Goal: Task Accomplishment & Management: Use online tool/utility

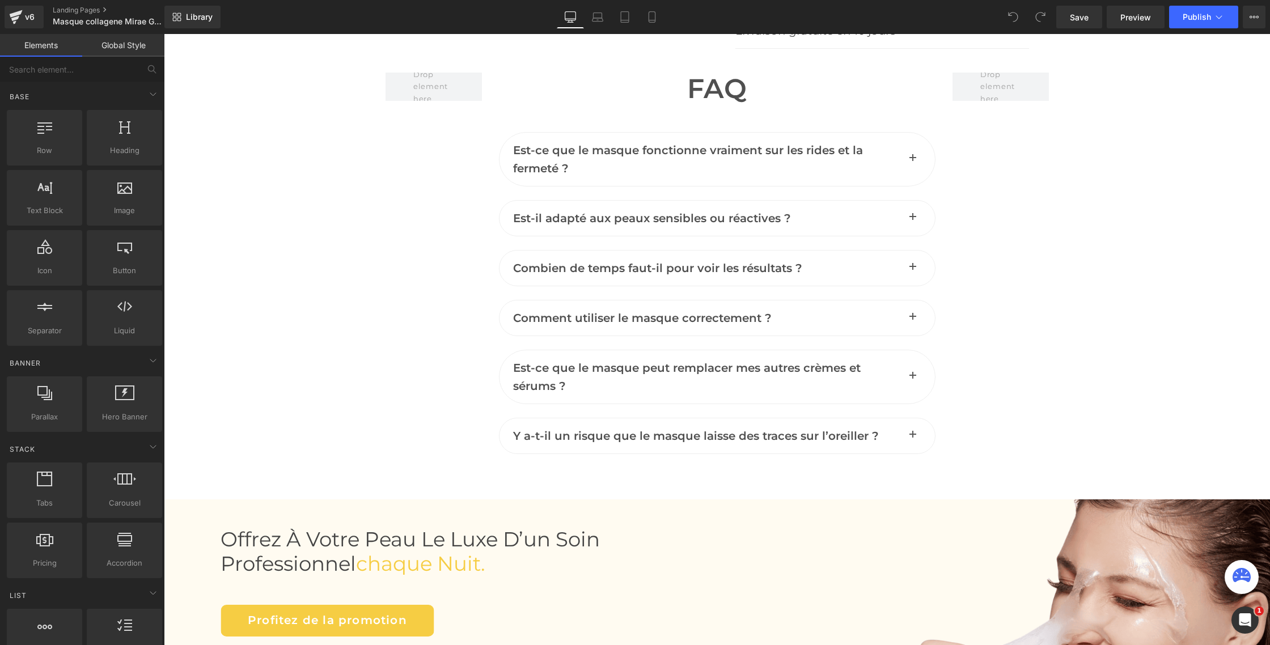
scroll to position [4823, 0]
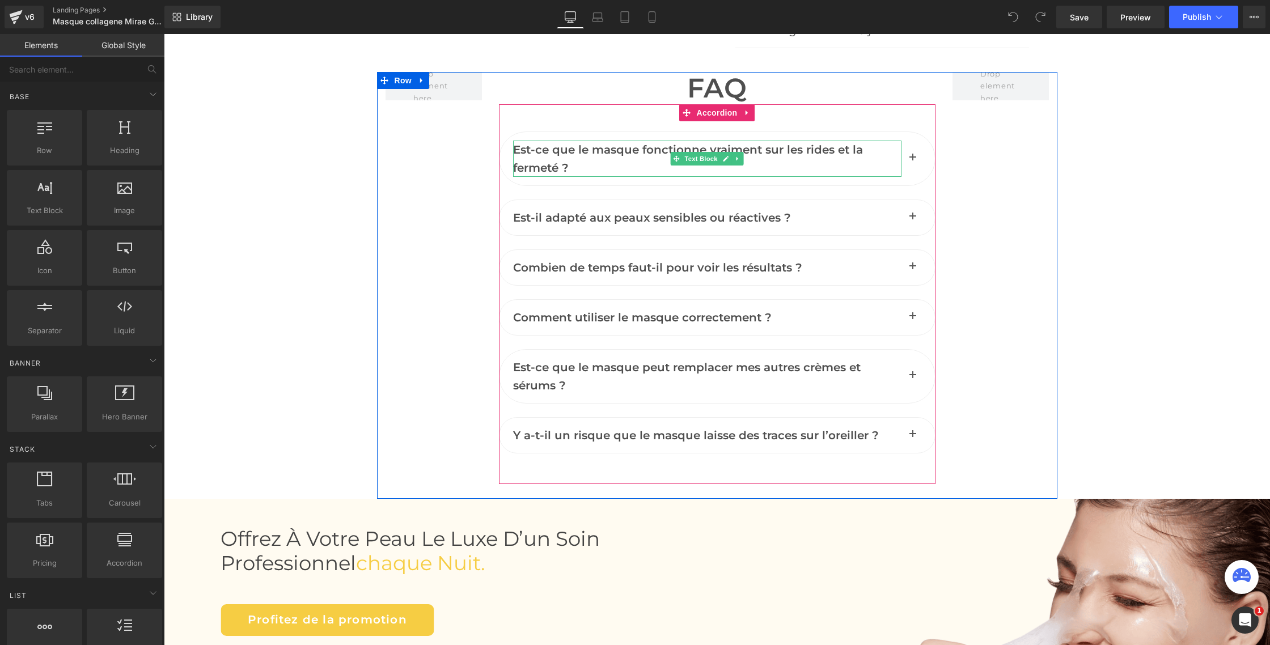
click at [542, 162] on span "Est-ce que le masque fonctionne vraiment sur les rides et la fermeté ?" at bounding box center [688, 159] width 350 height 32
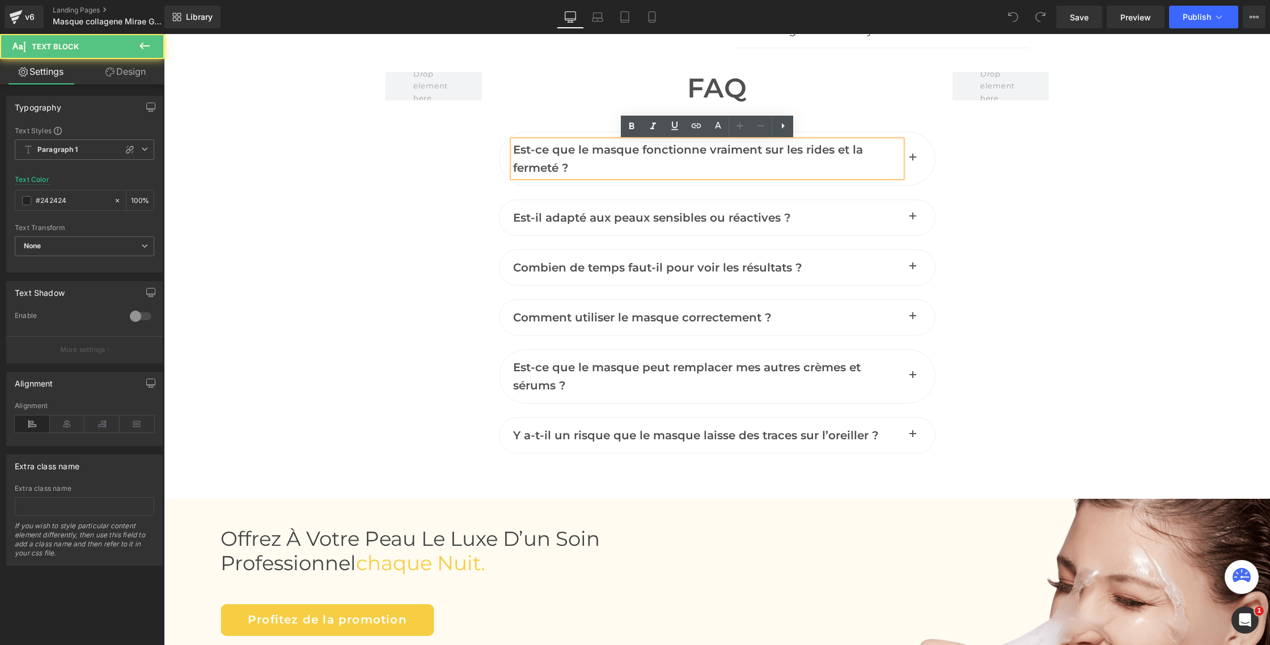
click at [550, 151] on span "Est-ce que le masque fonctionne vraiment sur les rides et la fermeté ?" at bounding box center [688, 159] width 350 height 32
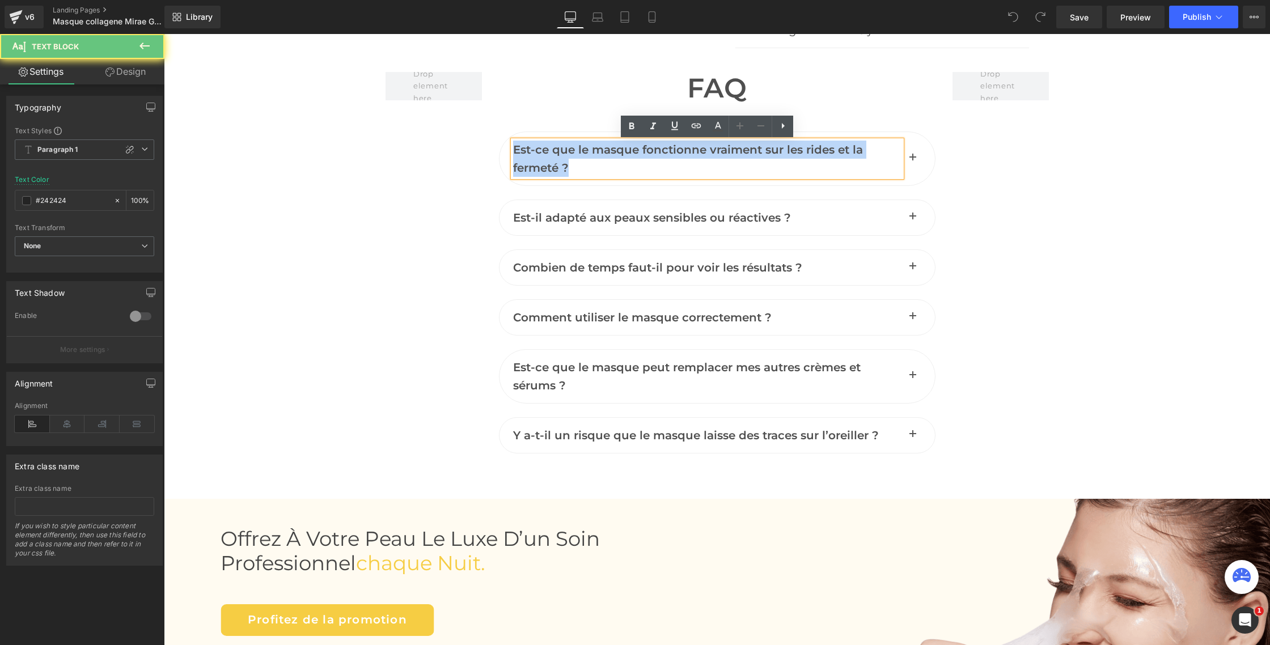
click at [550, 151] on span "Est-ce que le masque fonctionne vraiment sur les rides et la fermeté ?" at bounding box center [688, 159] width 350 height 32
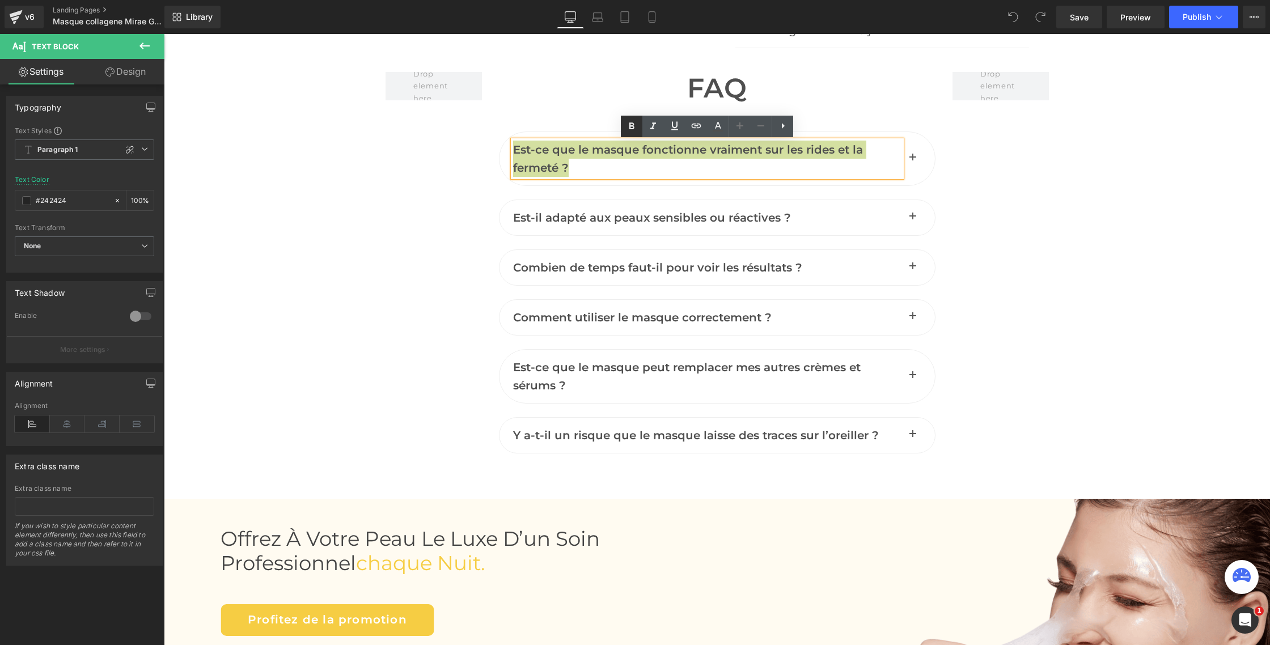
click at [629, 128] on icon at bounding box center [632, 127] width 14 height 14
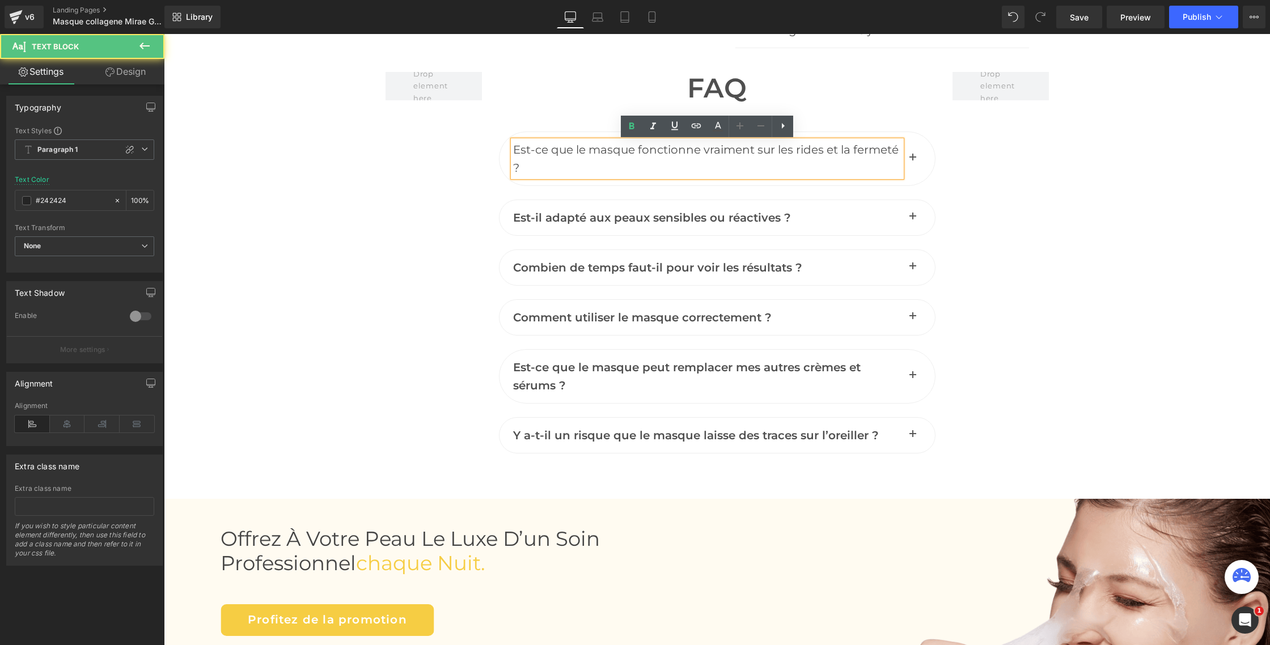
click at [587, 155] on span "Est-ce que le masque fonctionne vraiment sur les rides et la fermeté ?" at bounding box center [705, 159] width 385 height 32
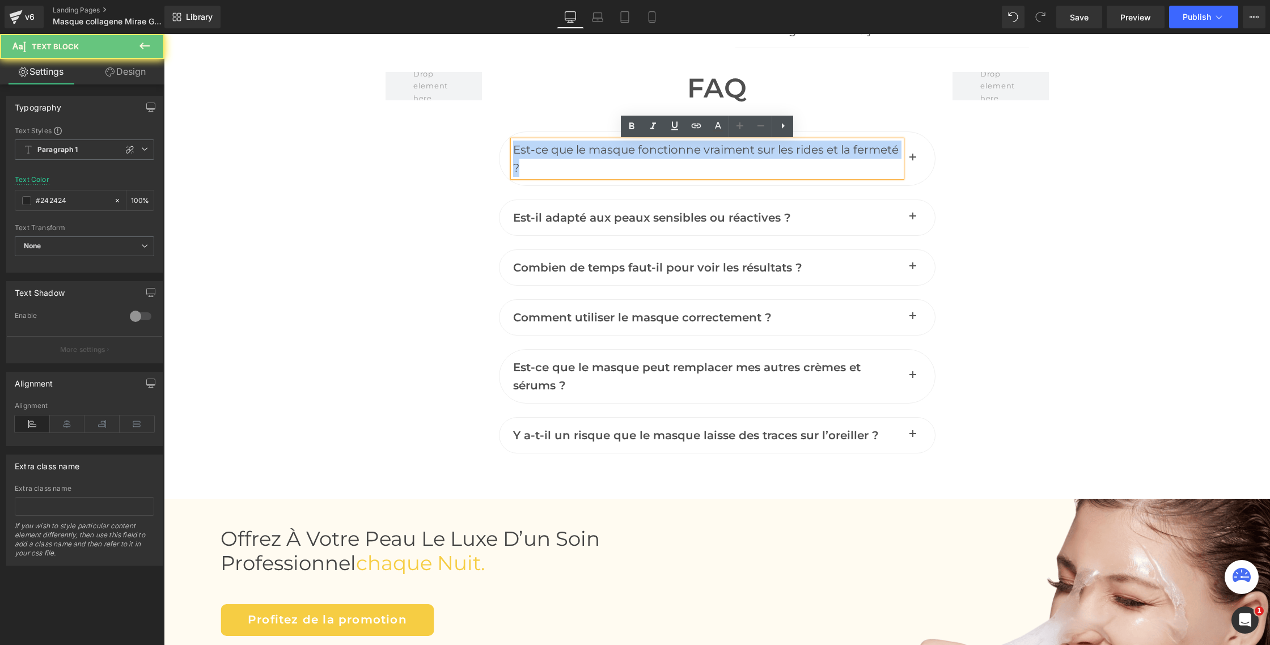
click at [587, 155] on span "Est-ce que le masque fonctionne vraiment sur les rides et la fermeté ?" at bounding box center [705, 159] width 385 height 32
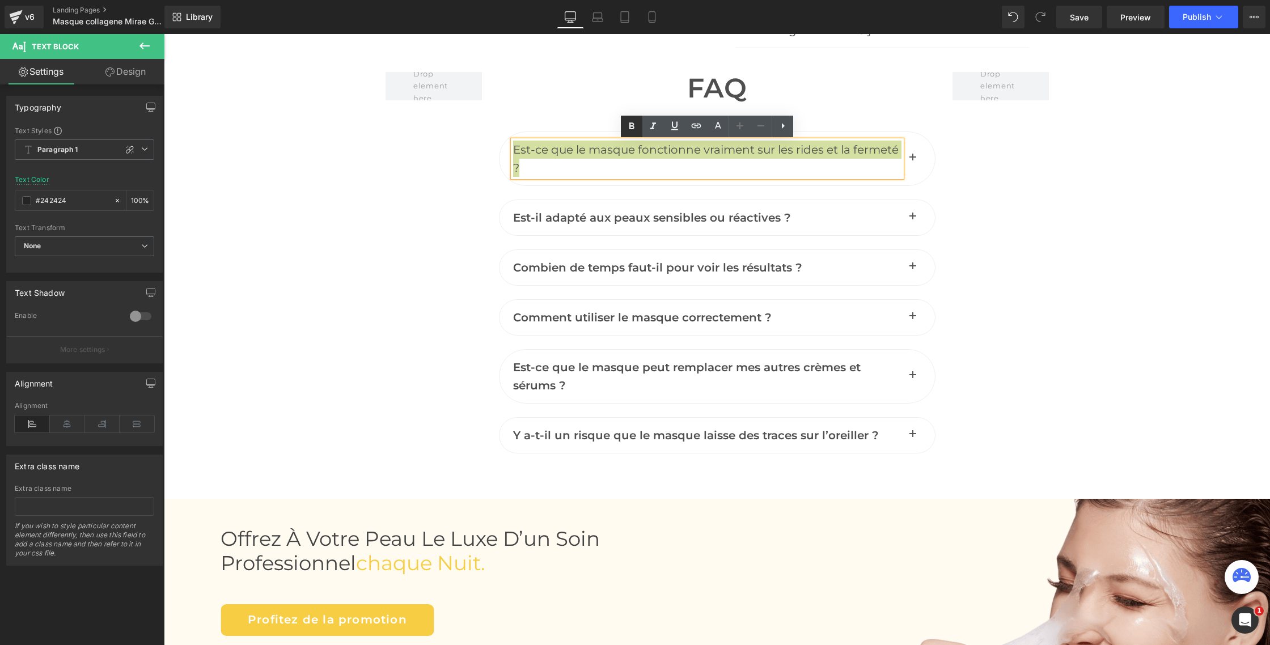
click at [626, 128] on icon at bounding box center [632, 127] width 14 height 14
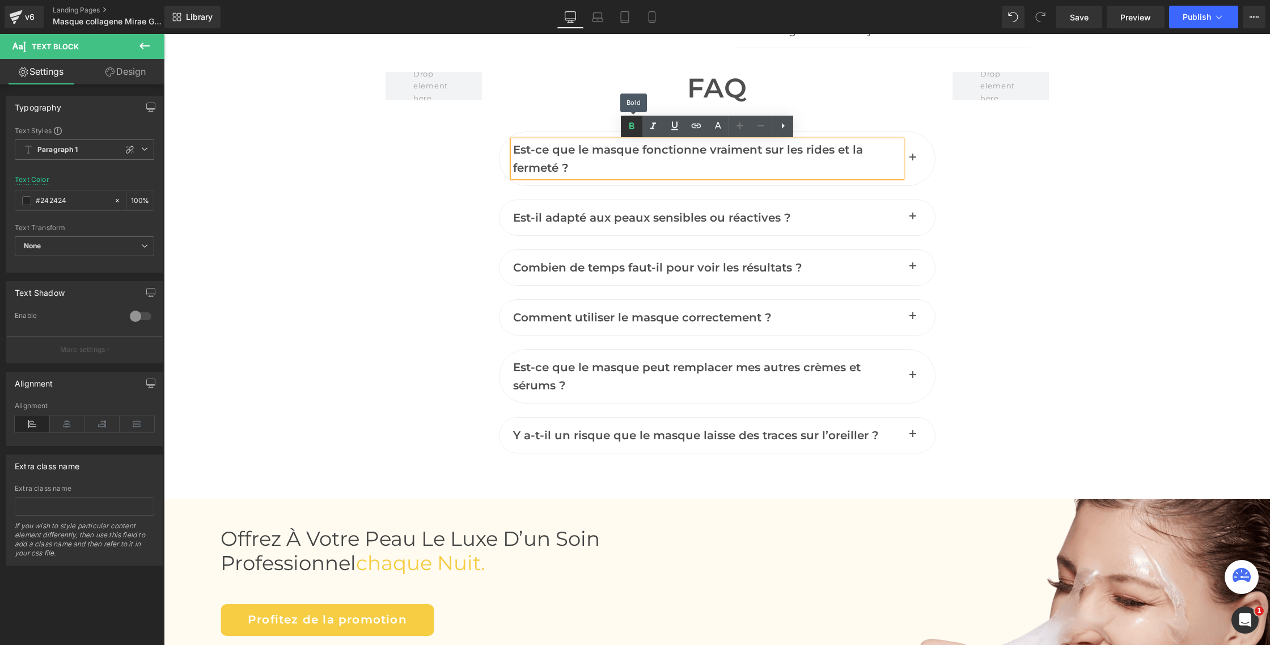
click at [626, 128] on icon at bounding box center [632, 127] width 14 height 14
click at [574, 150] on span "Est-ce que le masque fonctionne vraiment sur les rides et la fermeté ?" at bounding box center [688, 159] width 350 height 32
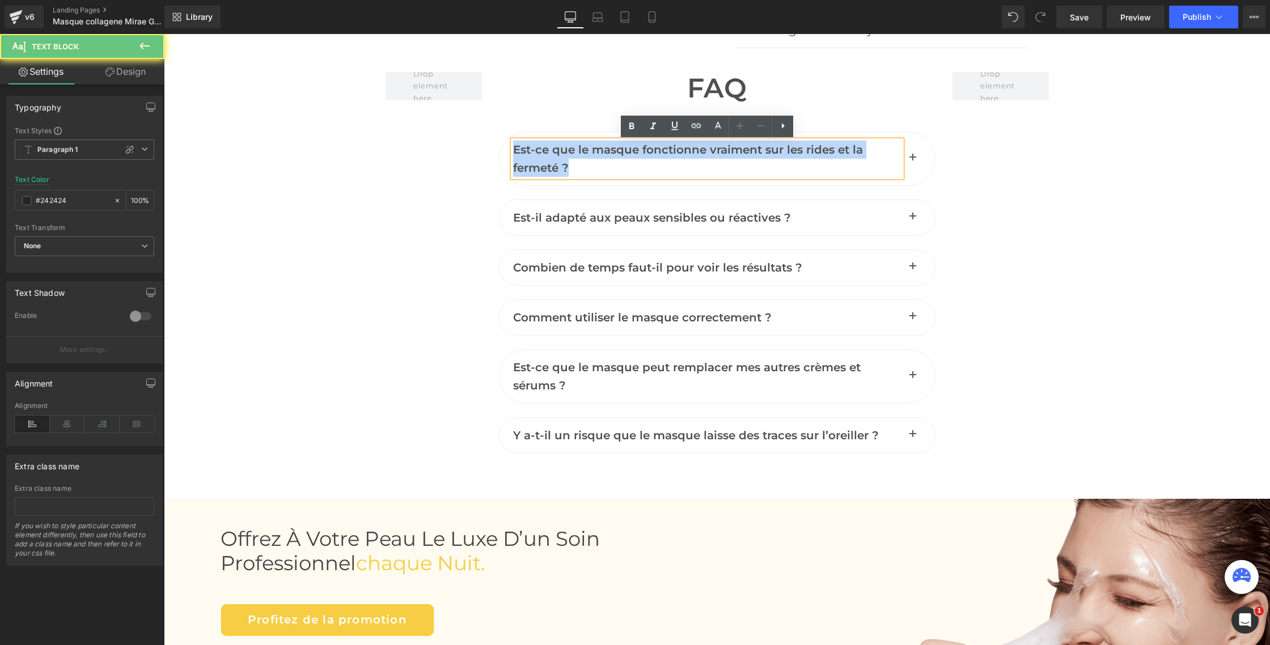
click at [574, 150] on span "Est-ce que le masque fonctionne vraiment sur les rides et la fermeté ?" at bounding box center [688, 159] width 350 height 32
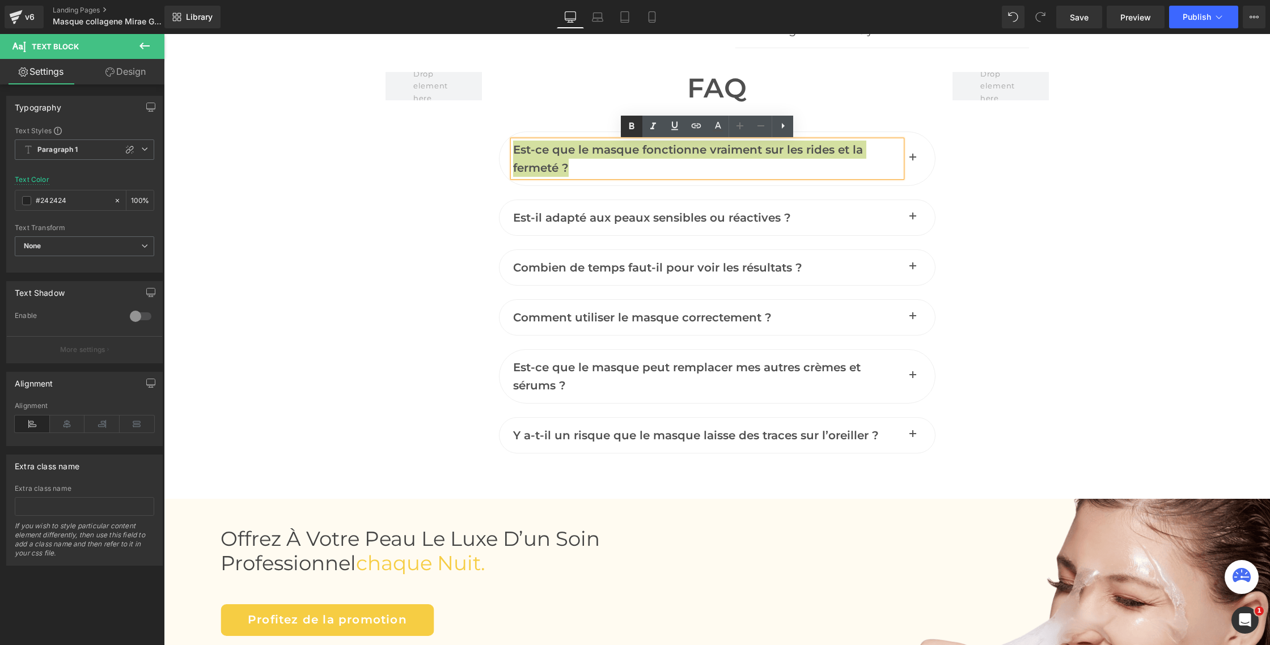
click at [630, 128] on icon at bounding box center [631, 125] width 5 height 7
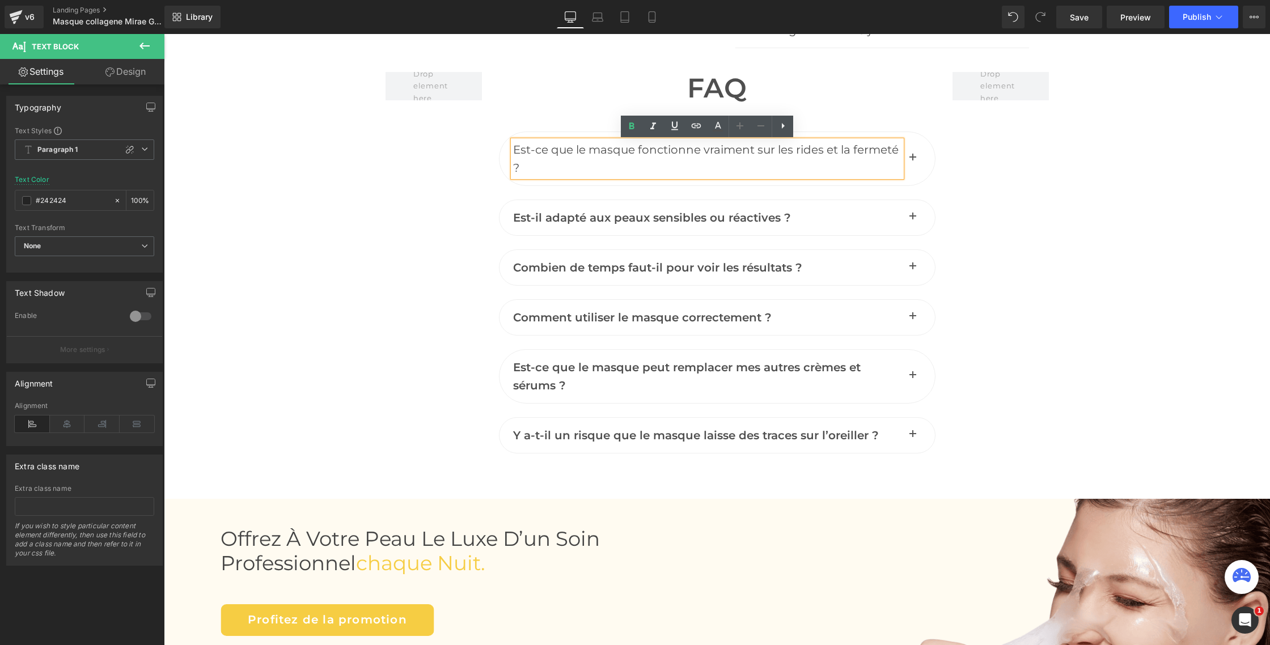
click at [777, 151] on span "Est-ce que le masque fonctionne vraiment sur les rides et la fermeté ?" at bounding box center [705, 159] width 385 height 32
click at [825, 149] on span "les rides et la fermeté ?" at bounding box center [704, 159] width 383 height 32
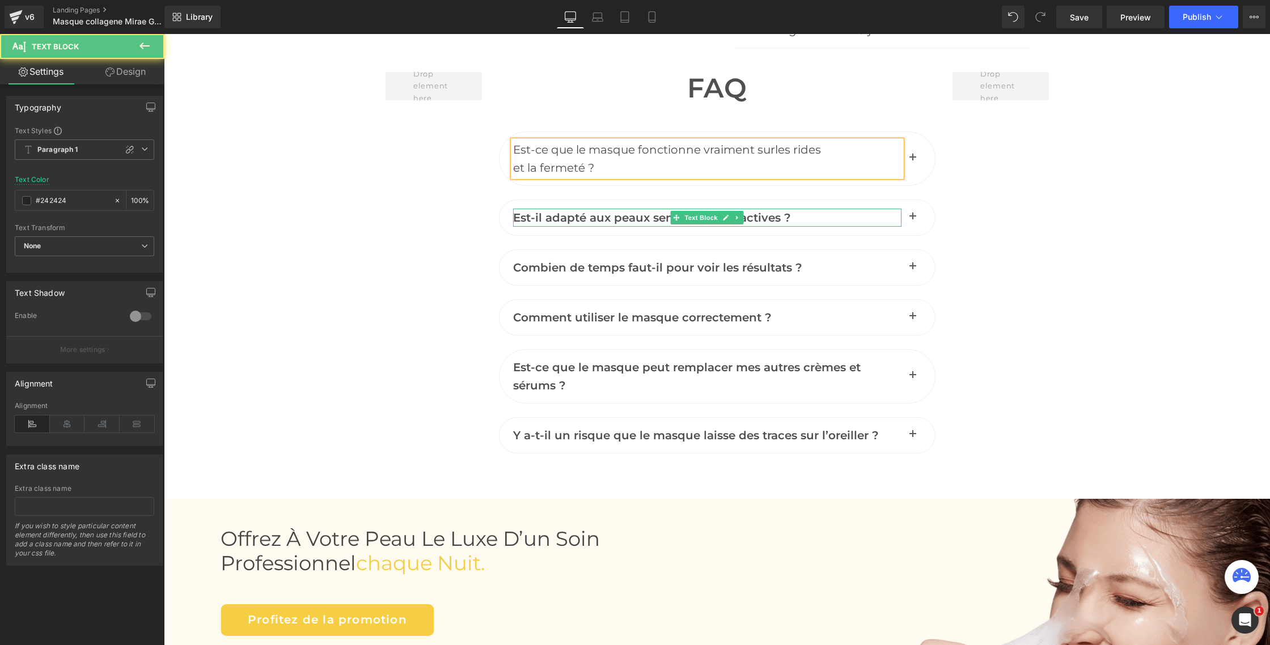
click at [582, 218] on span "Est-il adapté aux peaux sensibles ou réactives ?" at bounding box center [652, 218] width 278 height 14
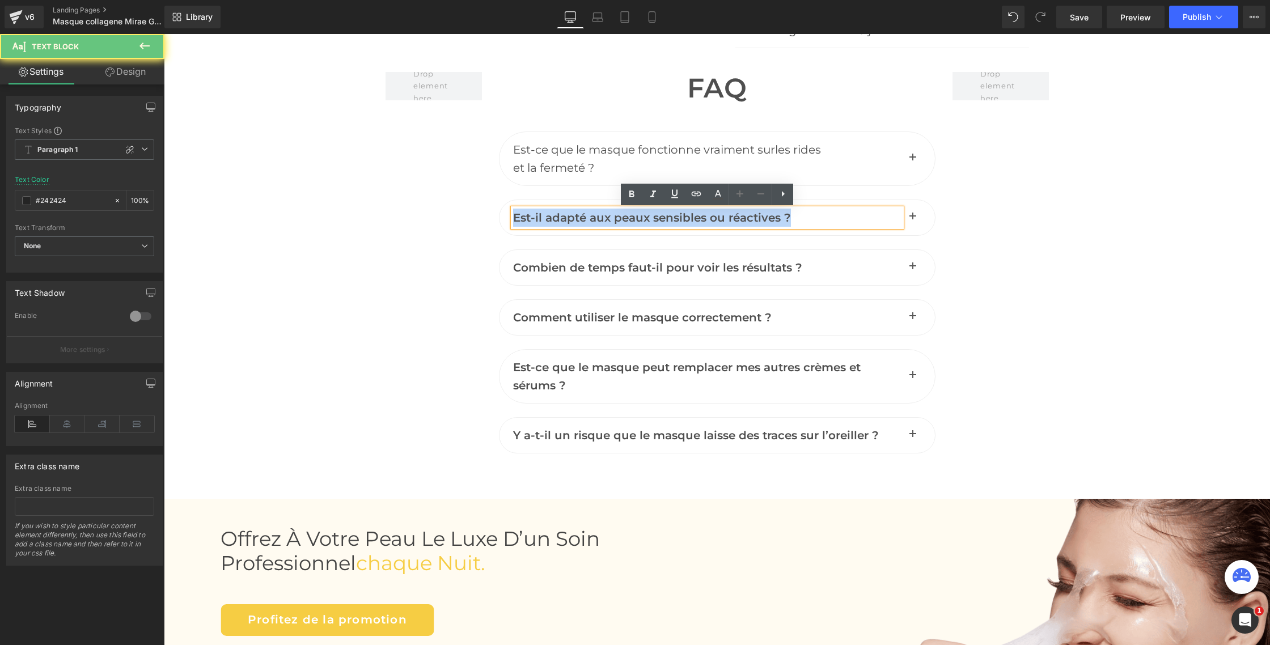
click at [582, 218] on span "Est-il adapté aux peaux sensibles ou réactives ?" at bounding box center [652, 218] width 278 height 14
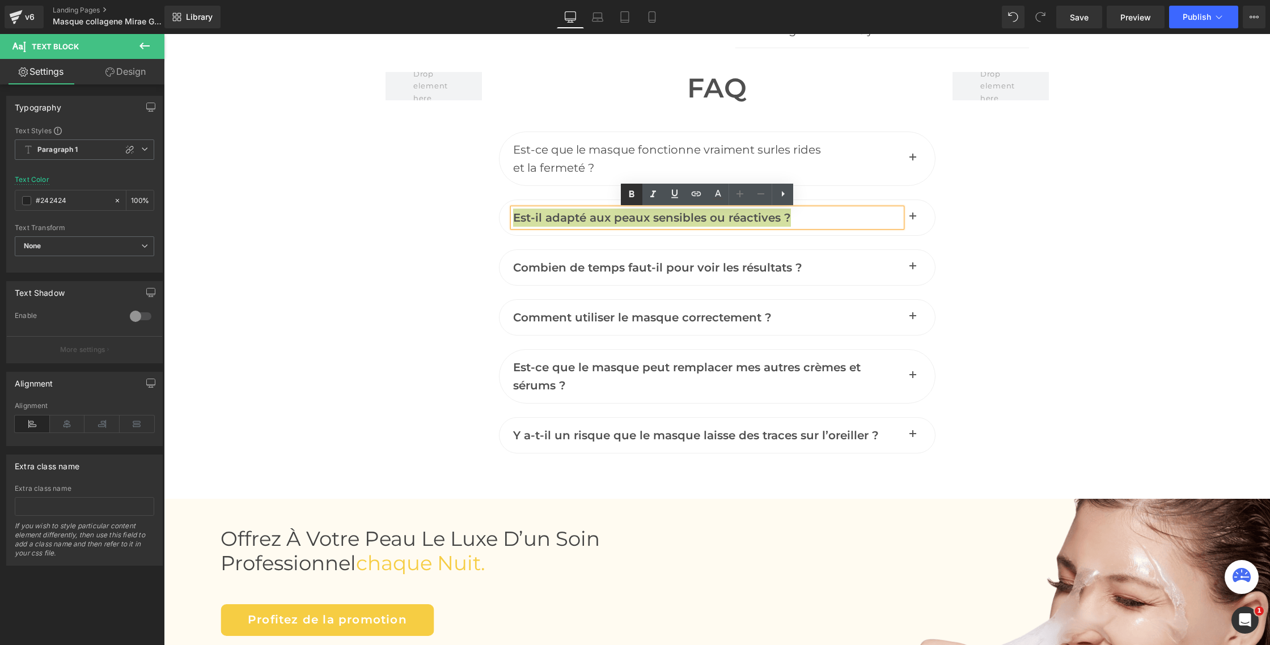
click at [636, 200] on icon at bounding box center [632, 195] width 14 height 14
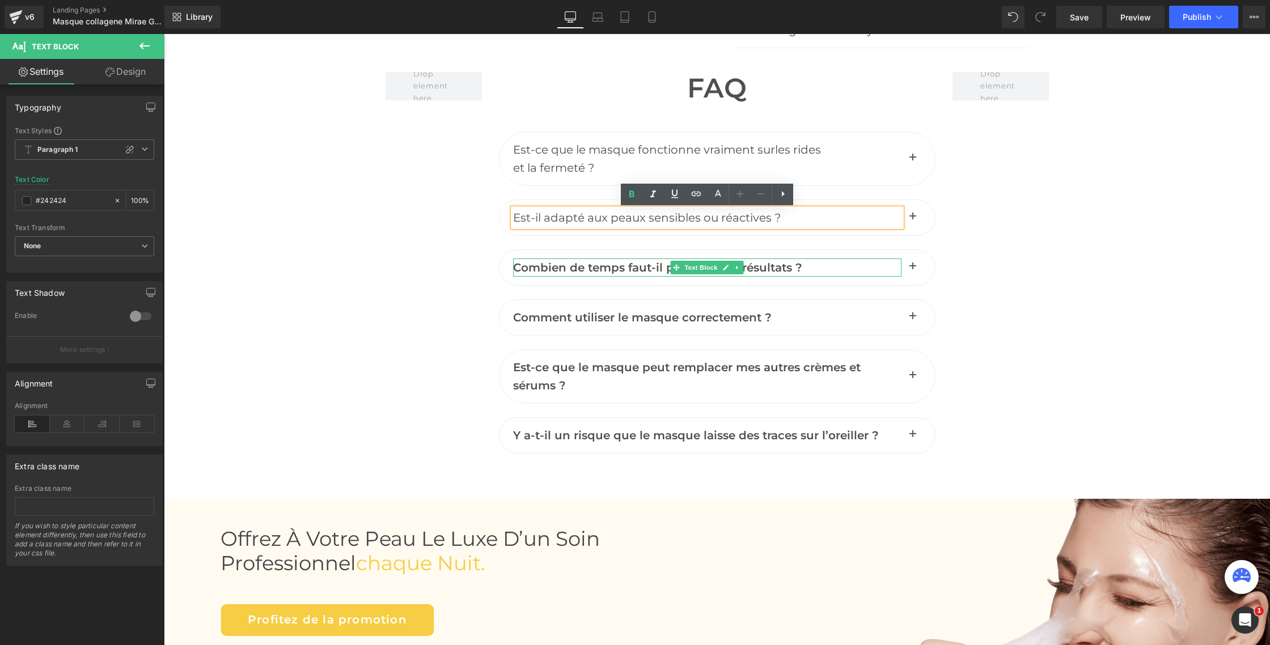
click at [568, 271] on span "Combien de temps faut-il pour voir les résultats ?" at bounding box center [657, 268] width 289 height 14
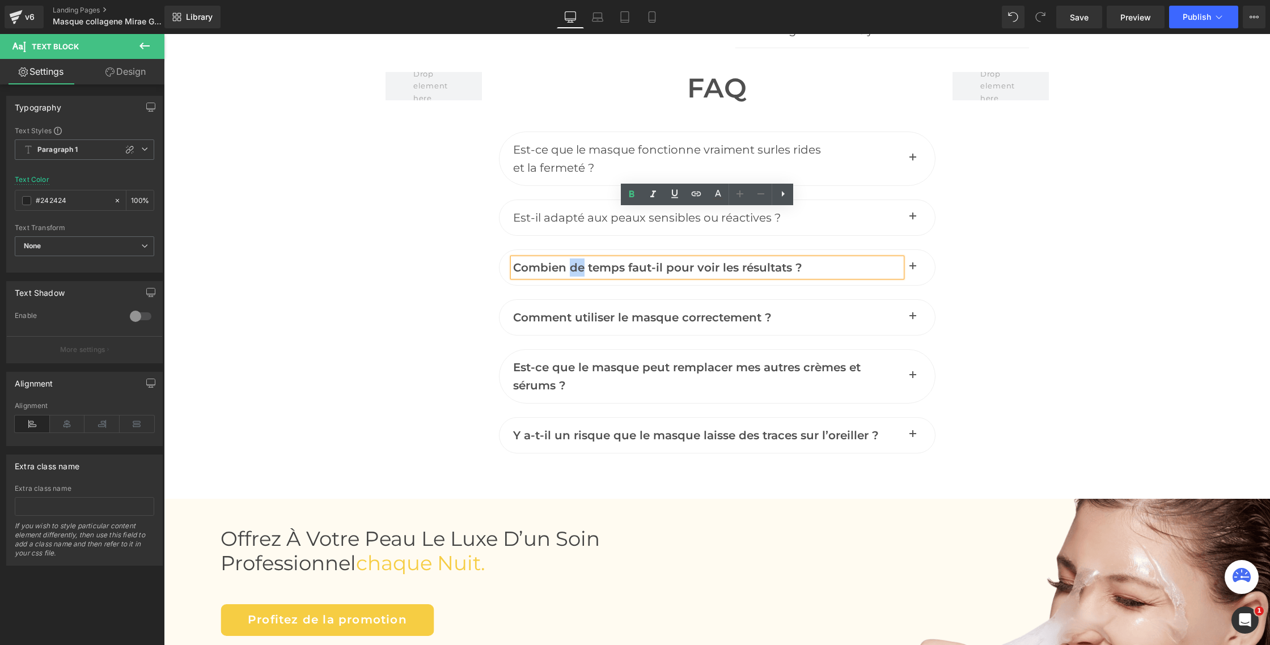
click at [568, 271] on span "Combien de temps faut-il pour voir les résultats ?" at bounding box center [657, 268] width 289 height 14
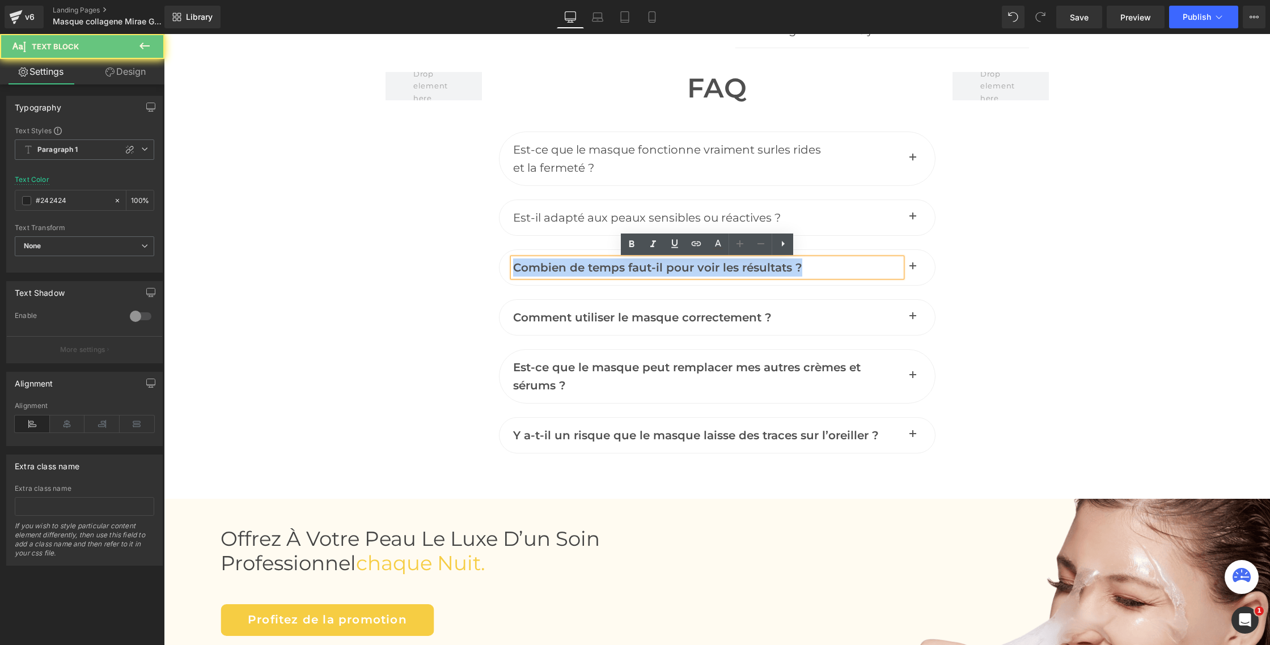
click at [568, 271] on span "Combien de temps faut-il pour voir les résultats ?" at bounding box center [657, 268] width 289 height 14
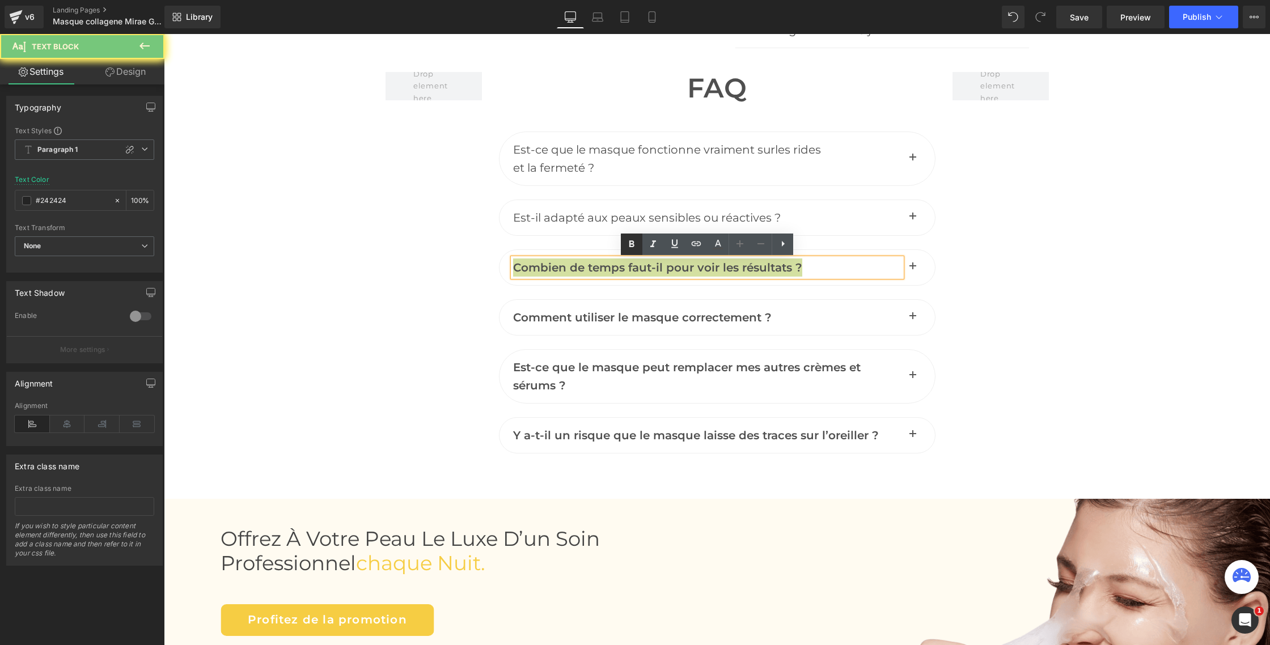
click at [628, 247] on icon at bounding box center [632, 245] width 14 height 14
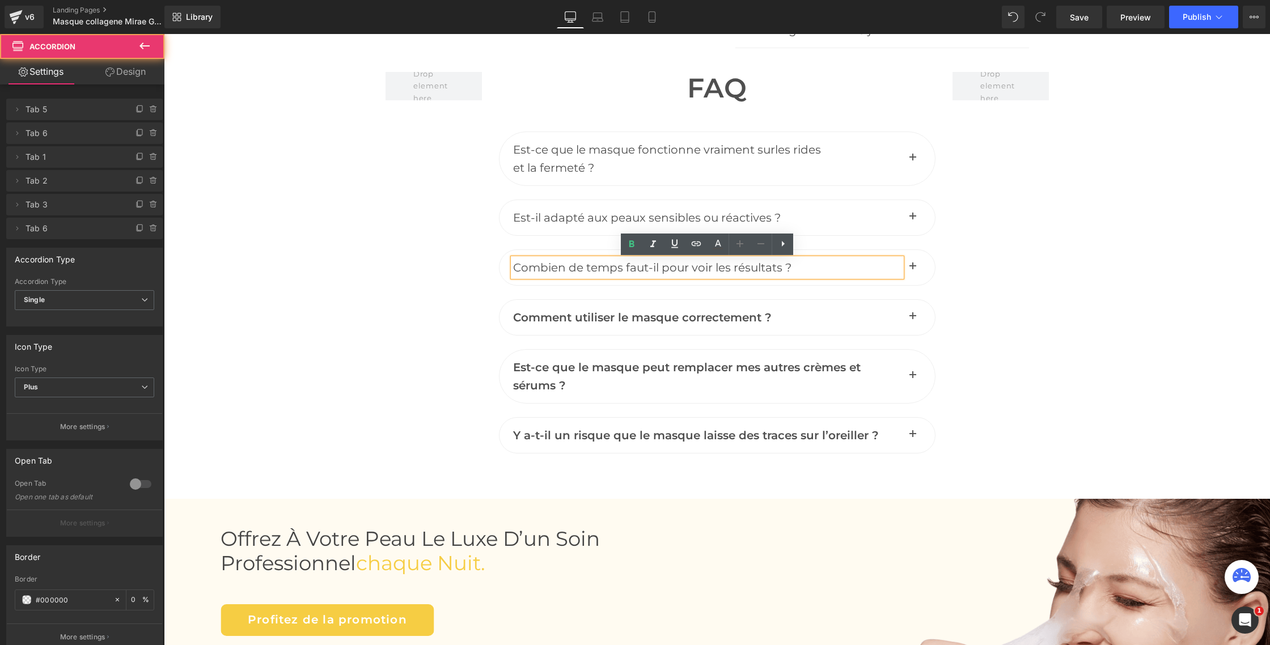
click at [586, 308] on div "Comment utiliser le masque correctement ? Text Block" at bounding box center [717, 317] width 437 height 36
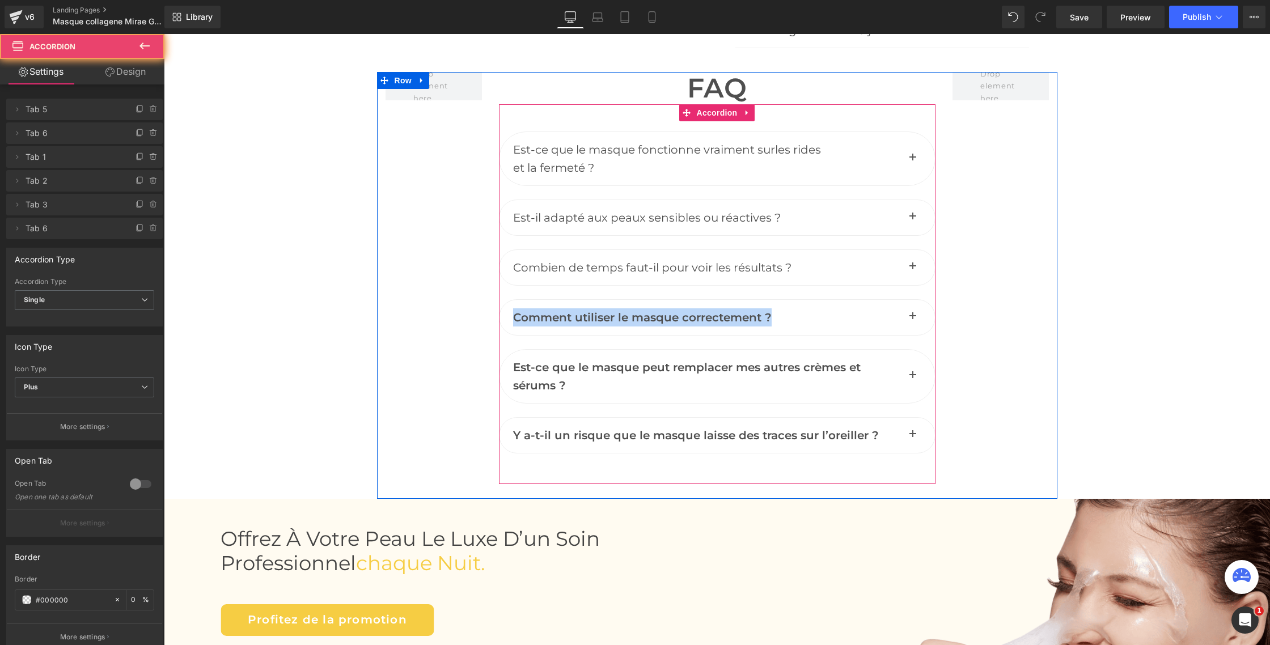
click at [586, 308] on div "Comment utiliser le masque correctement ? Text Block" at bounding box center [717, 317] width 437 height 36
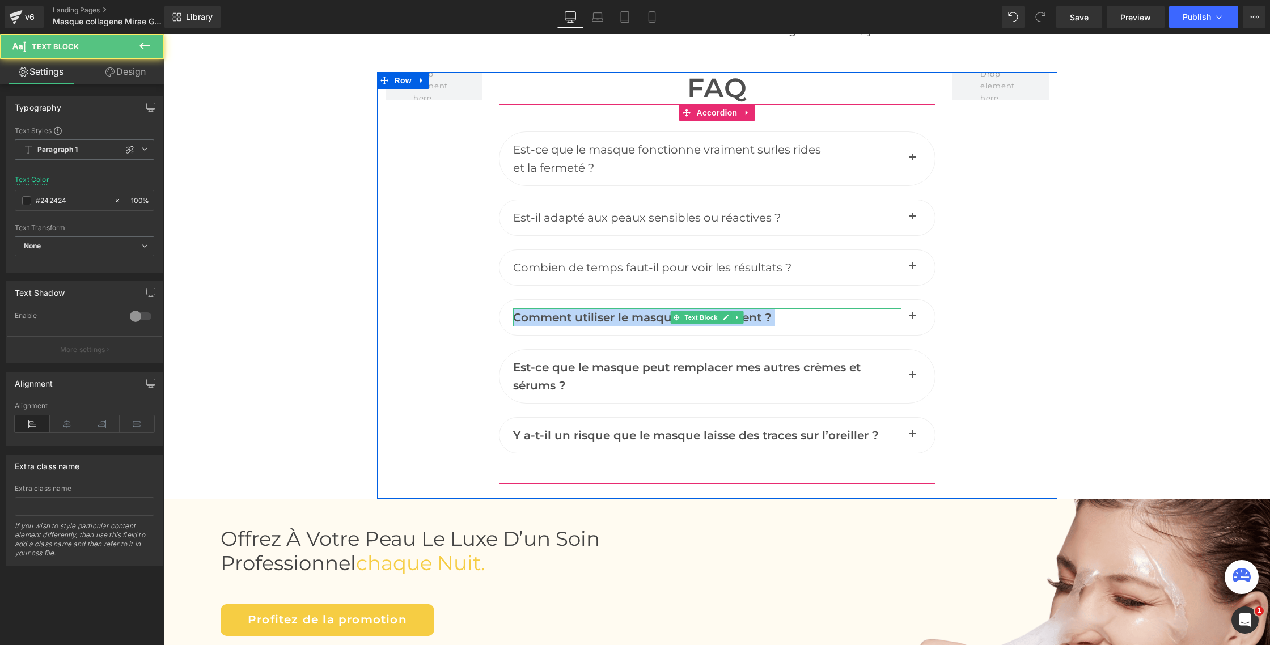
click at [588, 315] on span "Comment utiliser le masque correctement ?" at bounding box center [642, 318] width 259 height 14
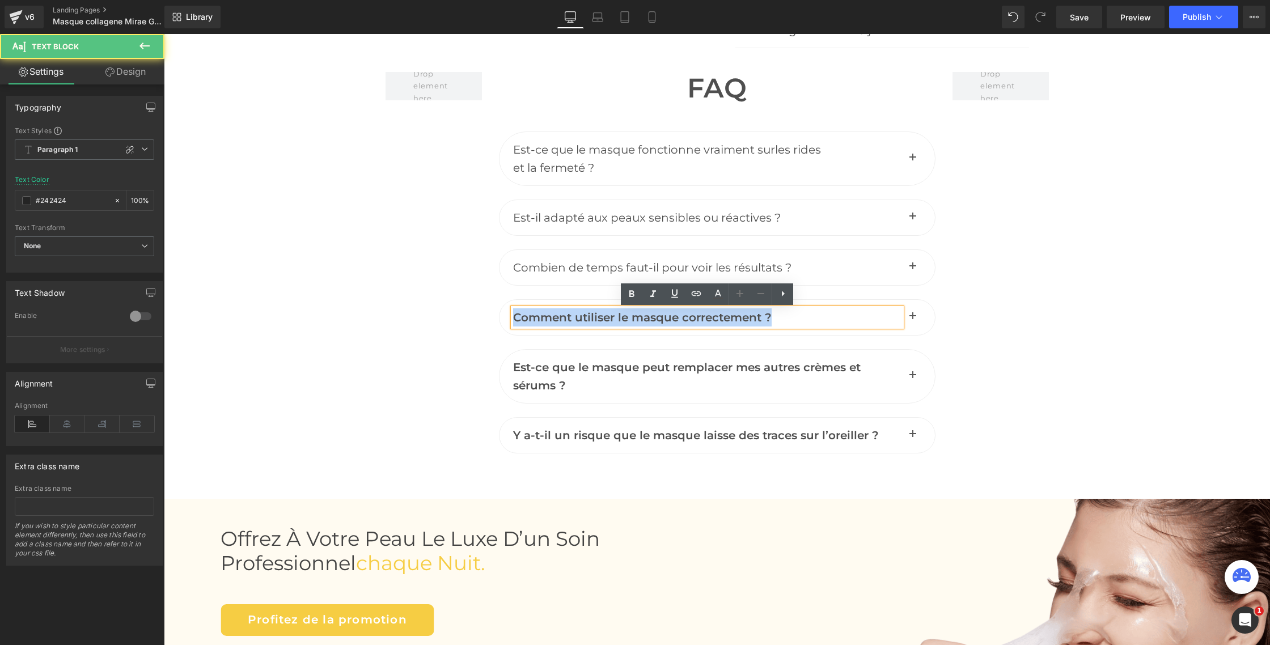
click at [588, 315] on span "Comment utiliser le masque correctement ?" at bounding box center [642, 318] width 259 height 14
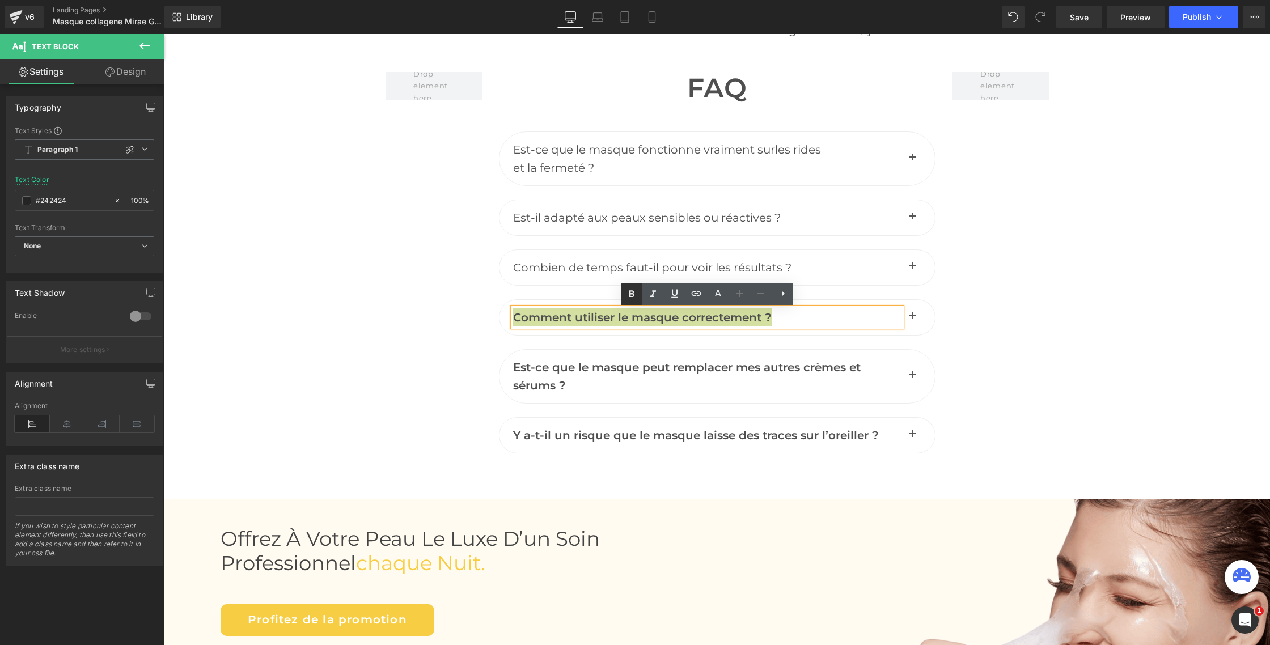
click at [635, 296] on icon at bounding box center [632, 294] width 14 height 14
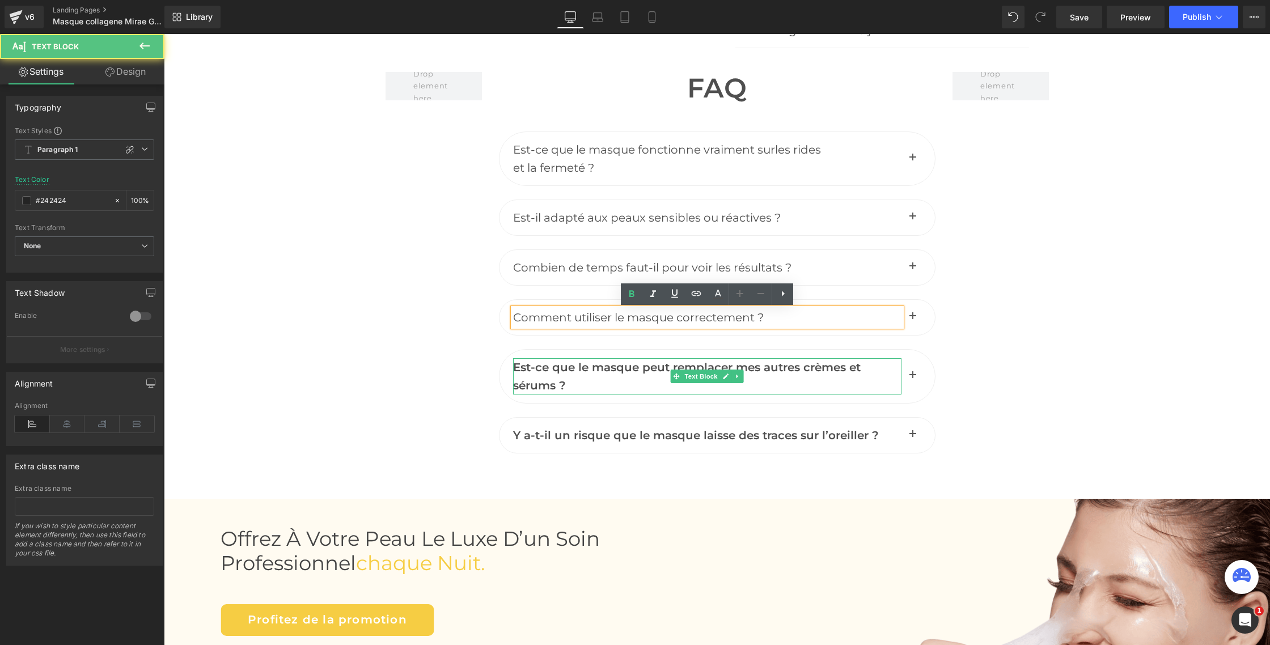
click at [597, 373] on span "Est-ce que le masque peut remplacer mes autres crèmes et sérums ?" at bounding box center [687, 377] width 348 height 32
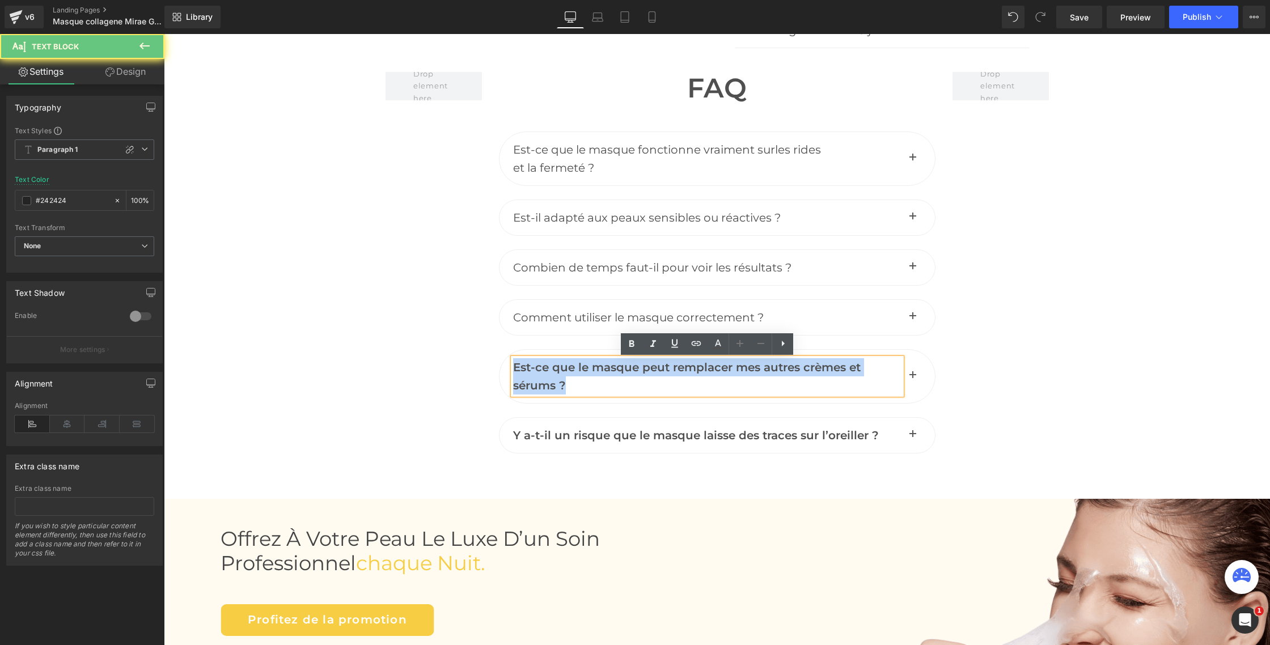
click at [597, 373] on span "Est-ce que le masque peut remplacer mes autres crèmes et sérums ?" at bounding box center [687, 377] width 348 height 32
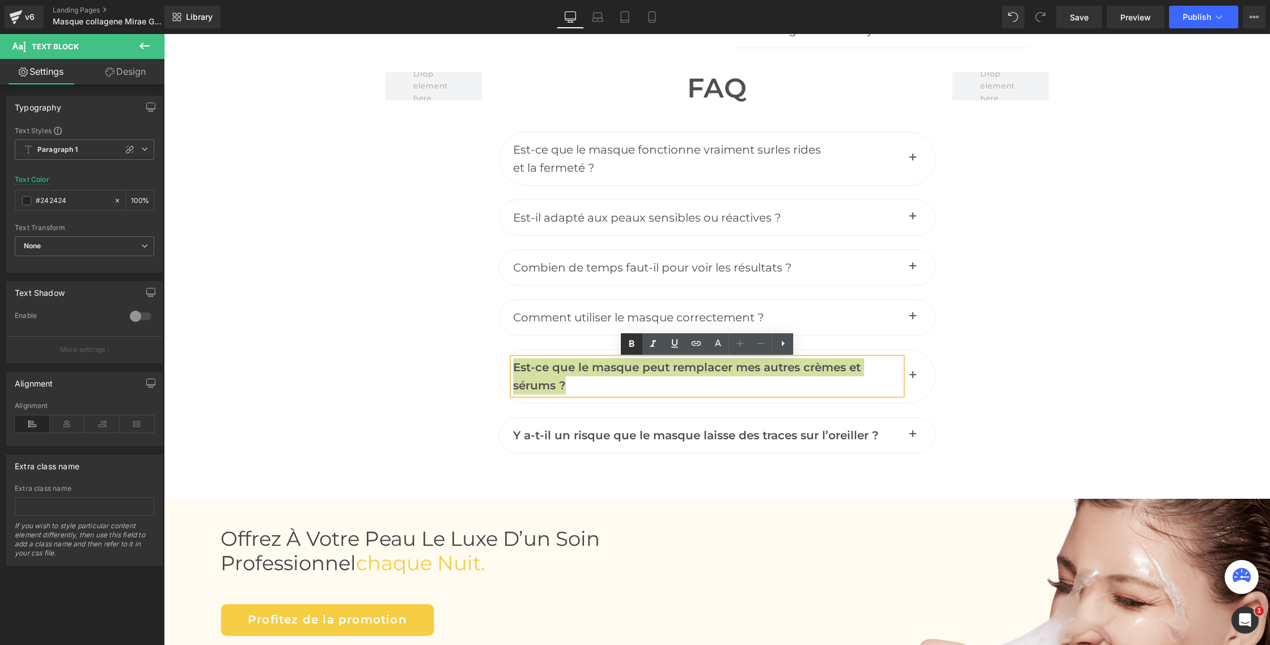
click at [632, 342] on icon at bounding box center [632, 344] width 14 height 14
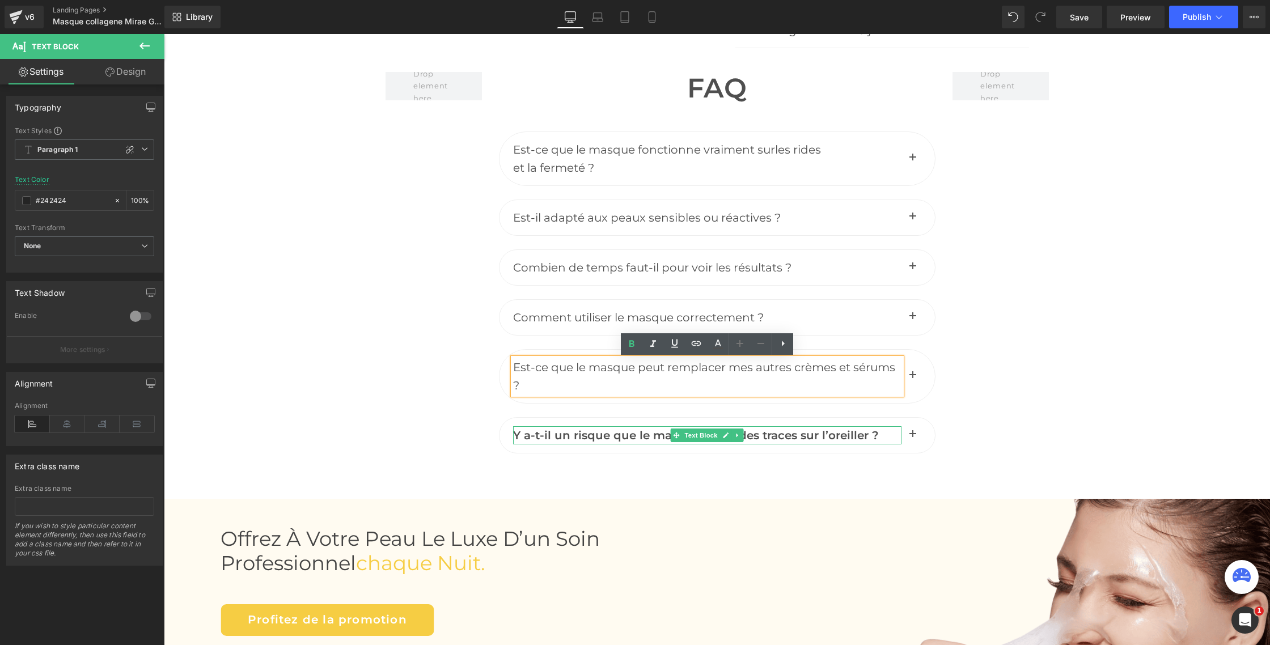
click at [567, 434] on span "Y a-t-il un risque que le masque laisse des traces sur l’oreiller ?" at bounding box center [696, 436] width 366 height 14
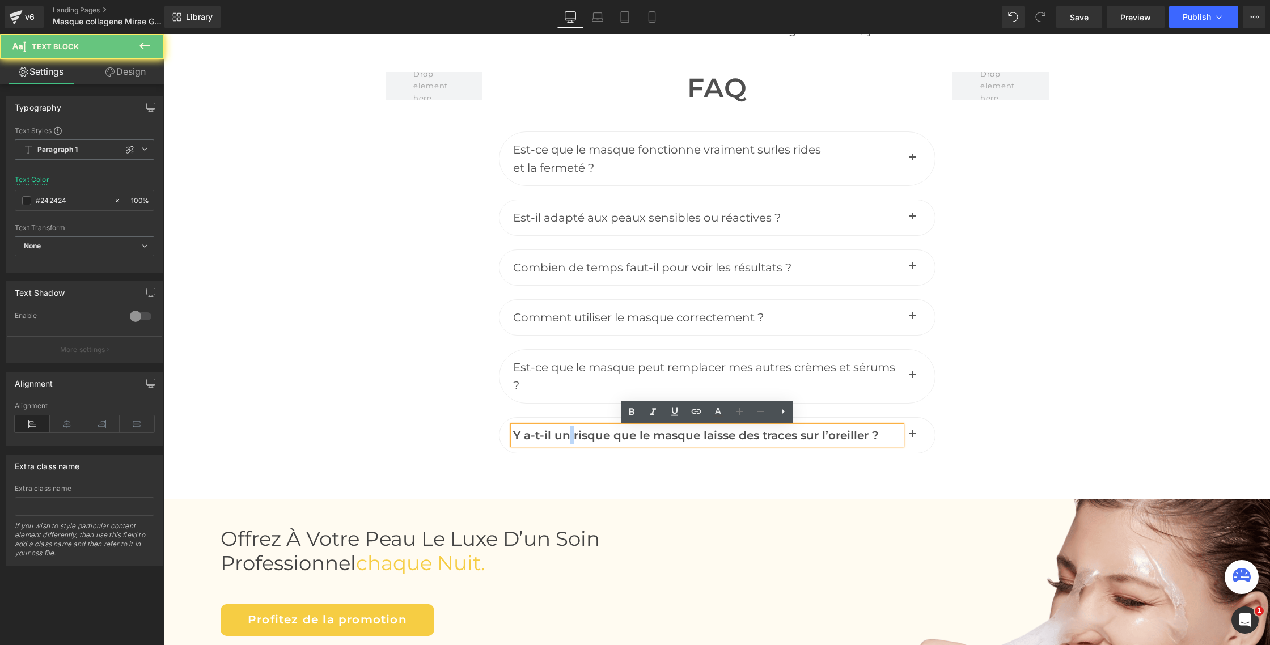
click at [567, 434] on span "Y a-t-il un risque que le masque laisse des traces sur l’oreiller ?" at bounding box center [696, 436] width 366 height 14
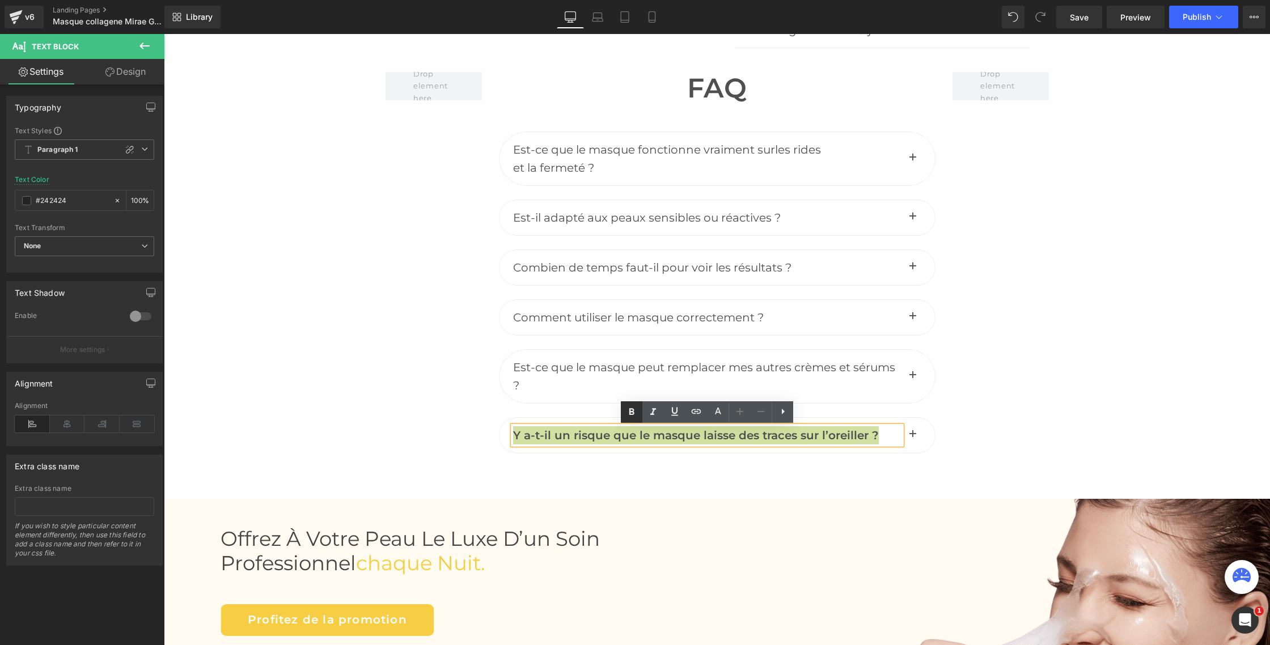
click at [633, 409] on icon at bounding box center [631, 411] width 5 height 7
click at [909, 378] on button "button" at bounding box center [912, 376] width 23 height 53
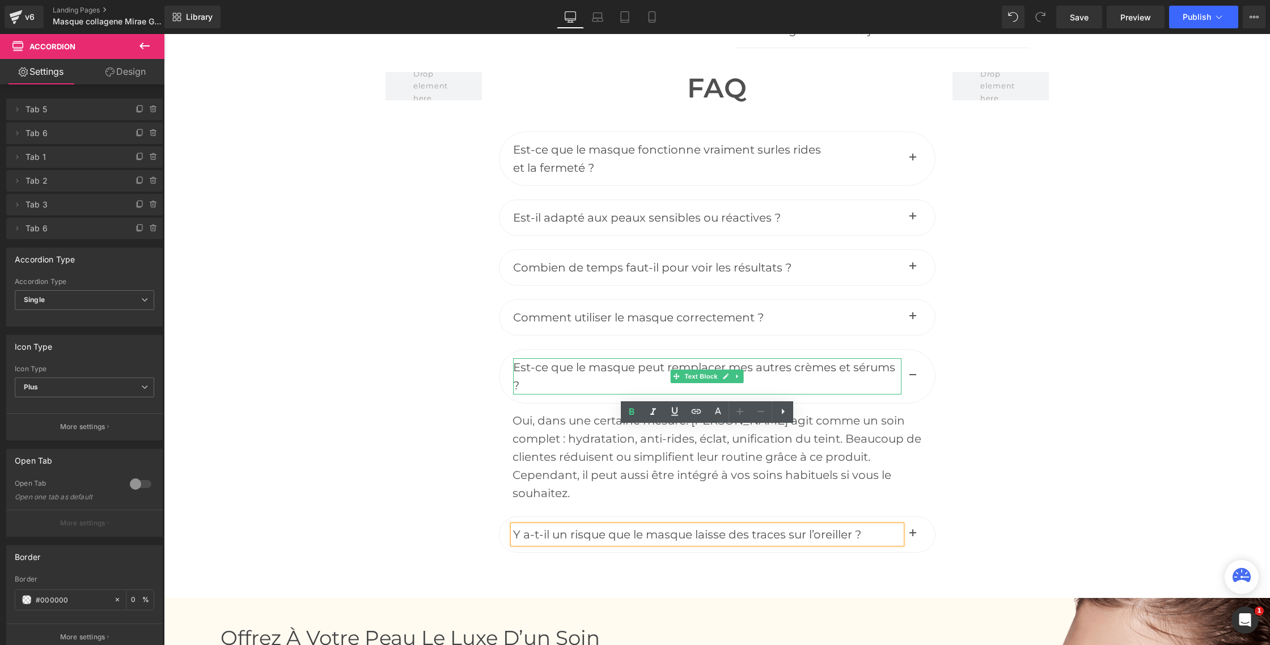
click at [844, 366] on span "Est-ce que le masque peut remplacer mes autres crèmes et sérums ?" at bounding box center [704, 377] width 382 height 32
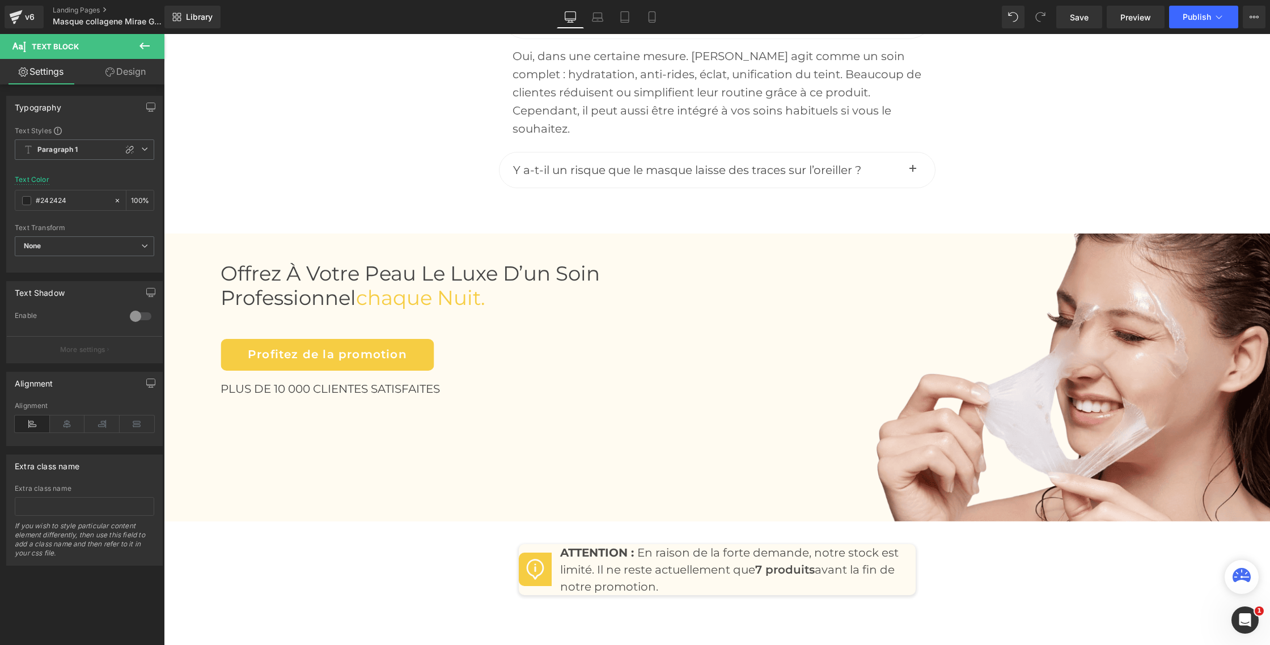
scroll to position [5189, 0]
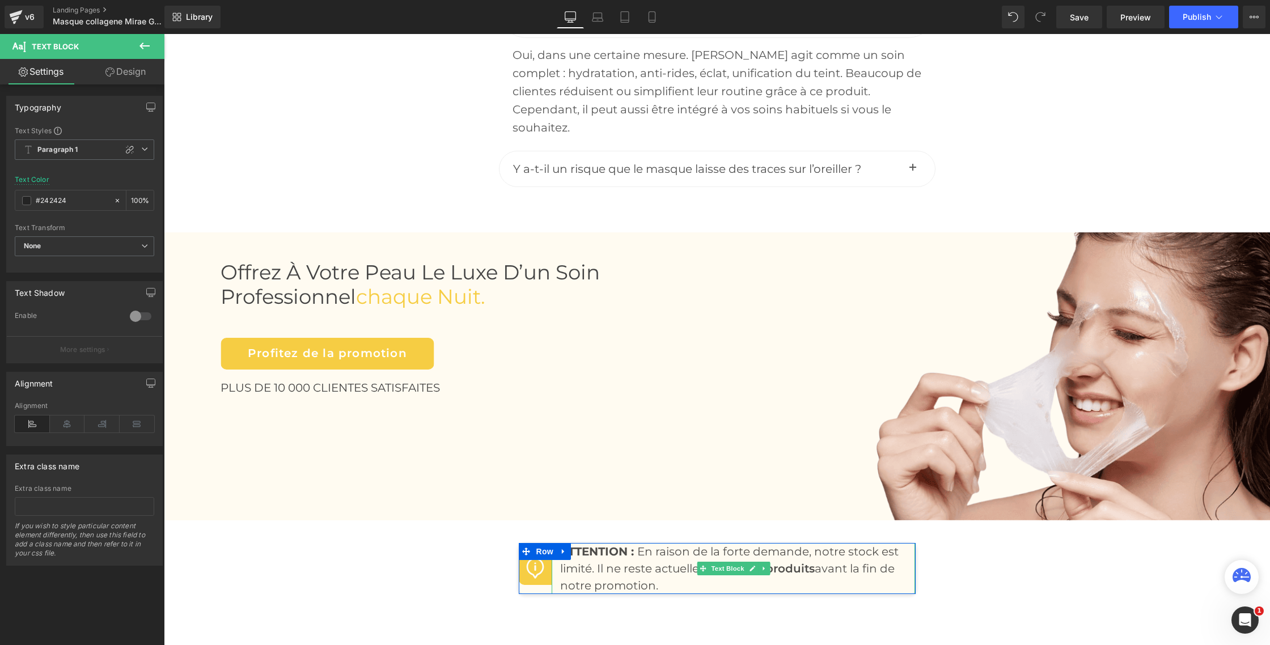
click at [802, 567] on p "ATTENTION : En raison de la forte demande, notre stock est limité. Il ne reste …" at bounding box center [733, 568] width 347 height 51
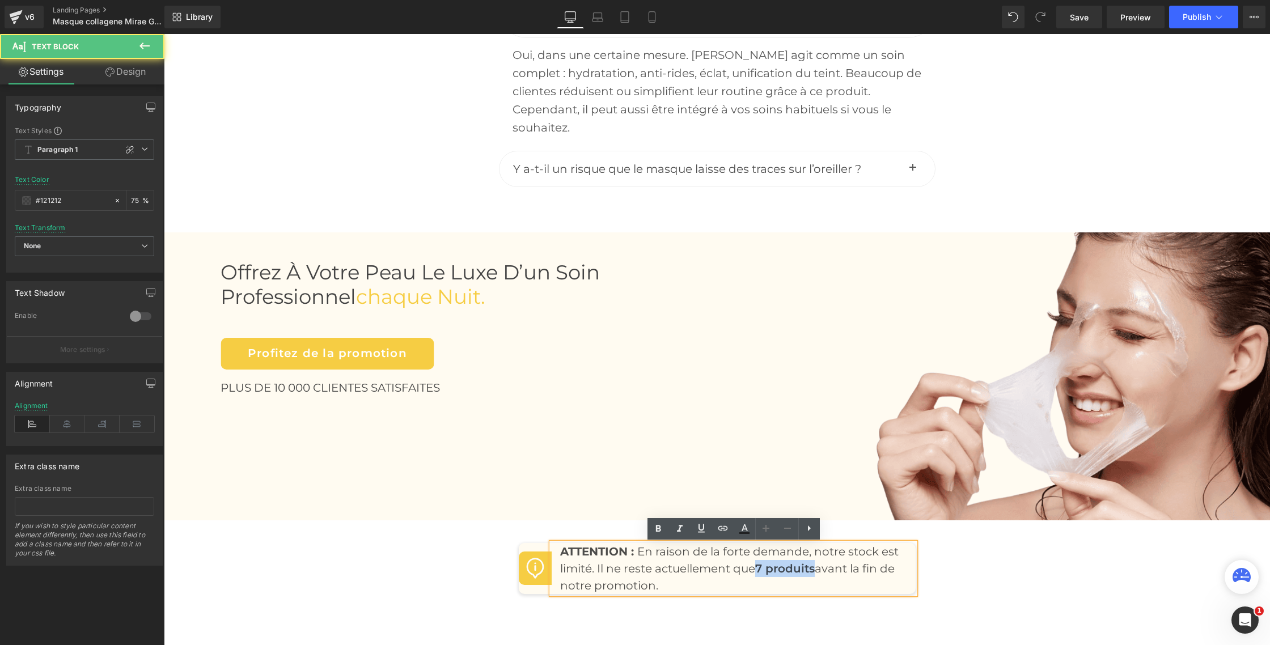
drag, startPoint x: 762, startPoint y: 569, endPoint x: 819, endPoint y: 569, distance: 56.7
click at [819, 569] on p "ATTENTION : En raison de la forte demande, notre stock est limité. Il ne reste …" at bounding box center [733, 568] width 347 height 51
click at [745, 534] on icon at bounding box center [745, 529] width 14 height 14
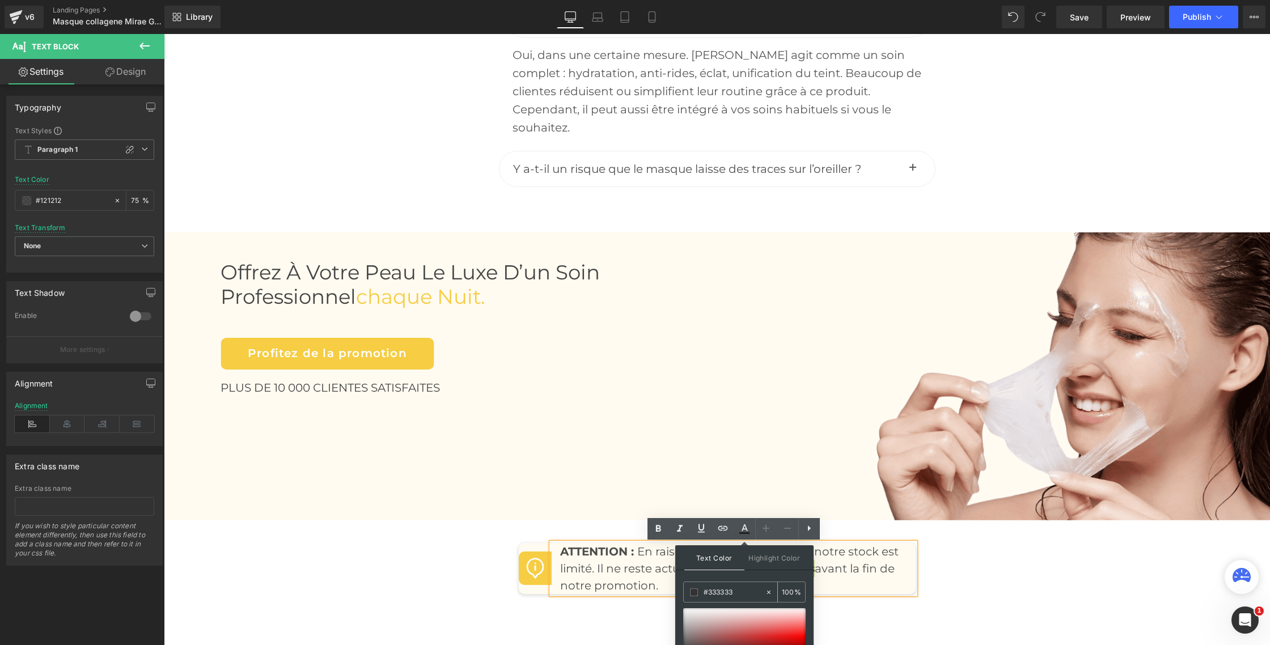
scroll to position [5188, 0]
click at [727, 587] on input "#333333" at bounding box center [734, 593] width 61 height 12
click at [726, 587] on input "#333333" at bounding box center [734, 593] width 61 height 12
drag, startPoint x: 727, startPoint y: 587, endPoint x: 718, endPoint y: 593, distance: 10.7
click at [726, 587] on input "#333333" at bounding box center [734, 593] width 61 height 12
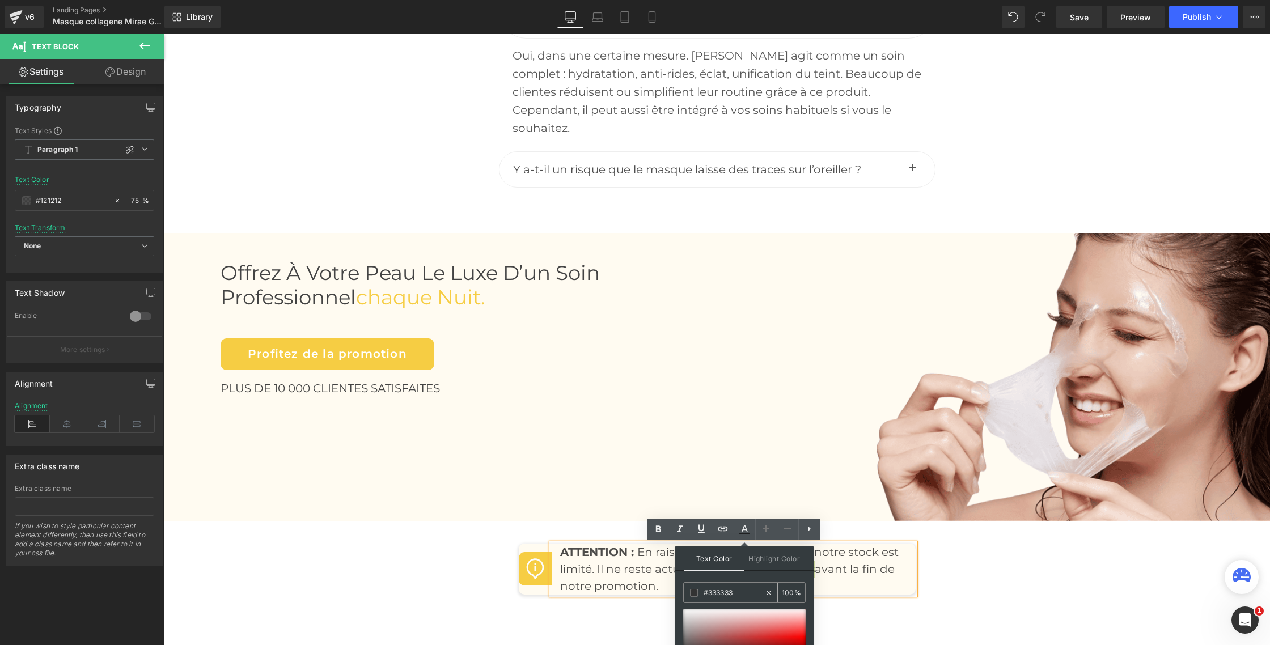
paste input "f6cd4"
type input "f6cd43"
click at [709, 558] on span "Text Color" at bounding box center [714, 558] width 60 height 25
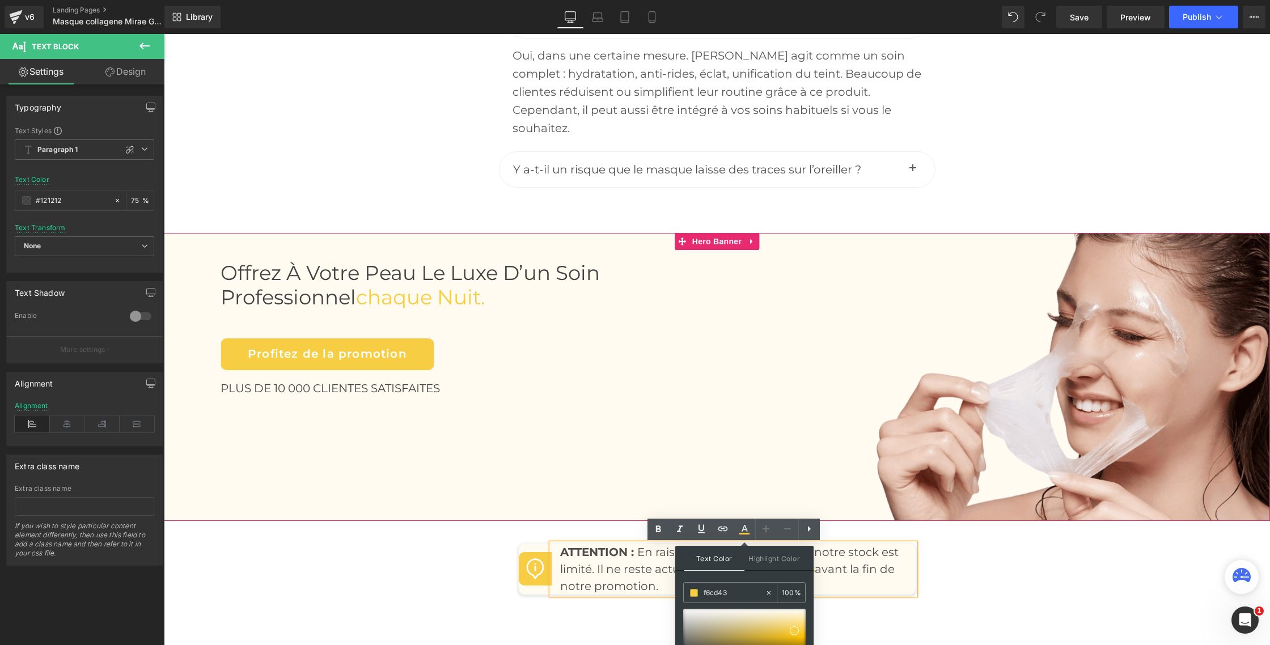
click at [660, 467] on div "Offrez à votre peau le luxe d’un soin professionnel chaque nuit. Heading Profit…" at bounding box center [717, 377] width 1106 height 288
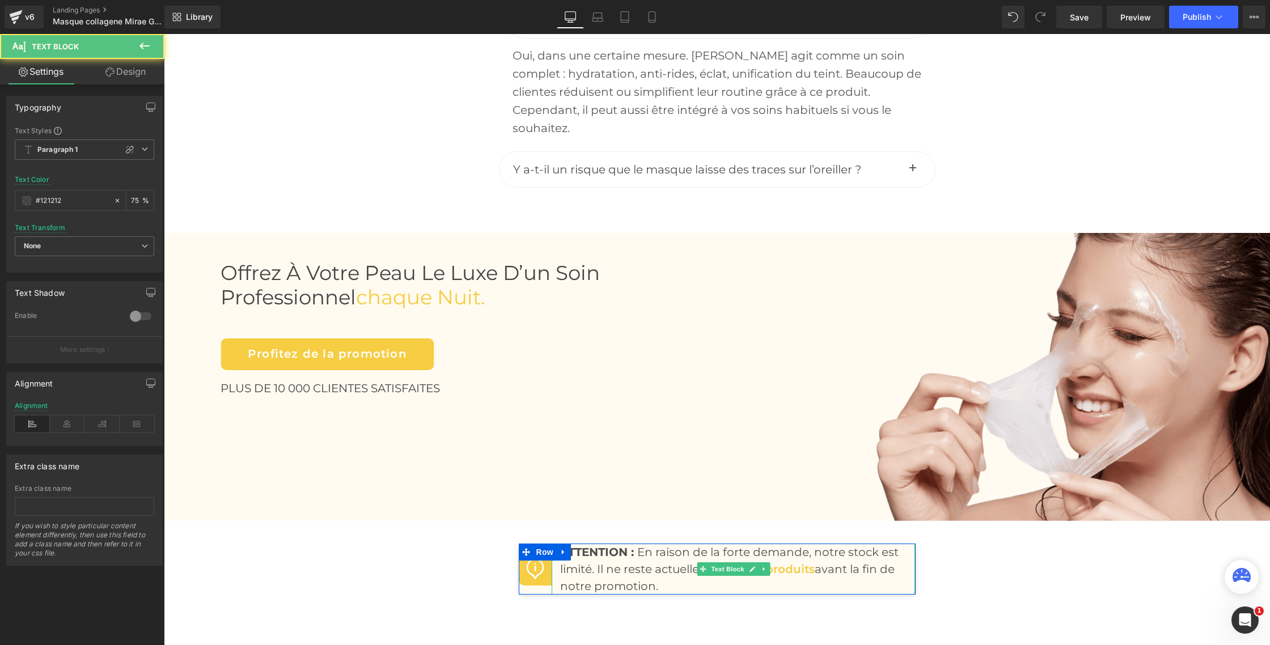
click at [582, 552] on strong "ATTENTION :" at bounding box center [597, 552] width 74 height 14
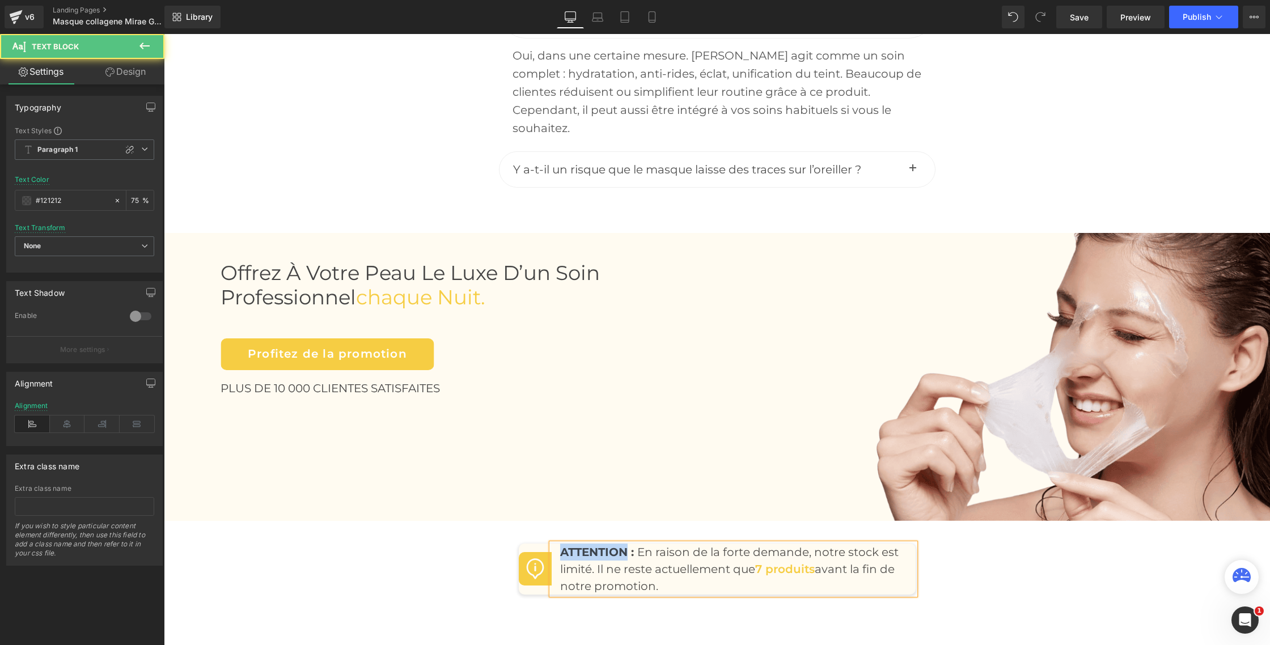
click at [582, 553] on strong "ATTENTION :" at bounding box center [597, 552] width 74 height 14
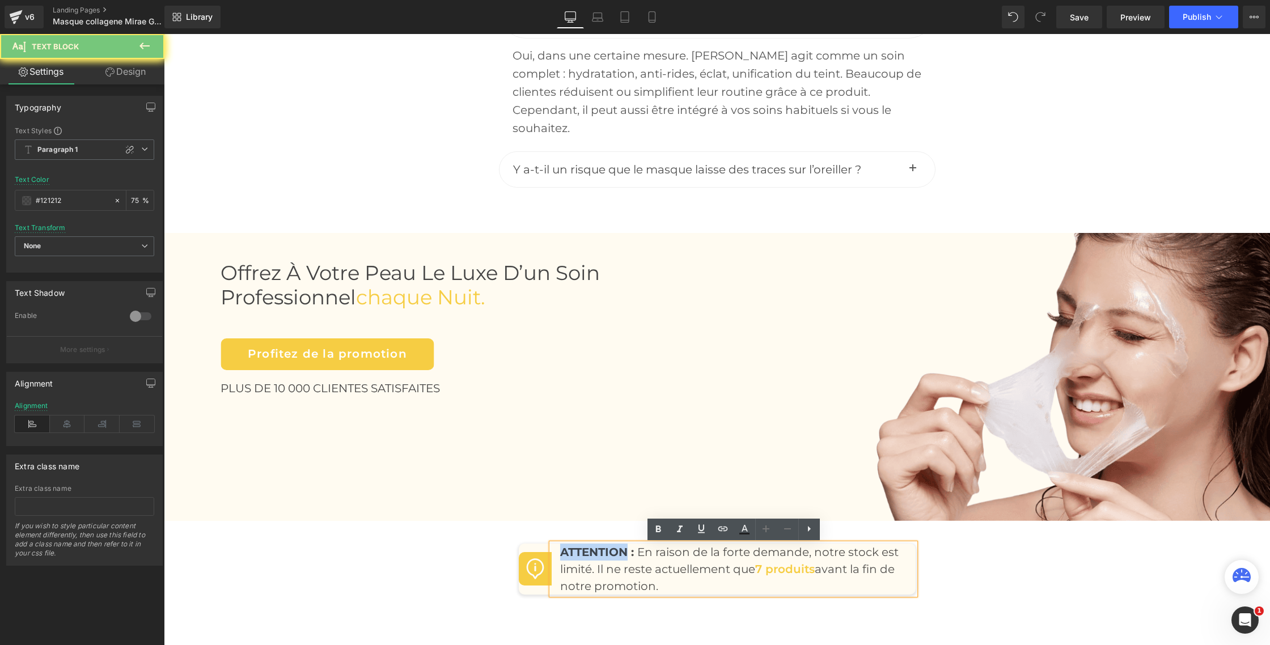
click at [593, 550] on strong "ATTENTION :" at bounding box center [597, 552] width 74 height 14
click at [594, 550] on strong "ATTENTION :" at bounding box center [597, 552] width 74 height 14
click at [645, 553] on span "En raison de la forte demande, notre stock est limité. Il ne reste actuellement…" at bounding box center [729, 560] width 338 height 31
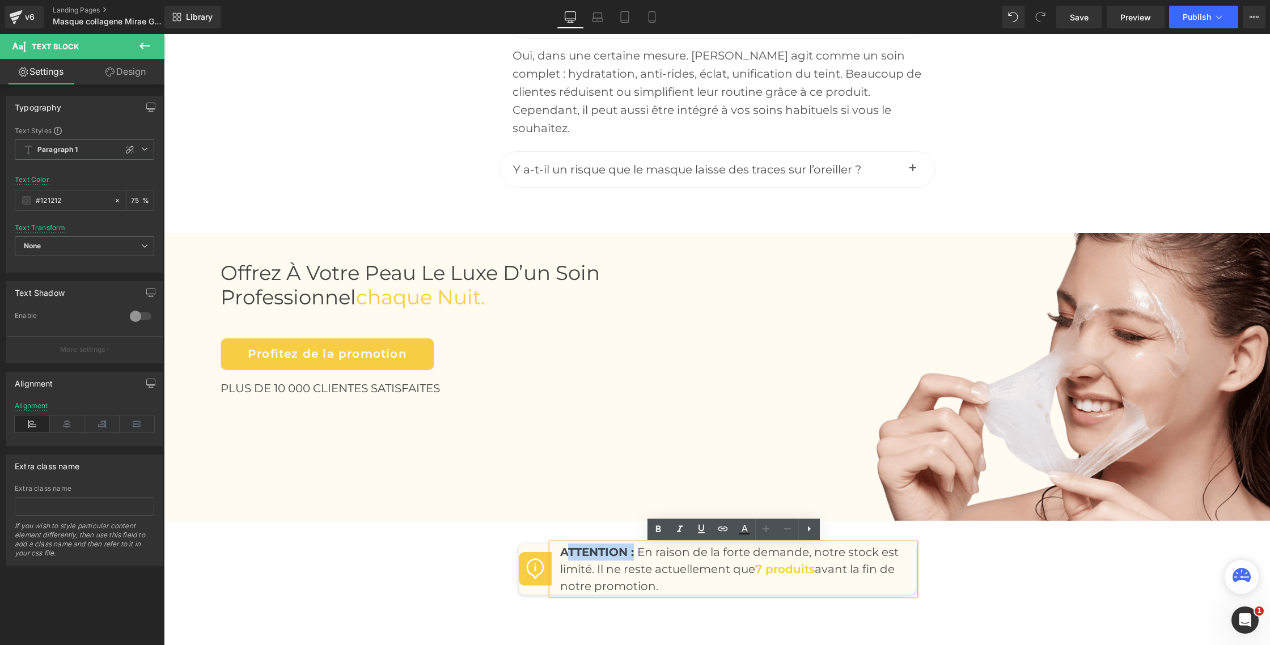
drag, startPoint x: 638, startPoint y: 553, endPoint x: 563, endPoint y: 550, distance: 75.5
click at [563, 550] on div "Image ATTENTION : En raison de la forte demande, notre stock est limité. Il ne …" at bounding box center [717, 569] width 397 height 51
drag, startPoint x: 616, startPoint y: 554, endPoint x: 624, endPoint y: 553, distance: 7.4
click at [616, 554] on strong "ATTENTION :" at bounding box center [597, 552] width 74 height 14
drag, startPoint x: 637, startPoint y: 553, endPoint x: 555, endPoint y: 552, distance: 82.2
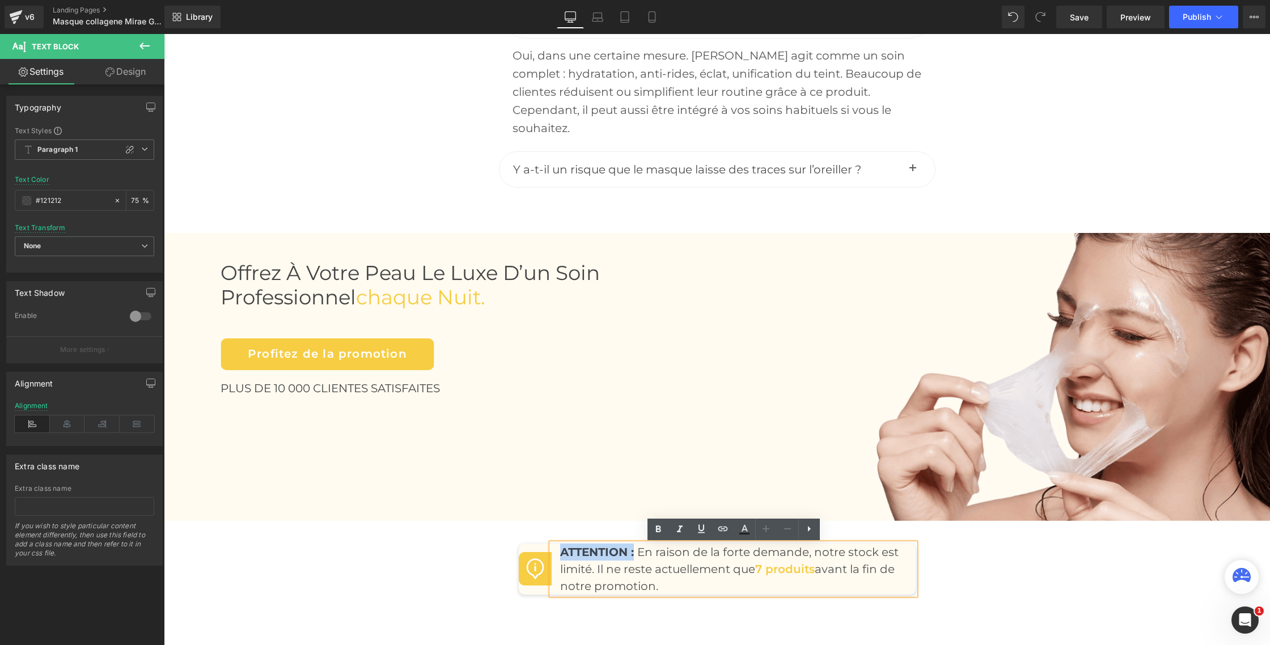
click at [555, 552] on div "Image ATTENTION : En raison de la forte demande, notre stock est limité. Il ne …" at bounding box center [717, 569] width 397 height 51
click at [662, 531] on icon at bounding box center [658, 530] width 14 height 14
drag, startPoint x: 633, startPoint y: 555, endPoint x: 554, endPoint y: 550, distance: 78.4
click at [554, 550] on div "Image ATTENTION : En raison de la forte demande, notre stock est limité. Il ne …" at bounding box center [717, 569] width 397 height 51
click at [659, 528] on icon at bounding box center [657, 529] width 5 height 7
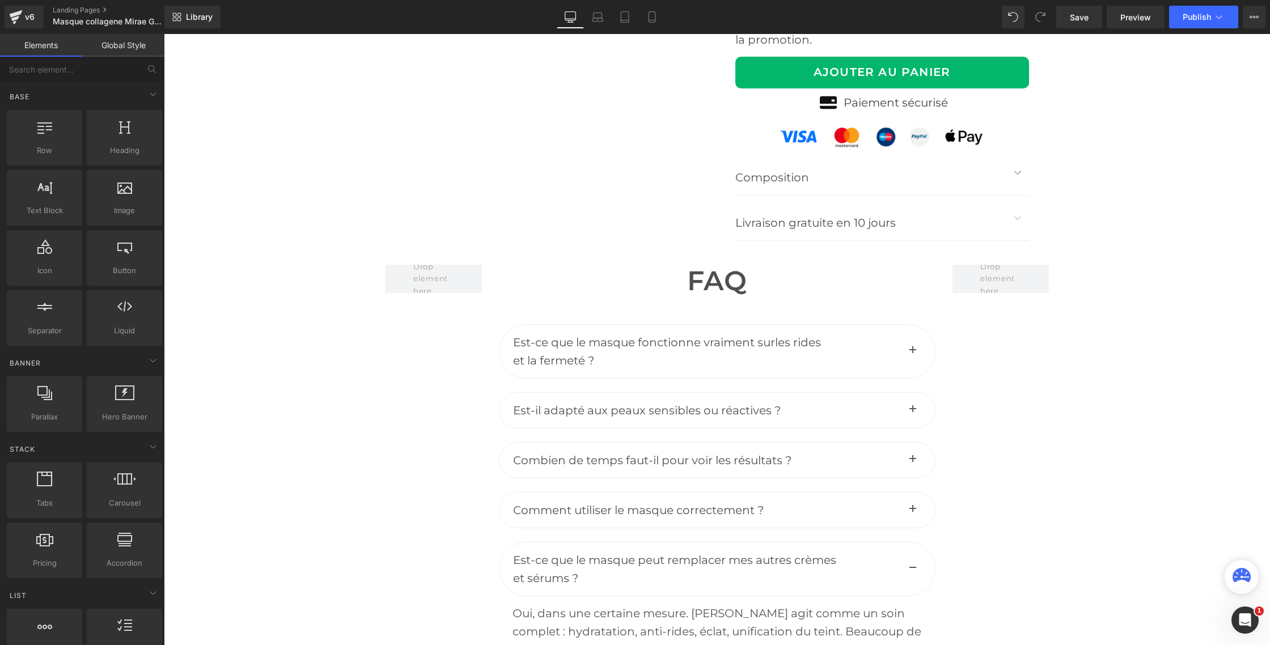
scroll to position [4627, 0]
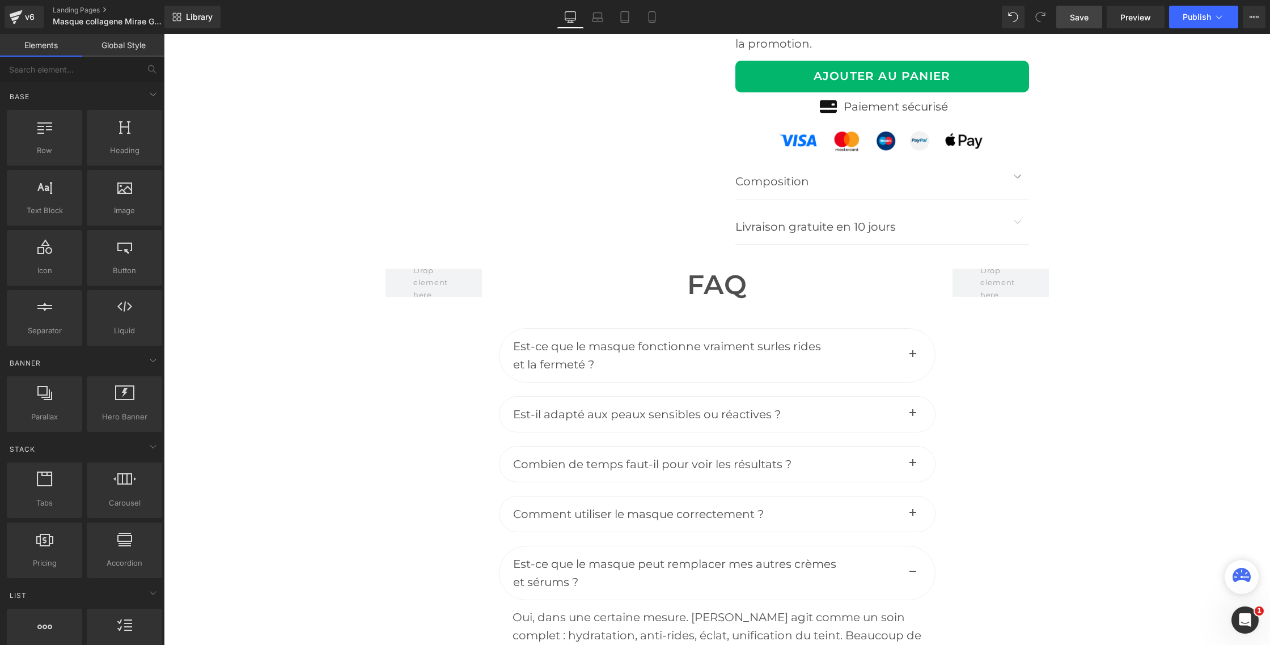
click at [1078, 18] on span "Save" at bounding box center [1079, 17] width 19 height 12
click at [1216, 11] on icon at bounding box center [1218, 16] width 11 height 11
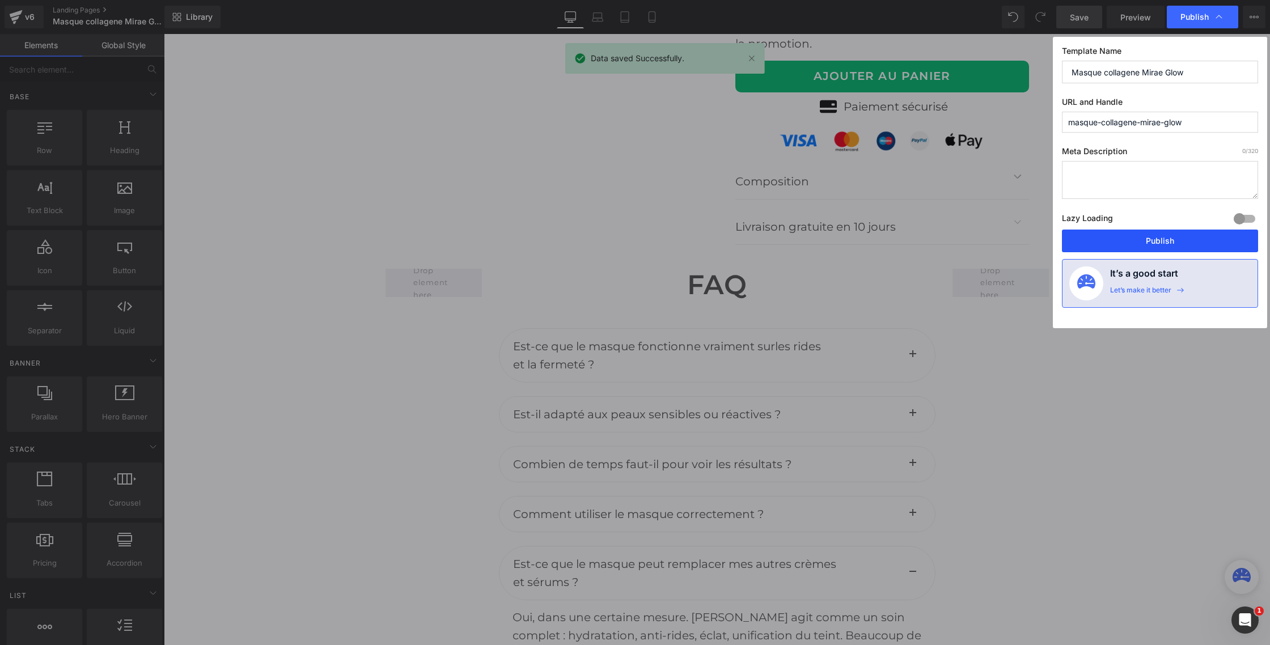
click at [1140, 235] on button "Publish" at bounding box center [1160, 241] width 196 height 23
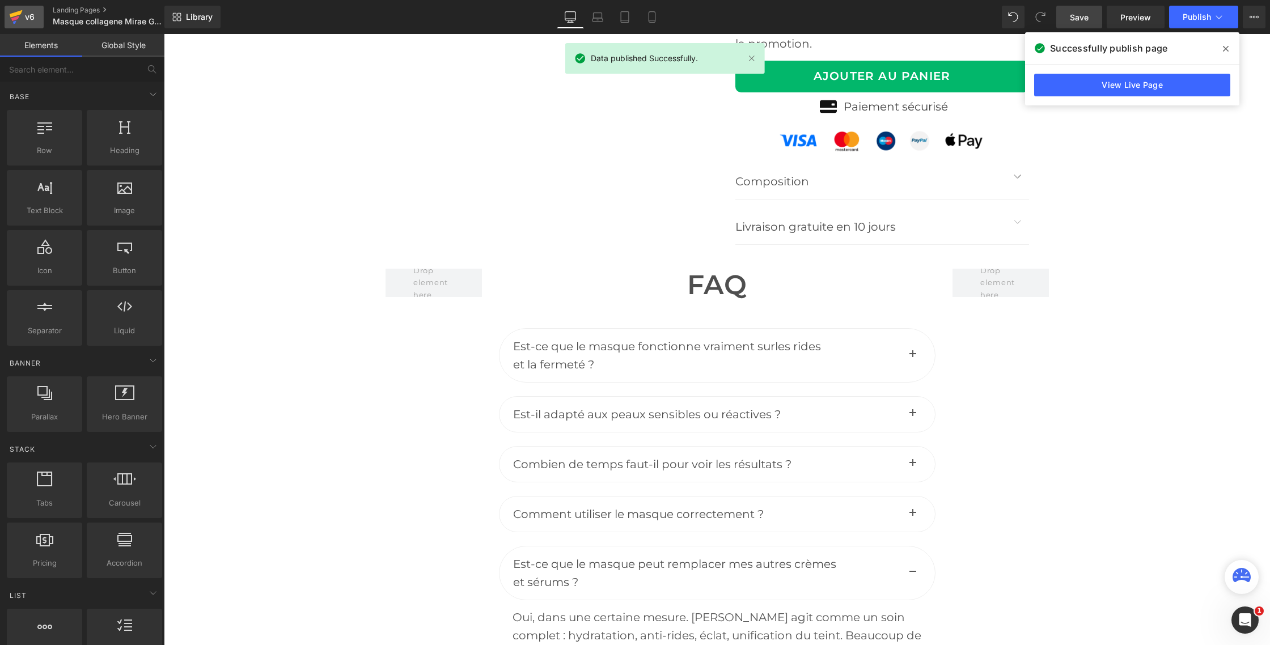
click at [32, 22] on div "v6" at bounding box center [30, 17] width 14 height 15
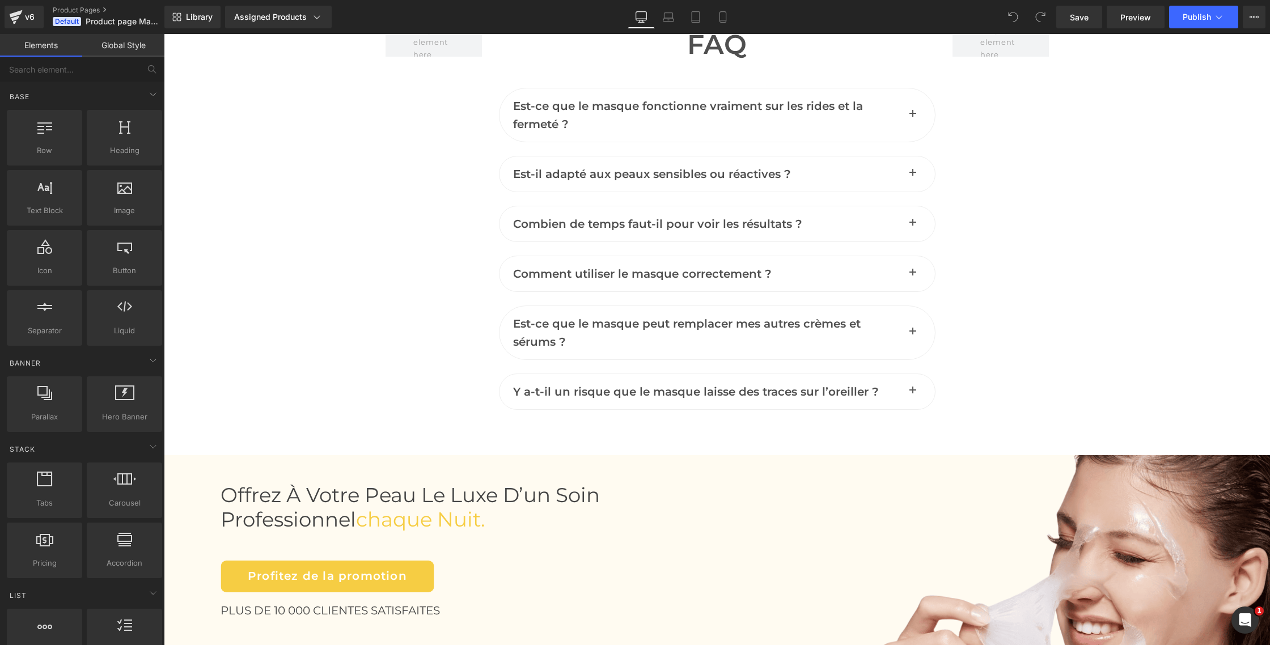
scroll to position [4869, 0]
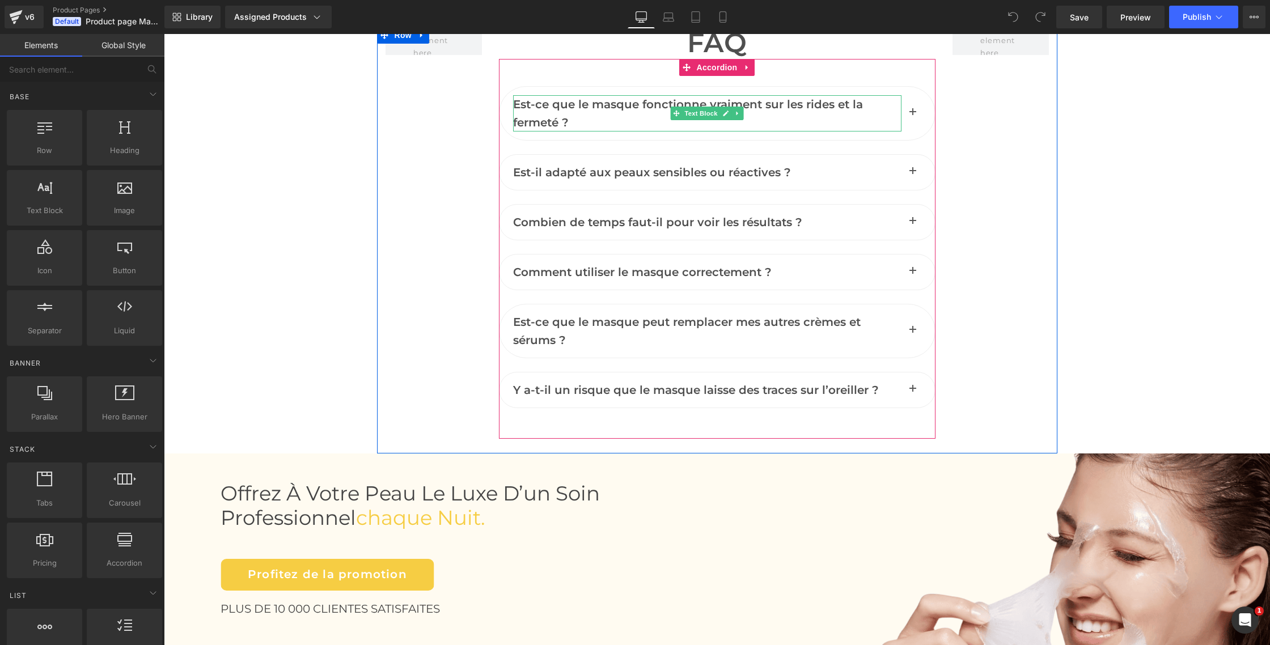
click at [532, 116] on span "Est-ce que le masque fonctionne vraiment sur les rides et la fermeté ?" at bounding box center [688, 114] width 350 height 32
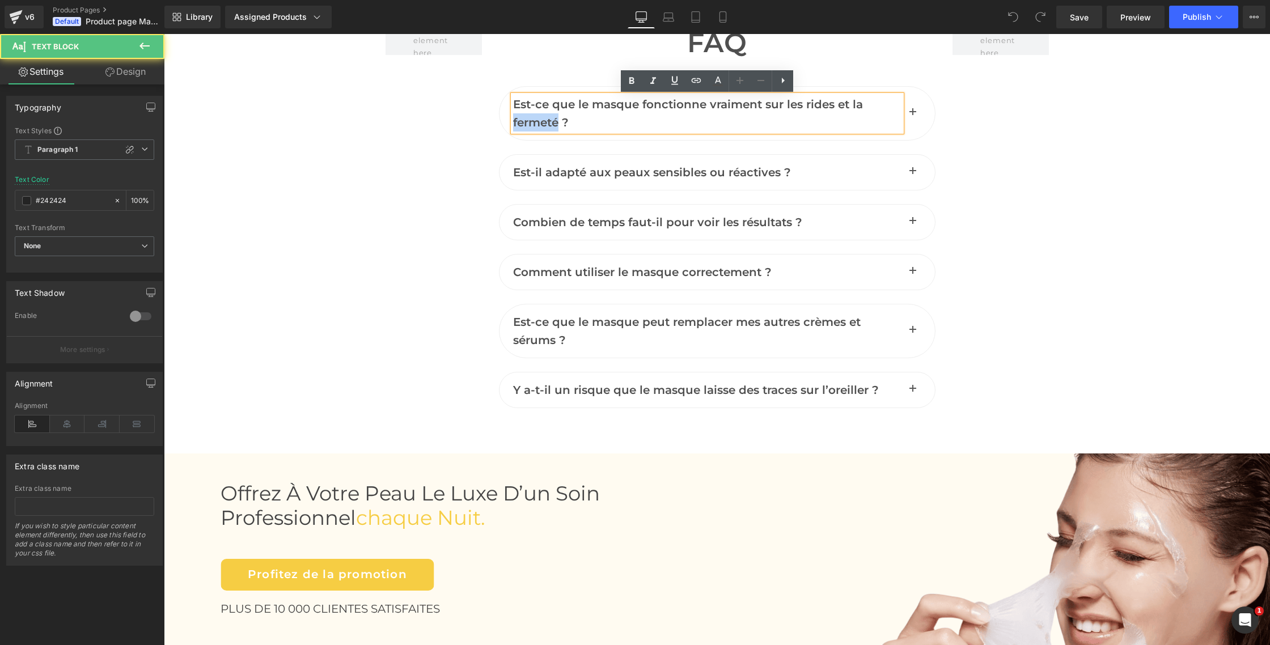
click at [532, 116] on p "Est-ce que le masque fonctionne vraiment sur les rides et la fermeté ?" at bounding box center [707, 113] width 388 height 36
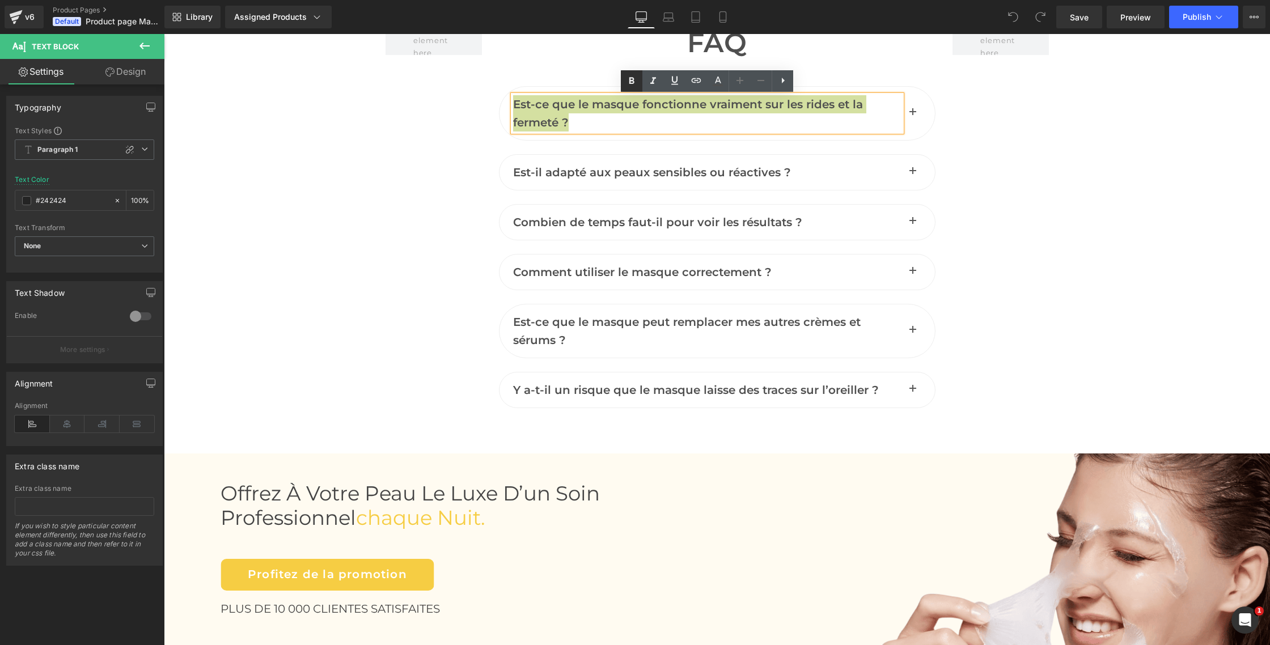
click at [634, 83] on icon at bounding box center [632, 81] width 14 height 14
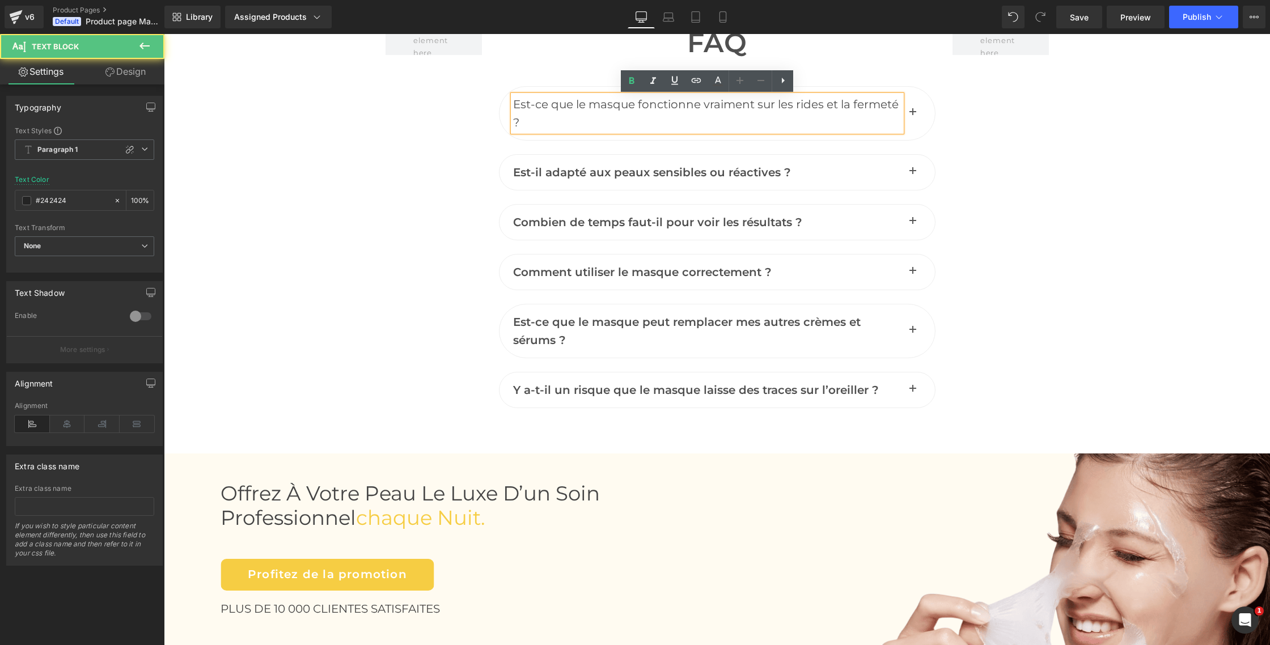
click at [825, 105] on span "Est-ce que le masque fonctionne vraiment sur les rides et la fermeté ?" at bounding box center [705, 114] width 385 height 32
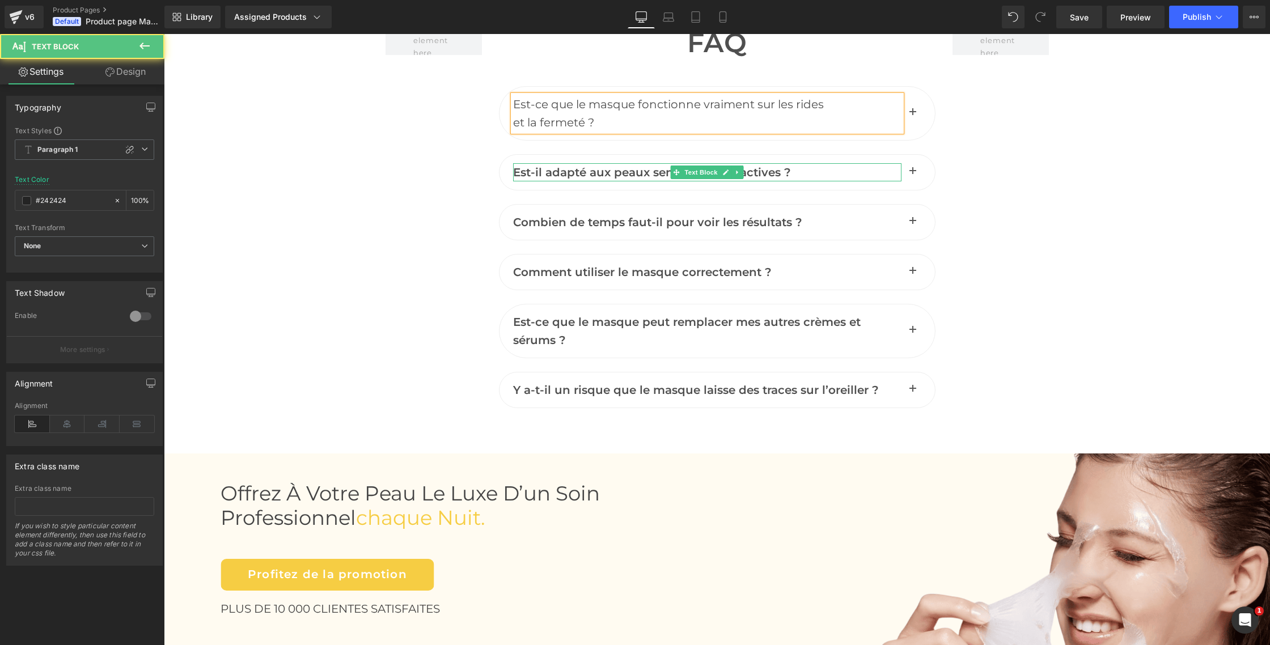
click at [585, 172] on span "Est-il adapté aux peaux sensibles ou réactives ?" at bounding box center [652, 173] width 278 height 14
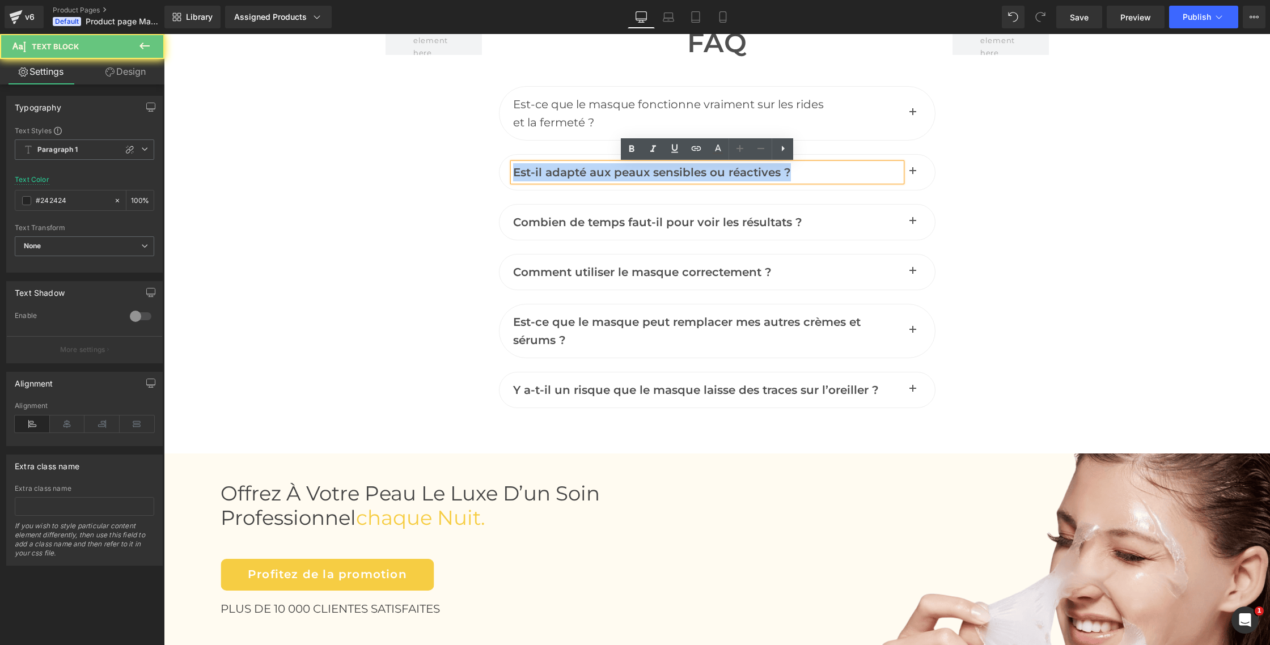
click at [585, 172] on span "Est-il adapté aux peaux sensibles ou réactives ?" at bounding box center [652, 173] width 278 height 14
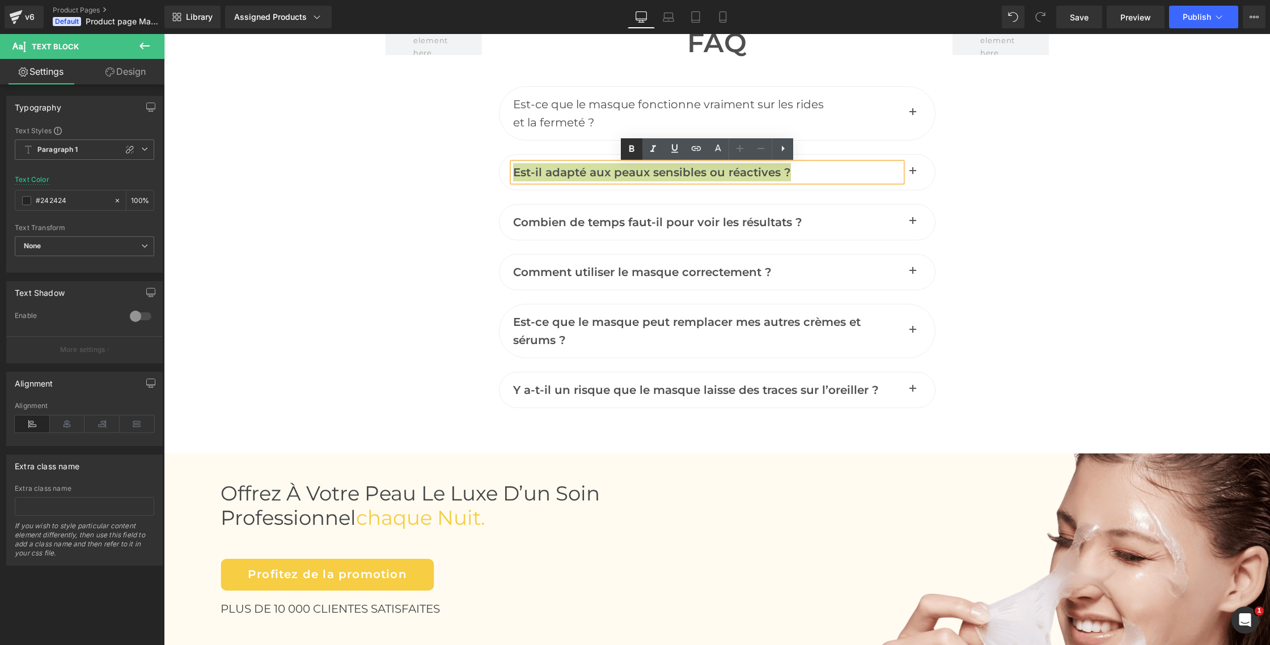
click at [634, 154] on icon at bounding box center [632, 149] width 14 height 14
click at [639, 223] on span "Combien de temps faut-il pour voir les résultats ?" at bounding box center [657, 222] width 289 height 14
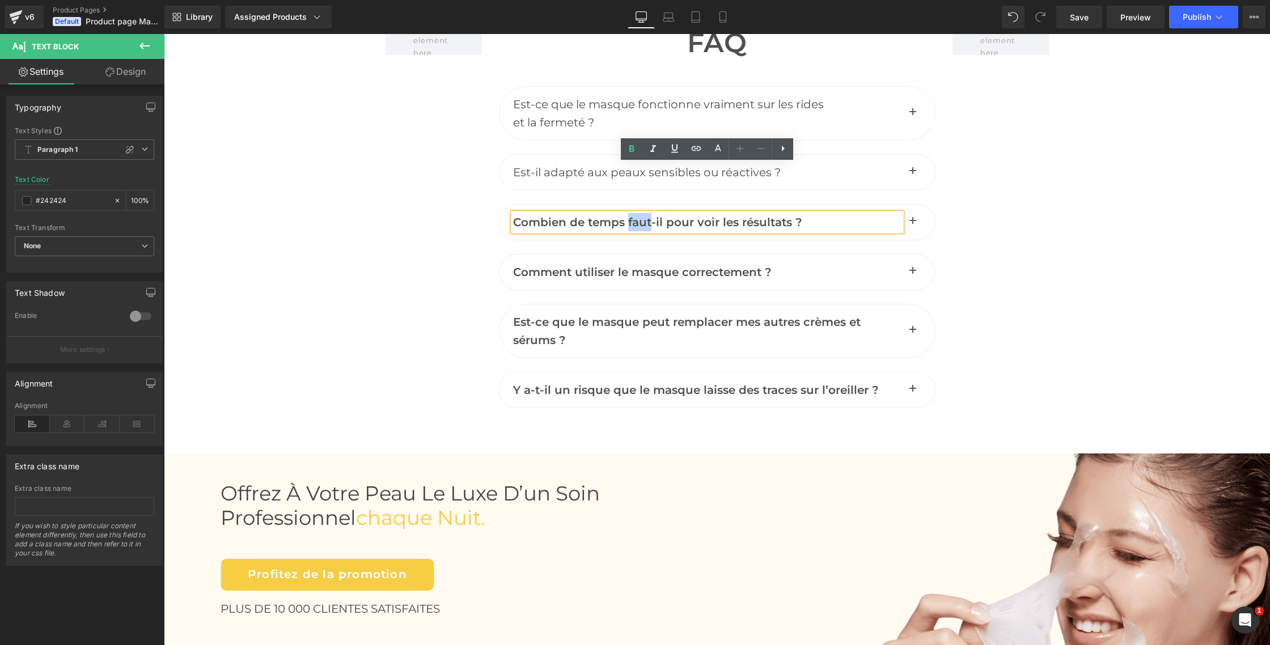
click at [639, 223] on span "Combien de temps faut-il pour voir les résultats ?" at bounding box center [657, 222] width 289 height 14
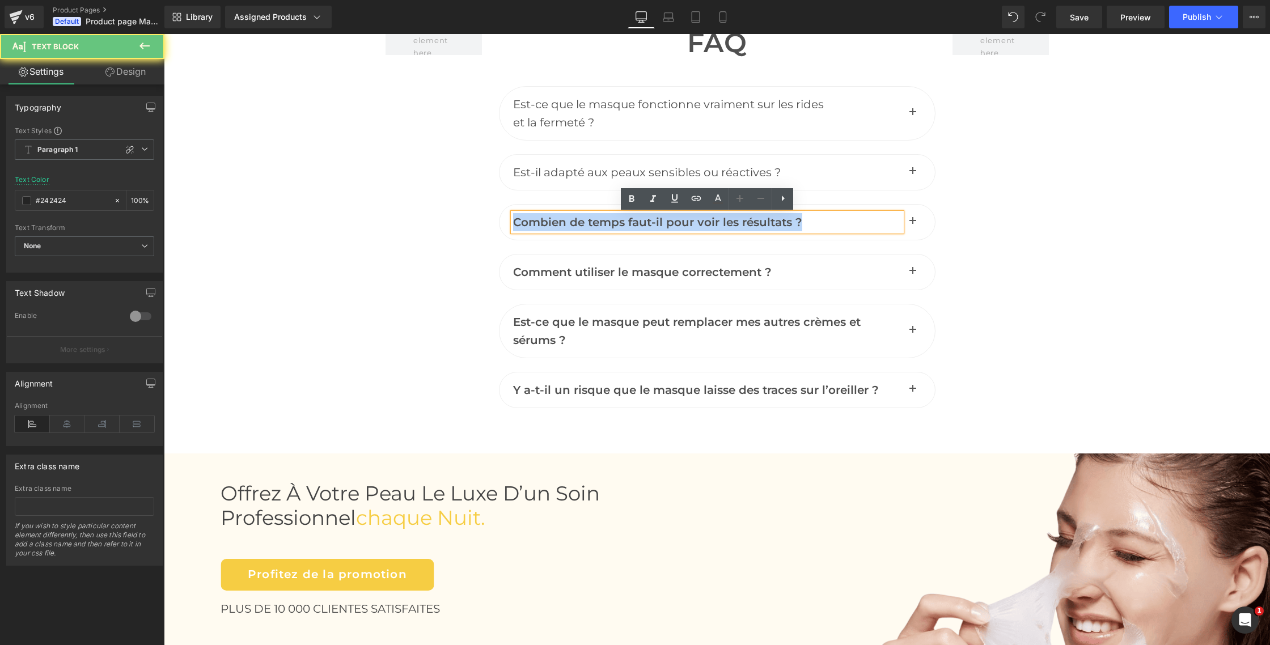
click at [639, 223] on span "Combien de temps faut-il pour voir les résultats ?" at bounding box center [657, 222] width 289 height 14
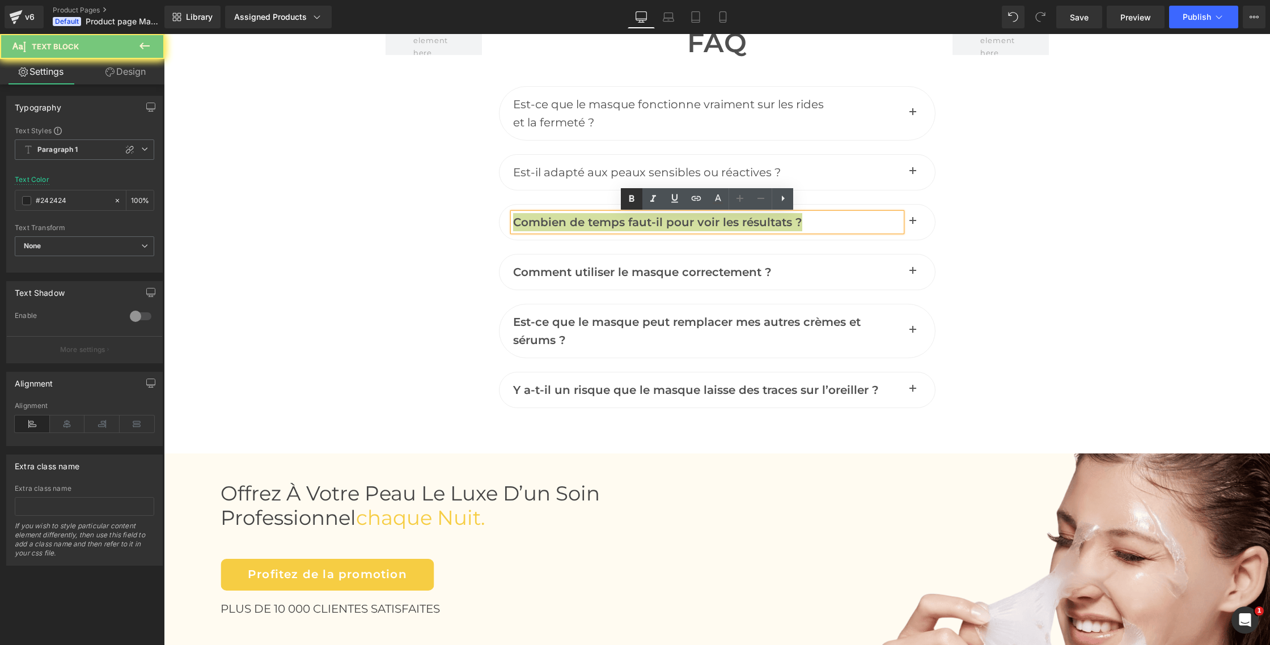
click at [636, 203] on icon at bounding box center [632, 199] width 14 height 14
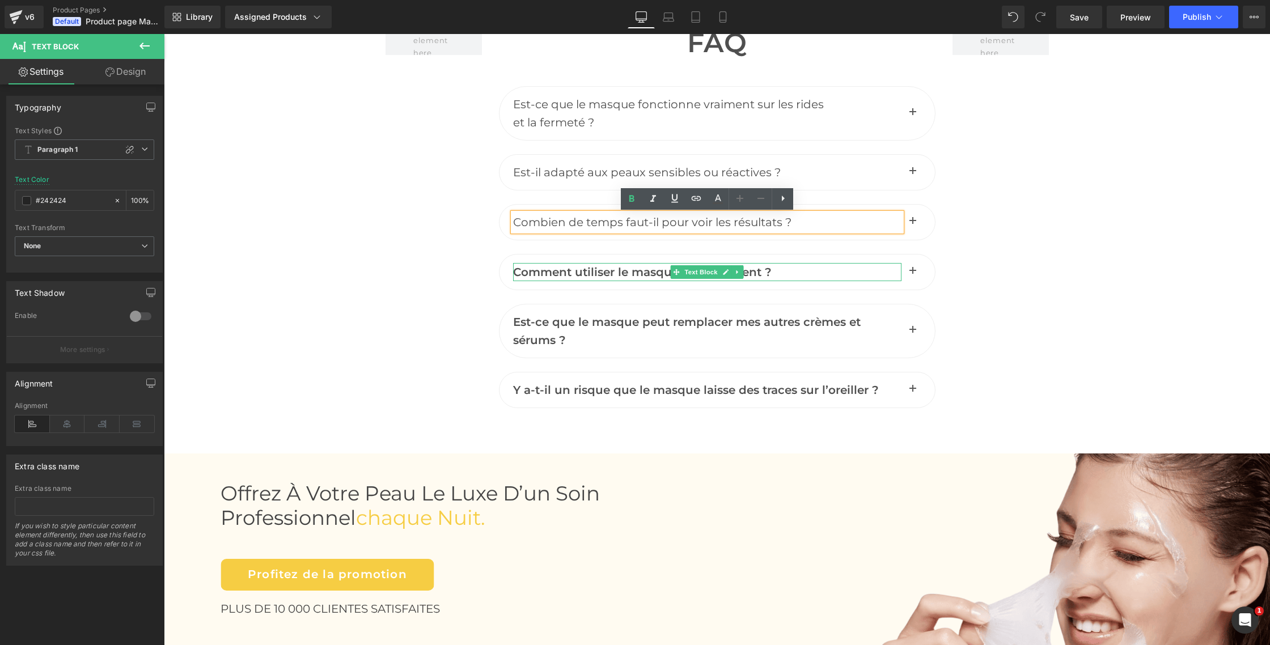
click at [636, 270] on span "Comment utiliser le masque correctement ?" at bounding box center [642, 272] width 259 height 14
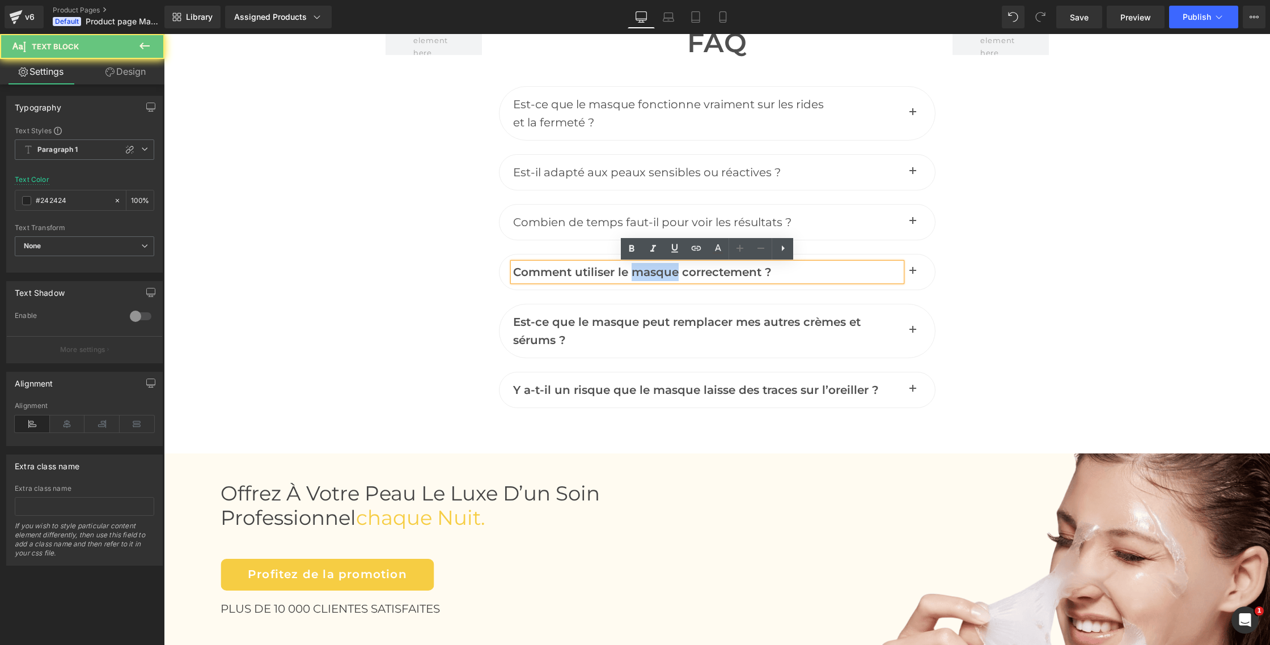
click at [636, 270] on span "Comment utiliser le masque correctement ?" at bounding box center [642, 272] width 259 height 14
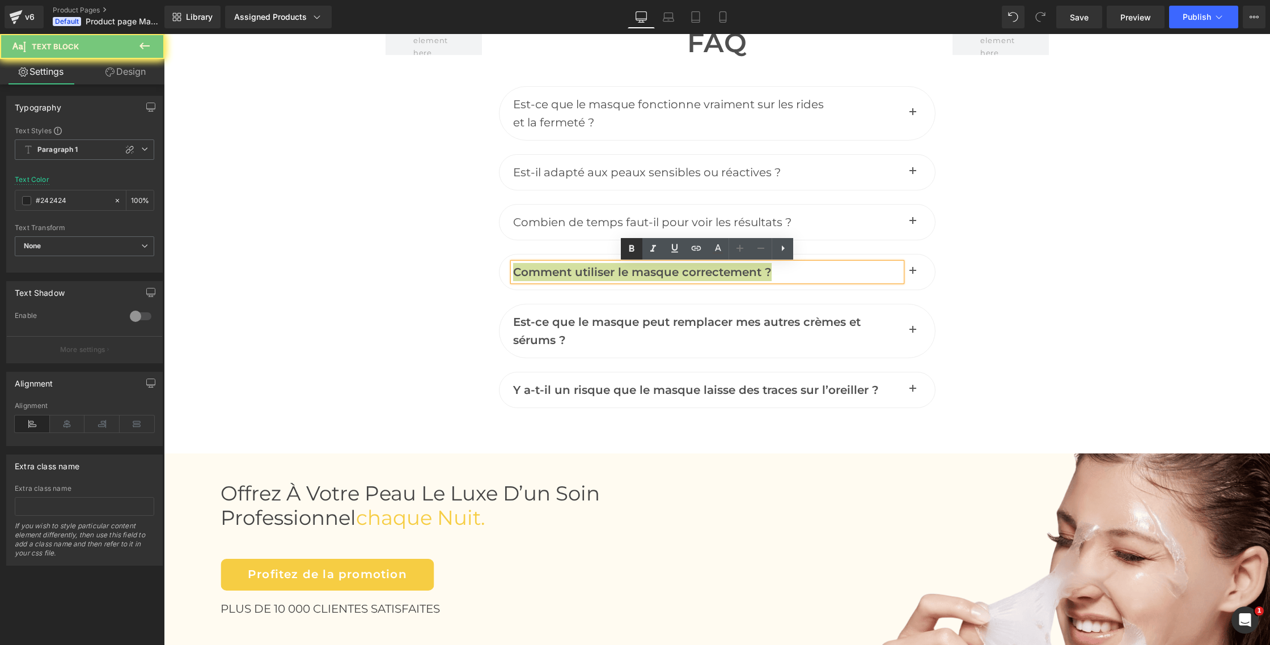
click at [634, 253] on icon at bounding box center [632, 249] width 14 height 14
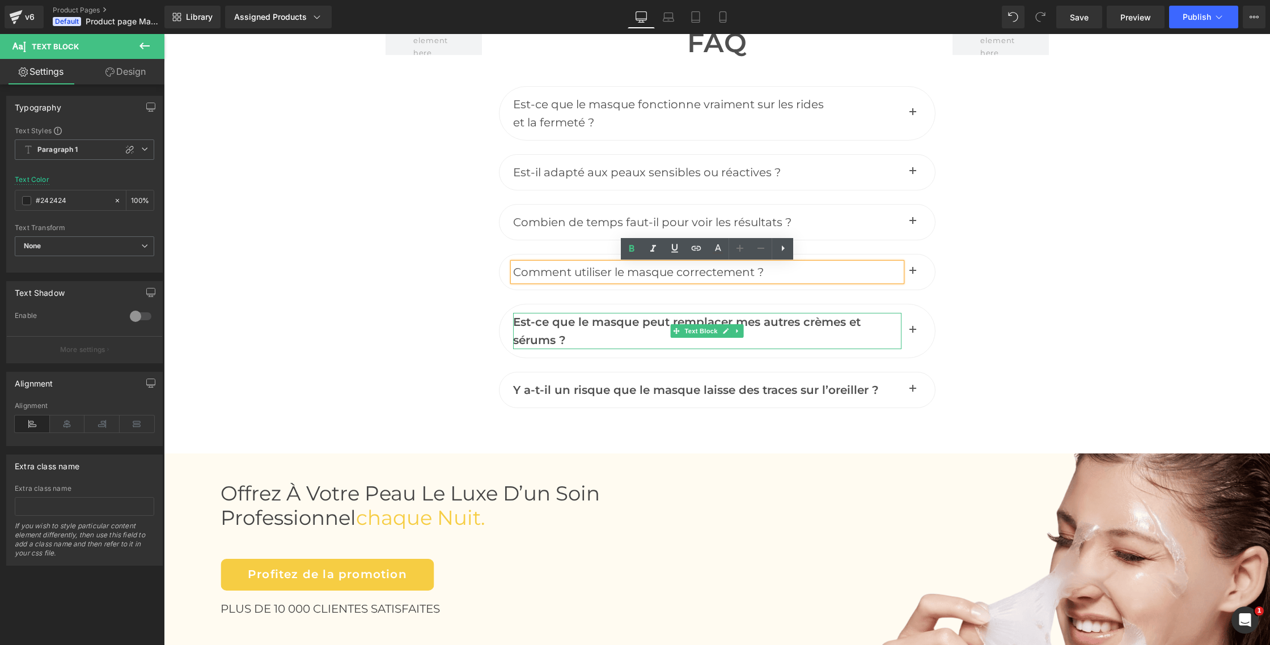
click at [647, 317] on div "Est-ce que le masque peut remplacer mes autres crèmes et sérums ? Text Block" at bounding box center [707, 331] width 388 height 36
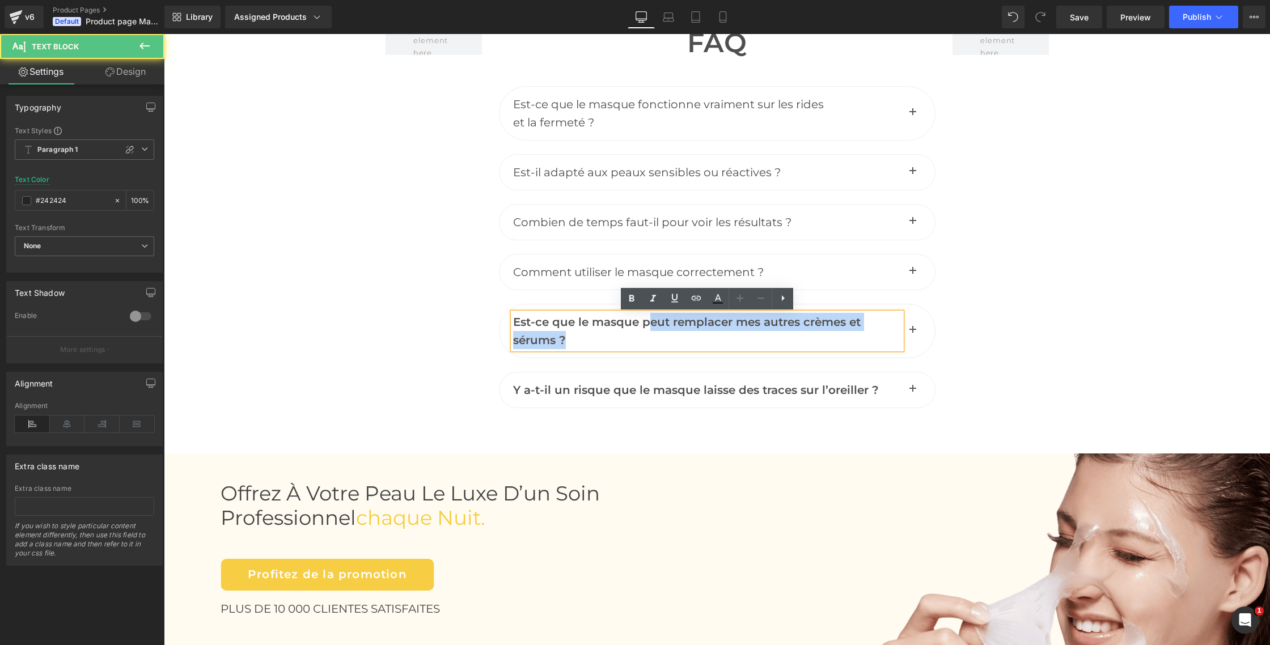
click at [647, 317] on div "Est-ce que le masque peut remplacer mes autres crèmes et sérums ? Text Block" at bounding box center [707, 331] width 388 height 36
click at [647, 317] on span "Est-ce que le masque peut remplacer mes autres crèmes et sérums ?" at bounding box center [687, 331] width 348 height 32
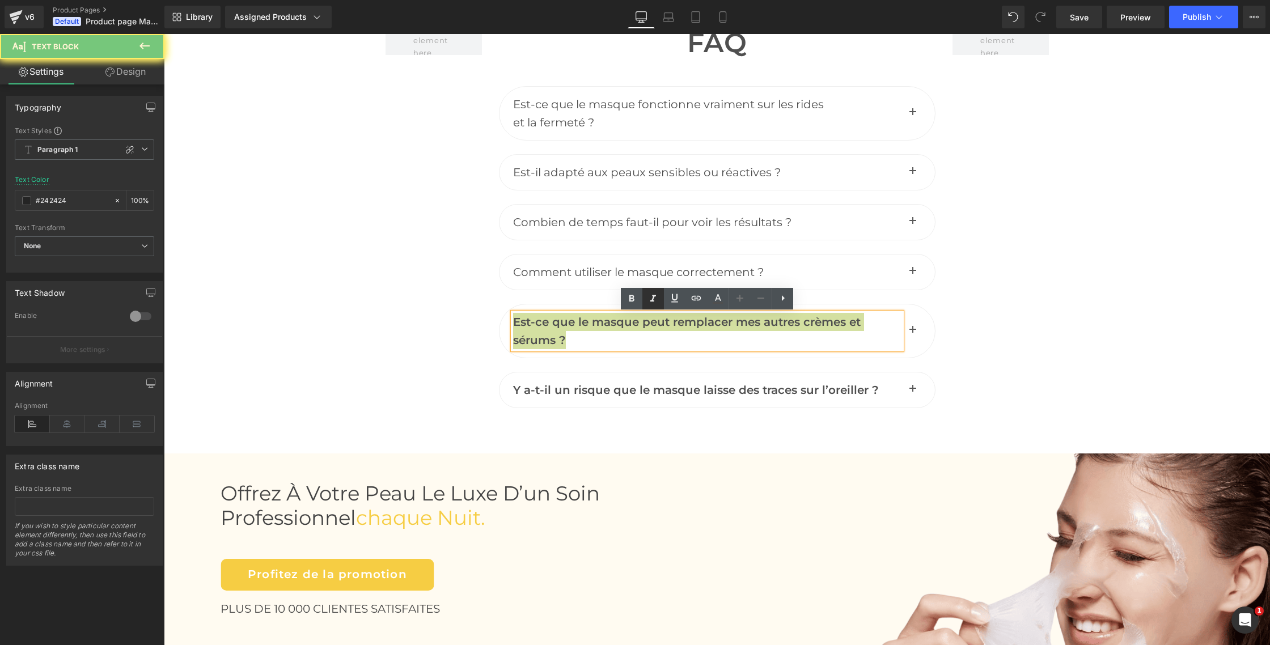
drag, startPoint x: 633, startPoint y: 301, endPoint x: 642, endPoint y: 307, distance: 11.5
click at [633, 301] on icon at bounding box center [631, 298] width 5 height 7
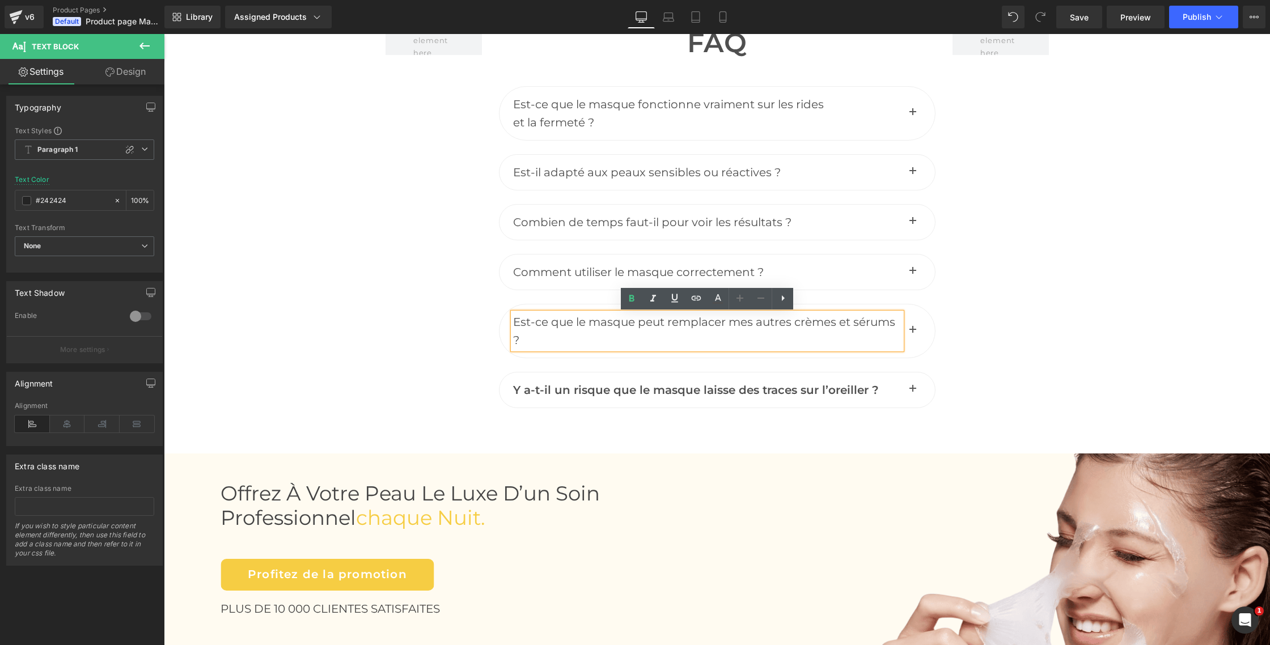
click at [842, 323] on span "Est-ce que le masque peut remplacer mes autres crèmes et sérums ?" at bounding box center [704, 331] width 382 height 32
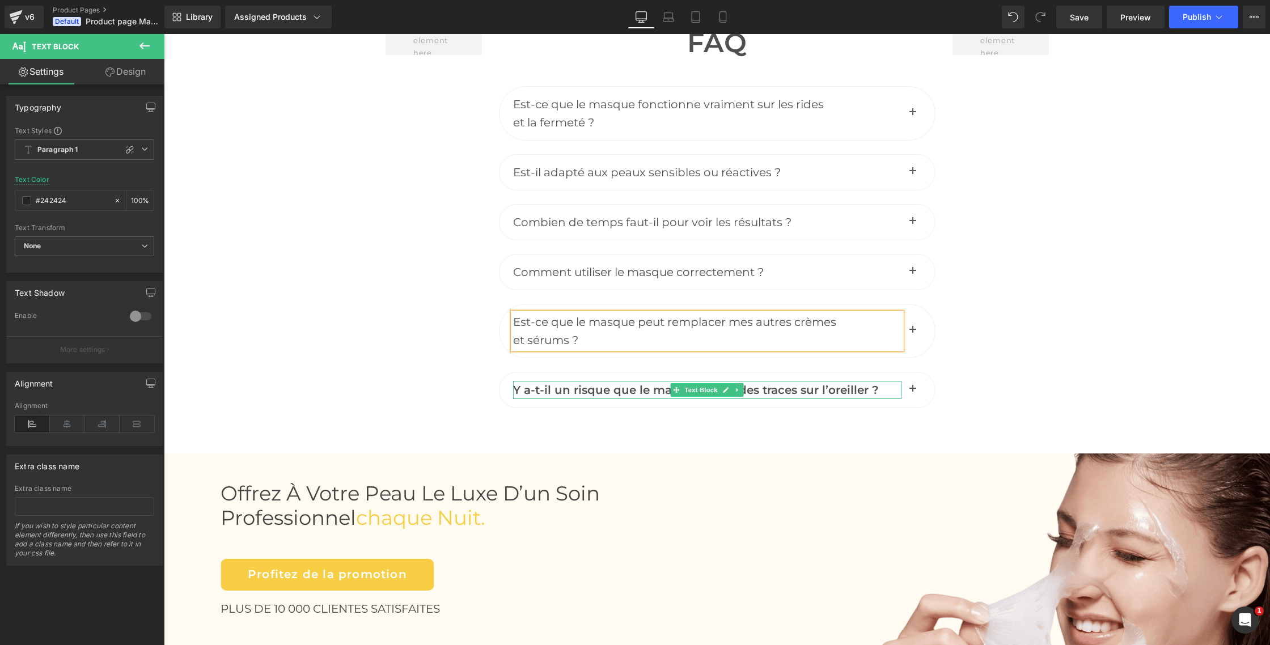
click at [726, 389] on icon at bounding box center [726, 390] width 6 height 7
click at [726, 389] on span "Y a-t-il un risque que le masque laisse des traces sur l’oreiller ?" at bounding box center [696, 390] width 366 height 14
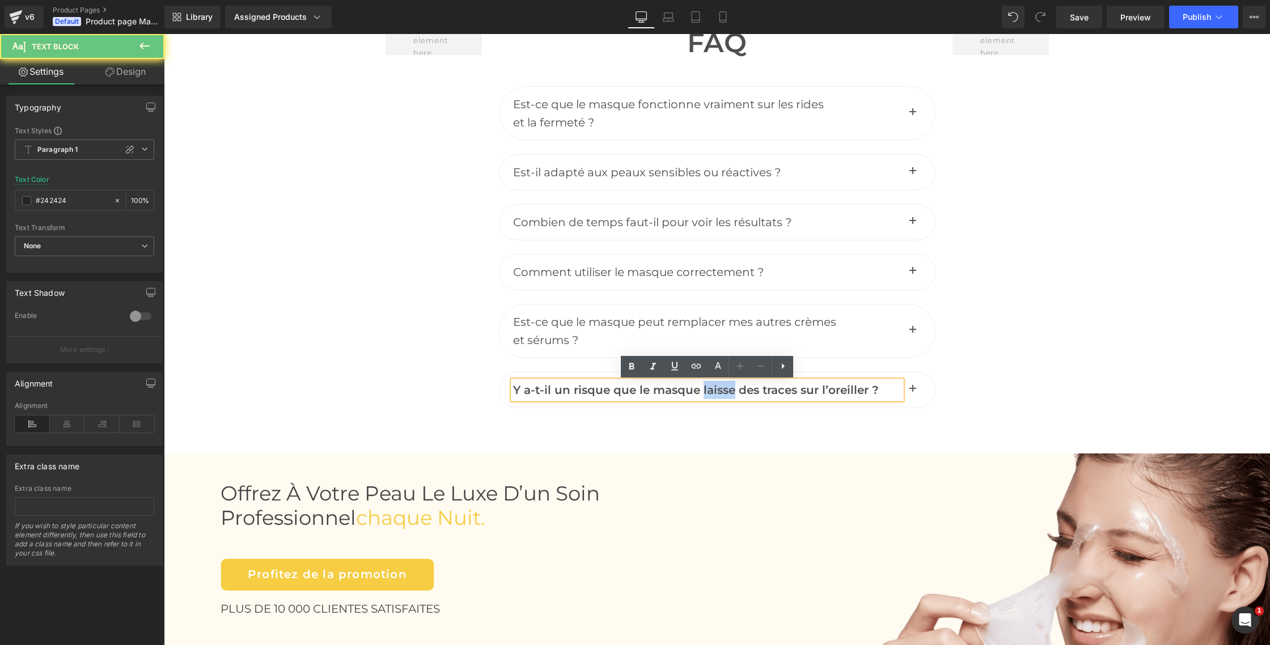
click at [726, 389] on span "Y a-t-il un risque que le masque laisse des traces sur l’oreiller ?" at bounding box center [696, 390] width 366 height 14
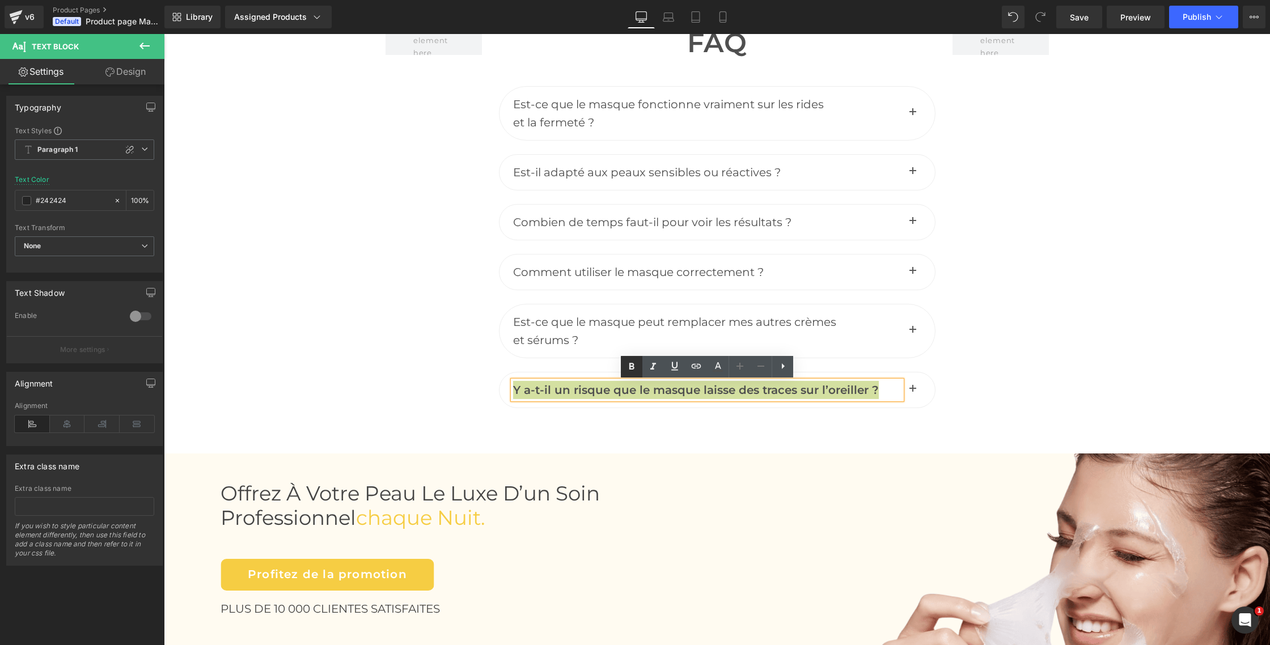
click at [628, 368] on icon at bounding box center [632, 367] width 14 height 14
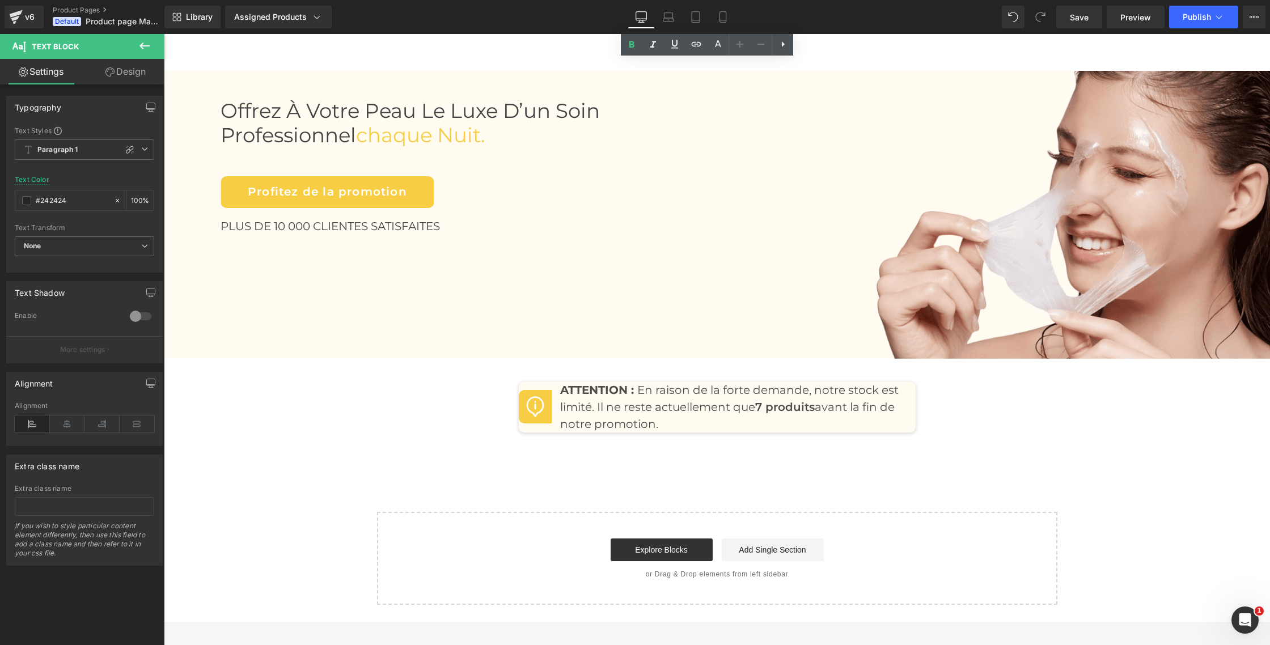
scroll to position [5260, 0]
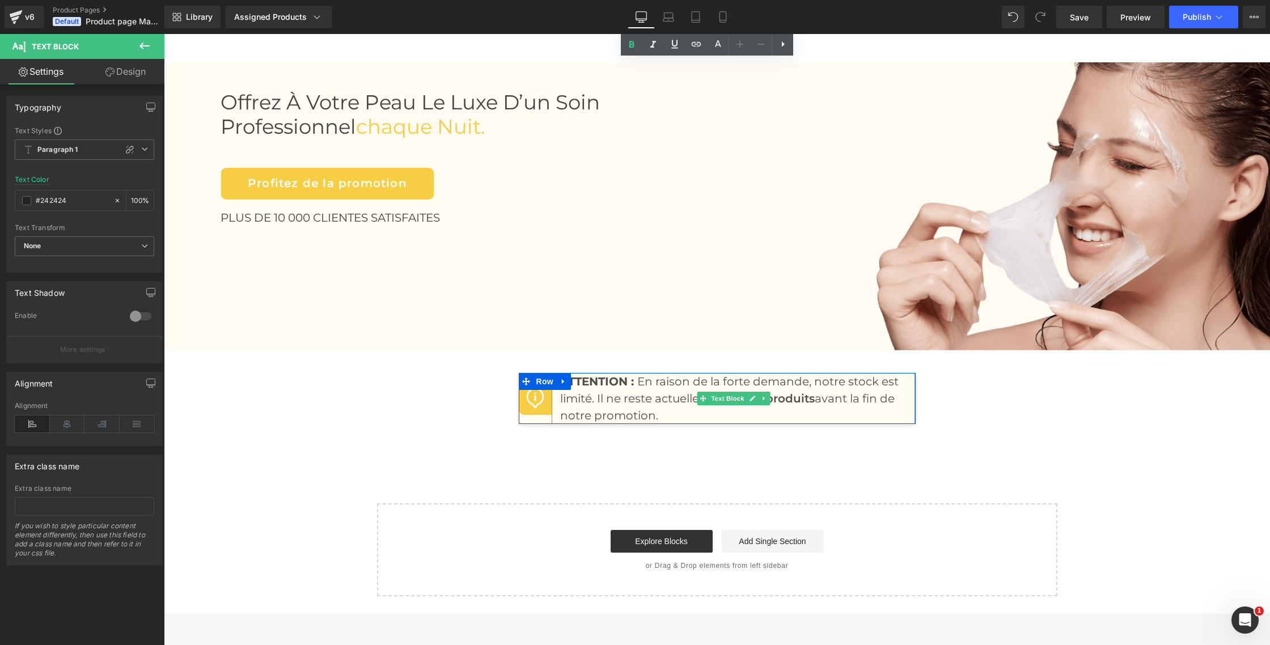
click at [780, 400] on p "ATTENTION : En raison de la forte demande, notre stock est limité. Il ne reste …" at bounding box center [733, 398] width 347 height 51
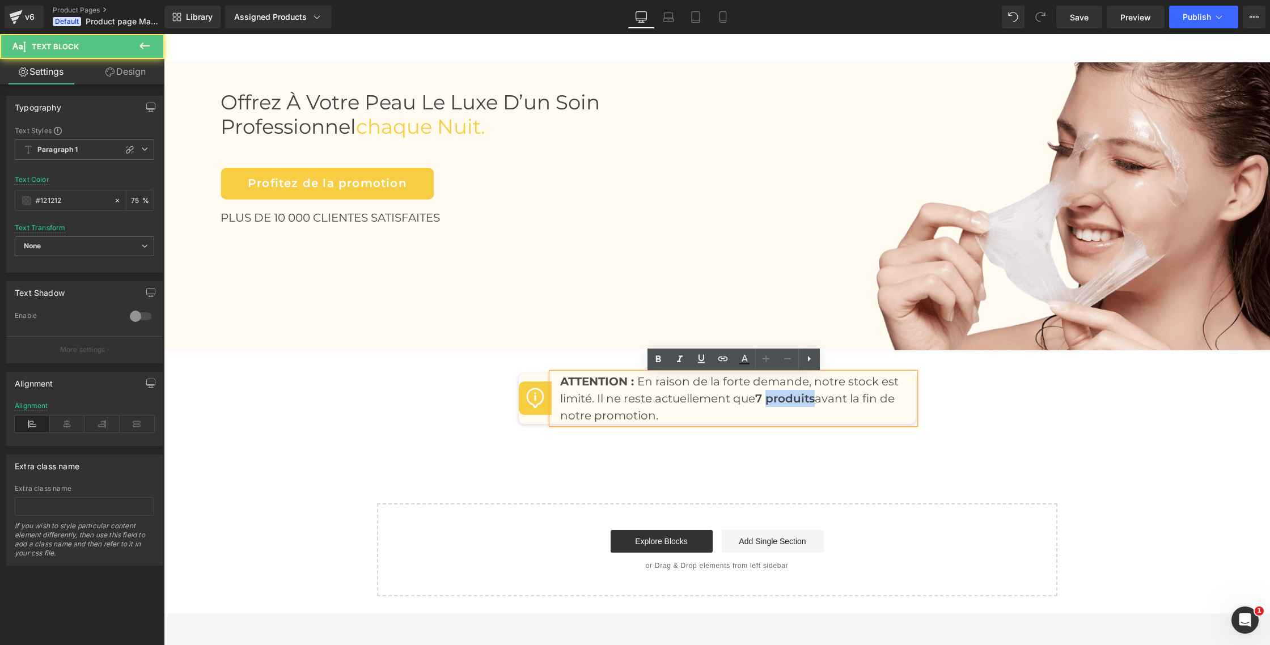
click at [780, 400] on p "ATTENTION : En raison de la forte demande, notre stock est limité. Il ne reste …" at bounding box center [733, 398] width 347 height 51
click at [769, 400] on p "ATTENTION : En raison de la forte demande, notre stock est limité. Il ne reste …" at bounding box center [733, 398] width 347 height 51
drag, startPoint x: 762, startPoint y: 399, endPoint x: 818, endPoint y: 400, distance: 56.1
click at [818, 400] on p "ATTENTION : En raison de la forte demande, notre stock est limité. Il ne reste …" at bounding box center [733, 398] width 347 height 51
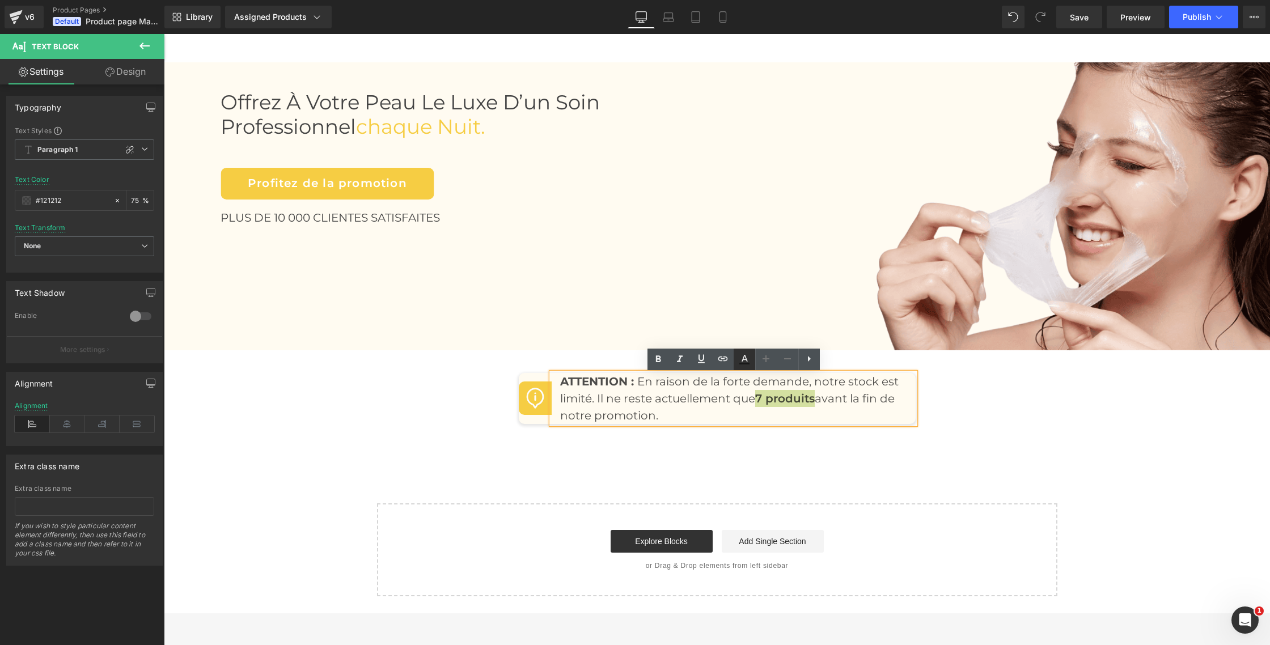
click at [742, 359] on icon at bounding box center [745, 358] width 6 height 7
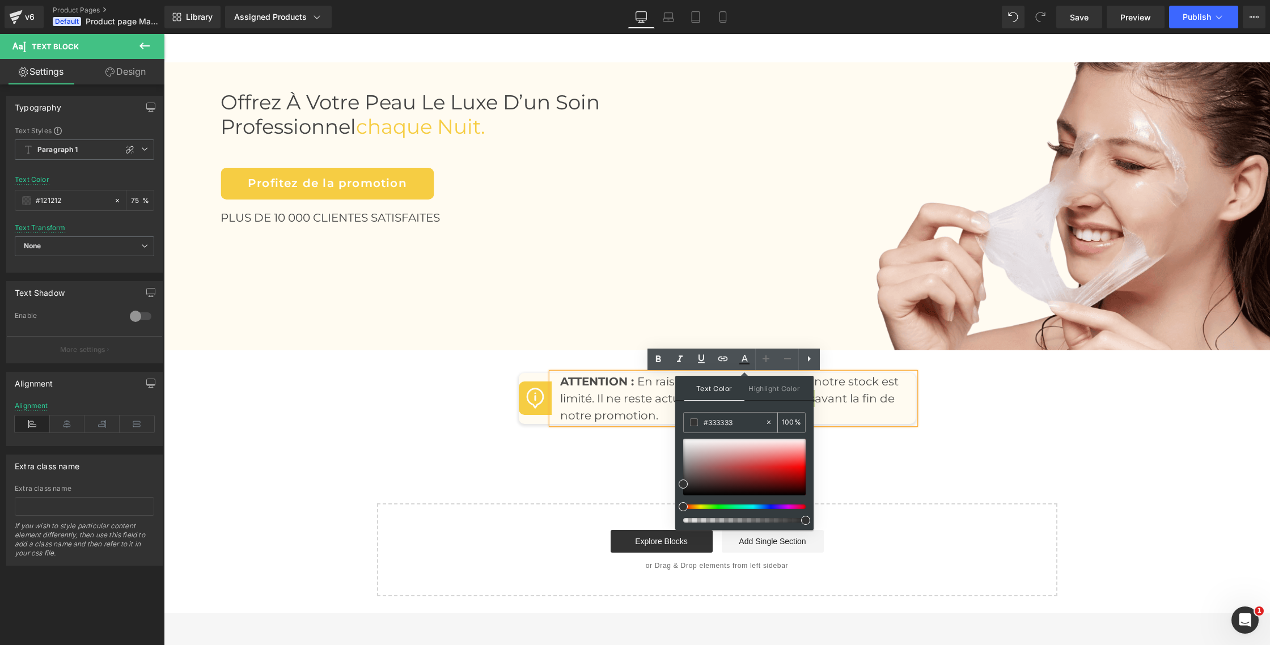
click at [725, 419] on input "#333333" at bounding box center [734, 422] width 61 height 12
paste input "f6cd4"
type input "f6cd43"
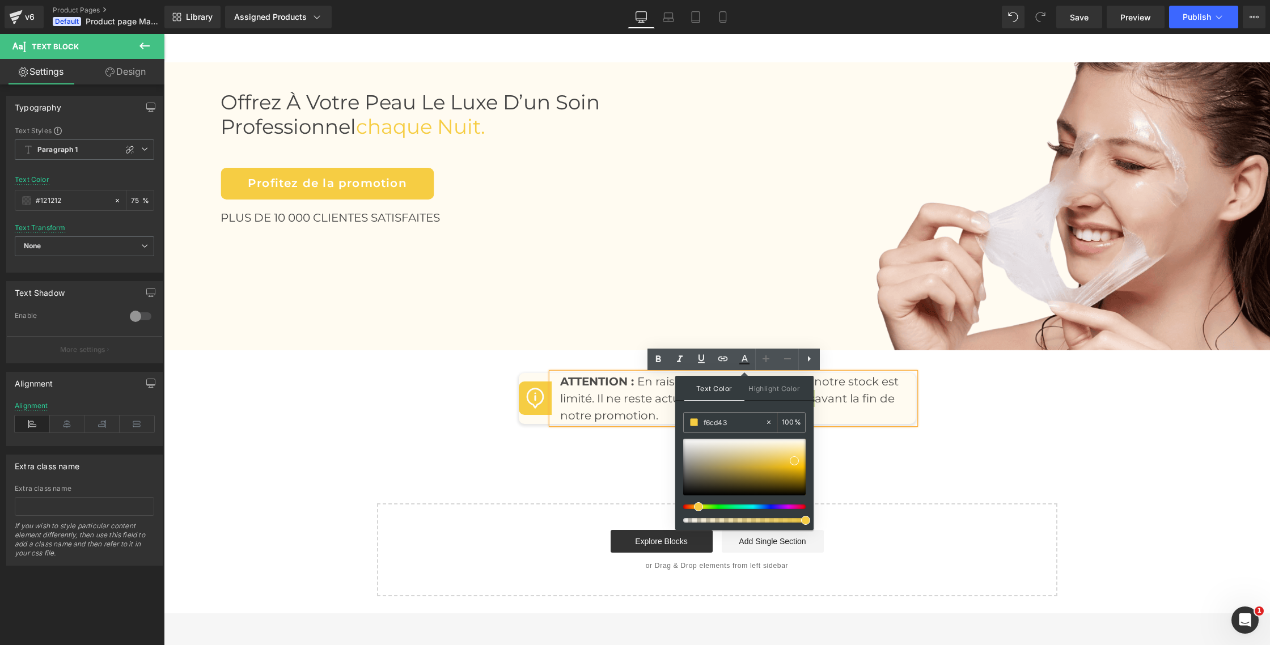
click at [721, 389] on span "Text Color" at bounding box center [714, 388] width 60 height 25
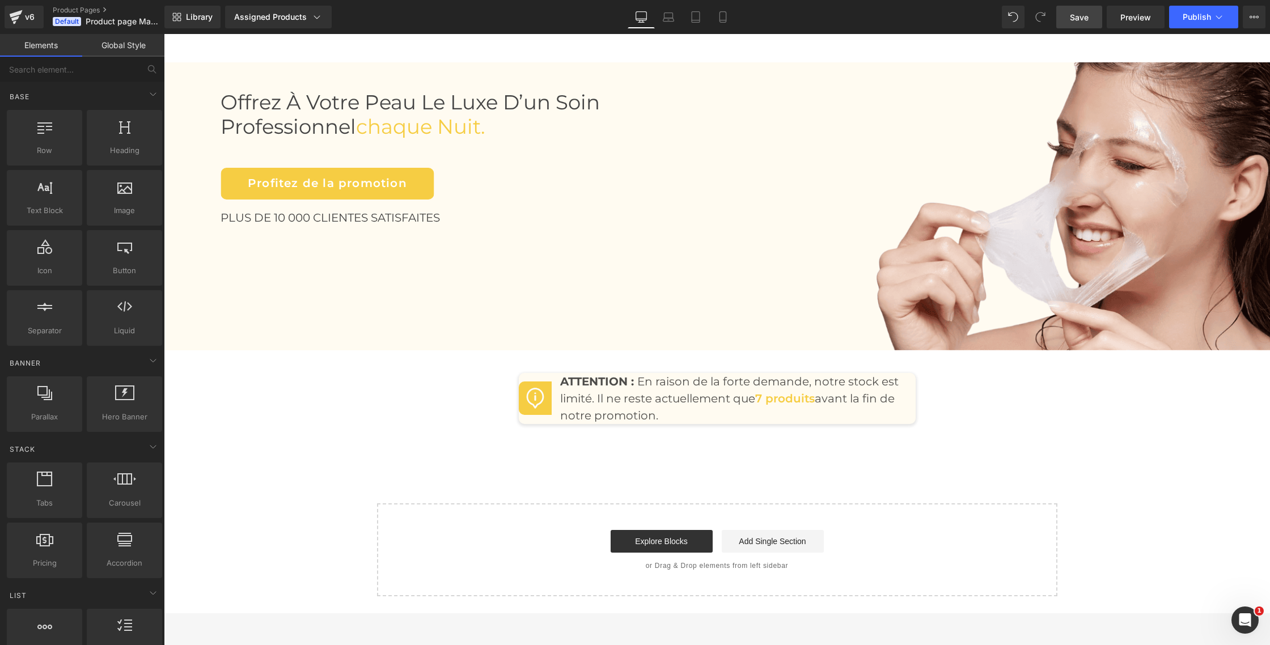
click at [1082, 11] on span "Save" at bounding box center [1079, 17] width 19 height 12
click at [1187, 16] on span "Publish" at bounding box center [1197, 16] width 28 height 9
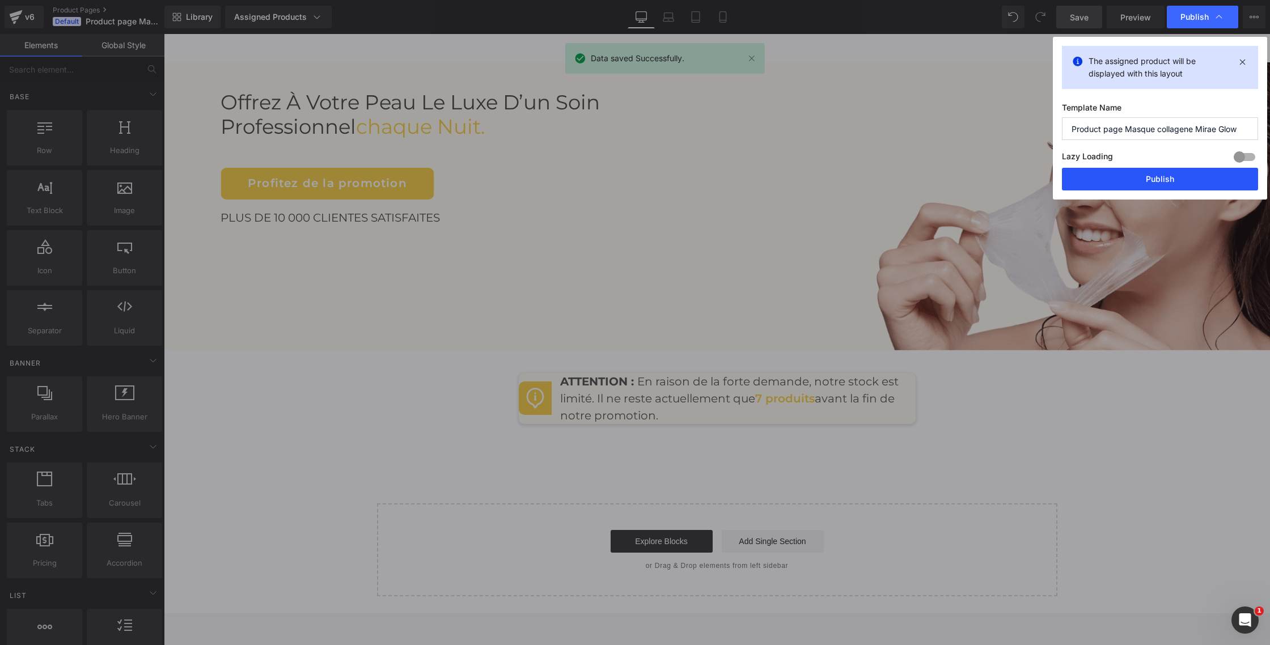
click at [1167, 172] on button "Publish" at bounding box center [1160, 179] width 196 height 23
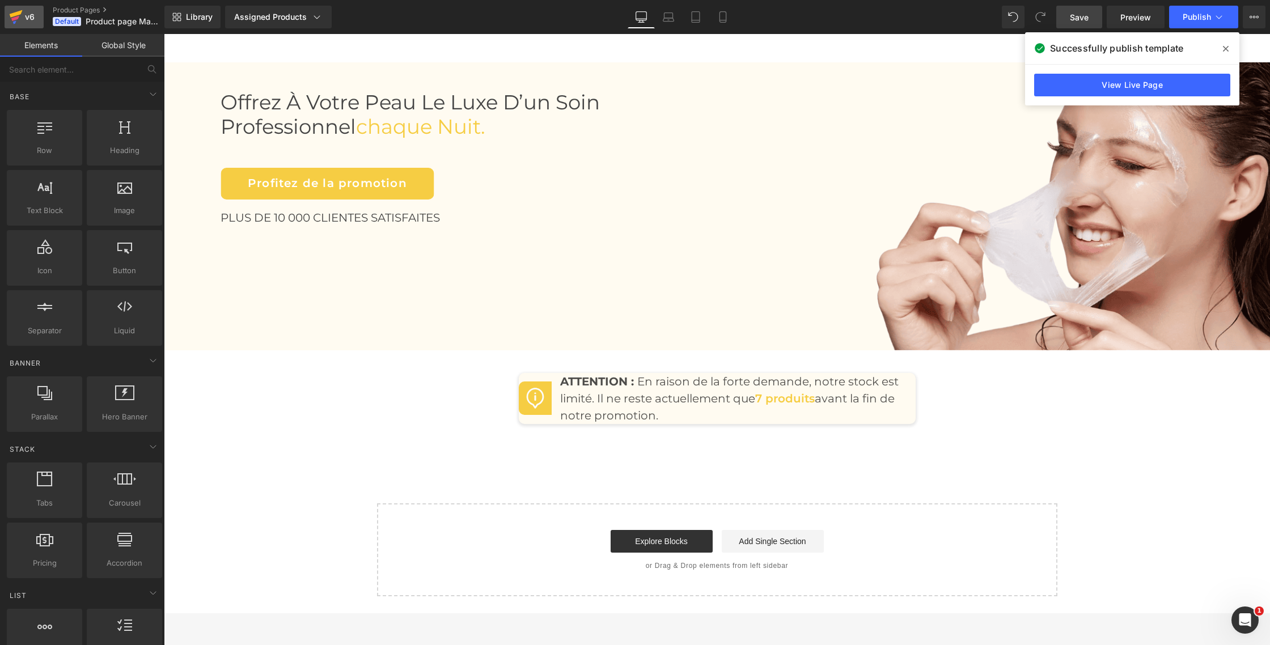
click at [22, 12] on icon at bounding box center [16, 17] width 14 height 28
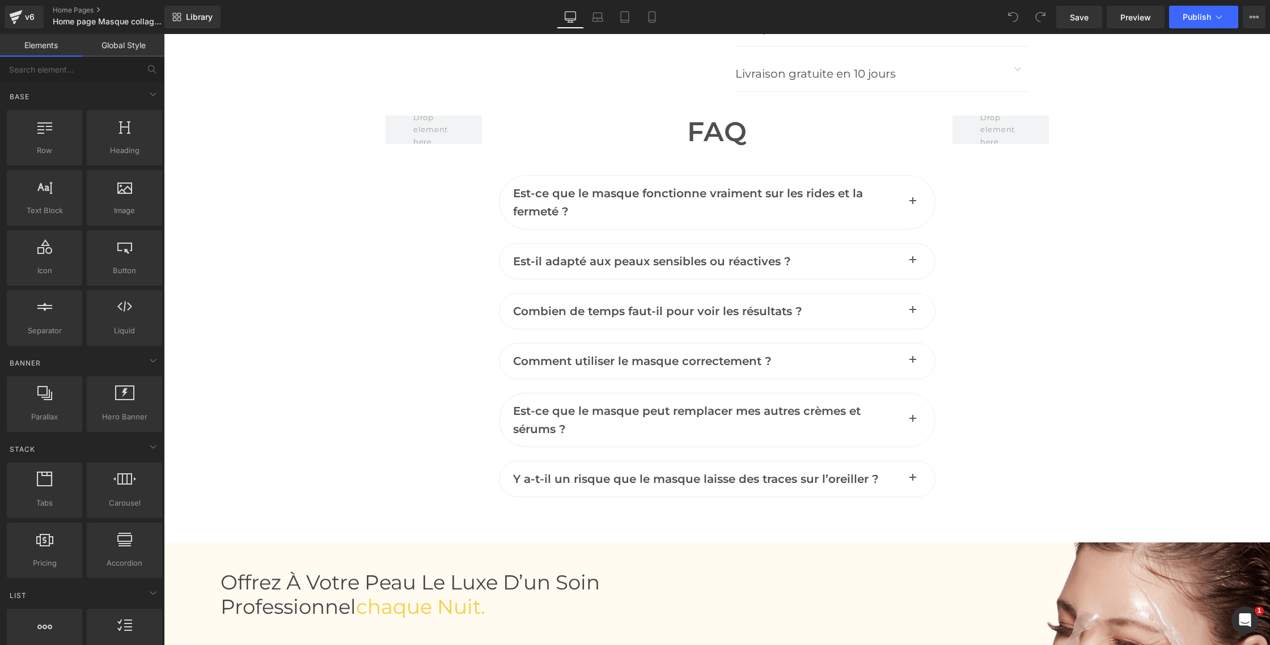
click at [538, 206] on span "Est-ce que le masque fonctionne vraiment sur les rides et la fermeté ?" at bounding box center [688, 203] width 350 height 32
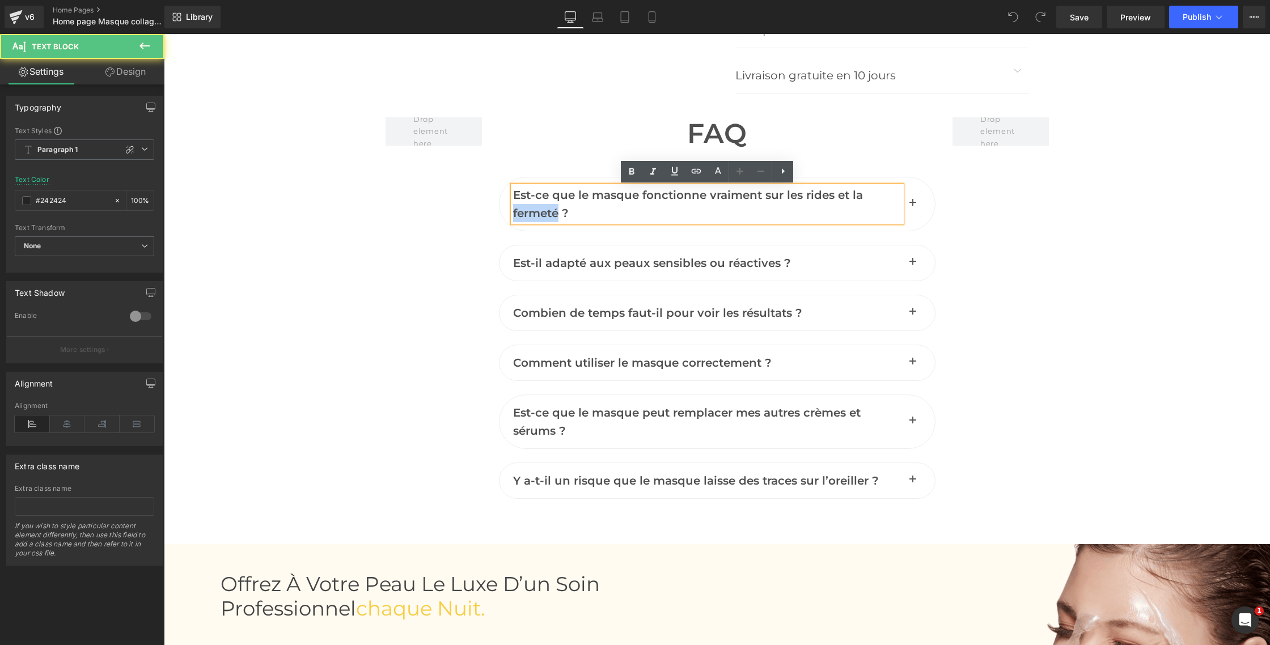
click at [538, 206] on p "Est-ce que le masque fonctionne vraiment sur les rides et la fermeté ?" at bounding box center [707, 204] width 388 height 36
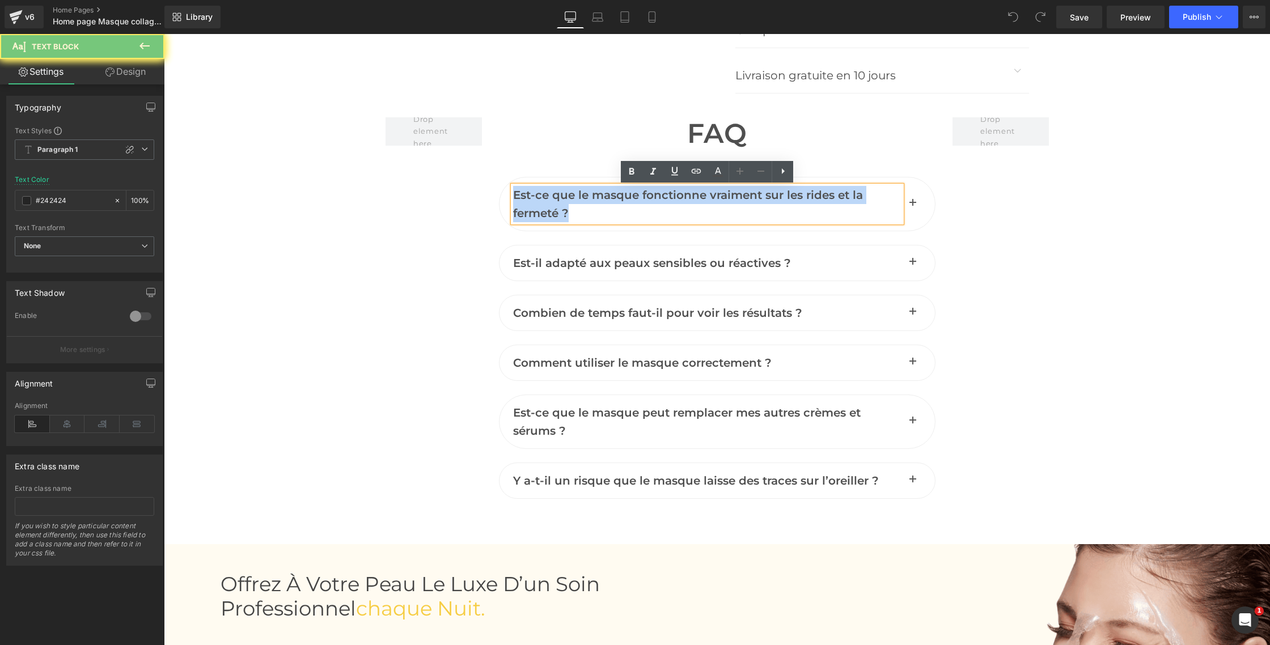
click at [538, 206] on p "Est-ce que le masque fonctionne vraiment sur les rides et la fermeté ?" at bounding box center [707, 204] width 388 height 36
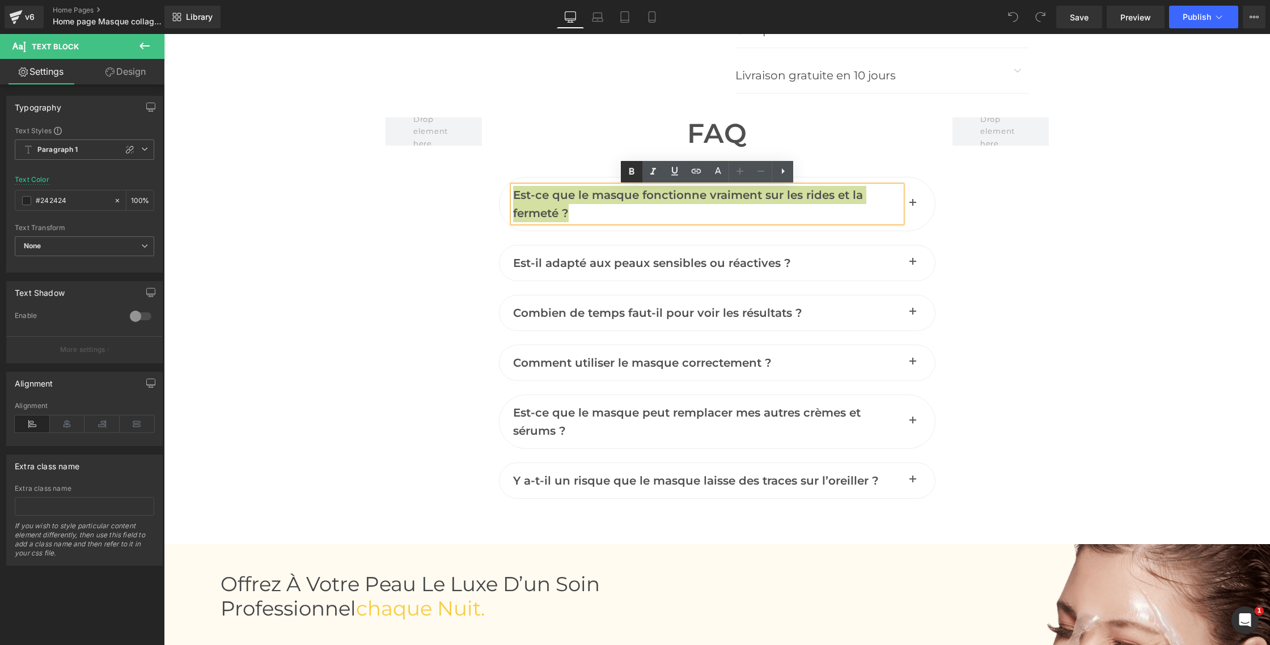
click at [631, 176] on icon at bounding box center [632, 172] width 14 height 14
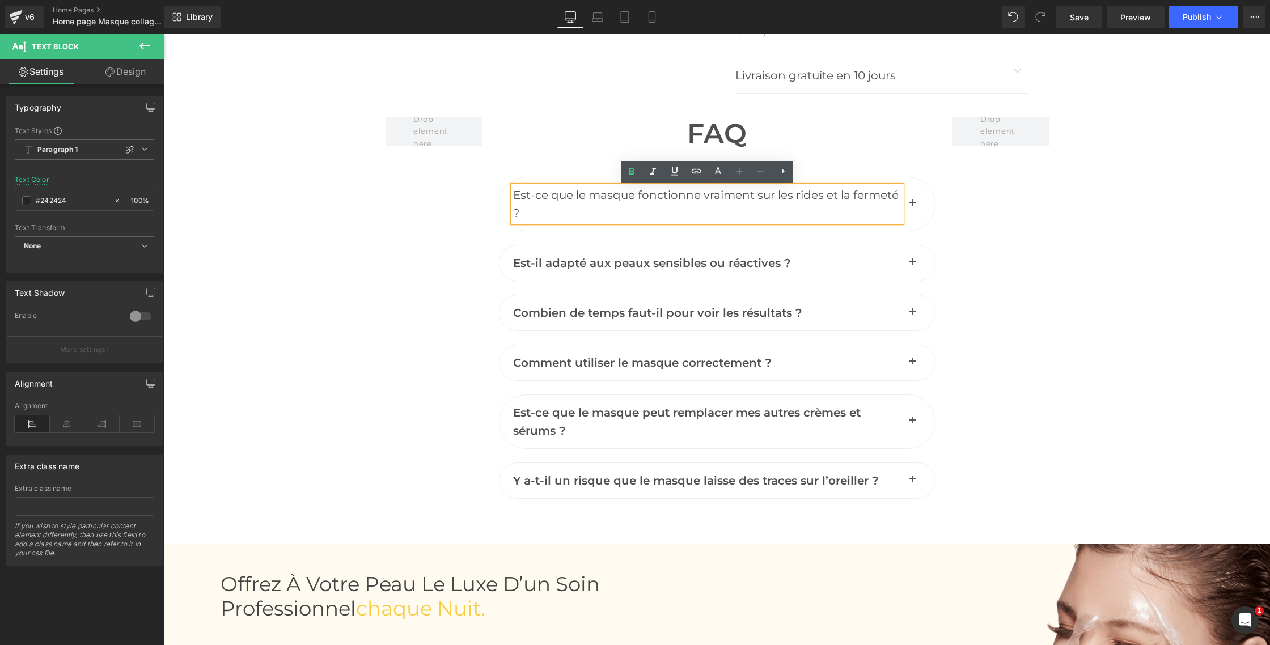
click at [828, 197] on span "Est-ce que le masque fonctionne vraiment sur les rides et la fermeté ?" at bounding box center [705, 204] width 385 height 32
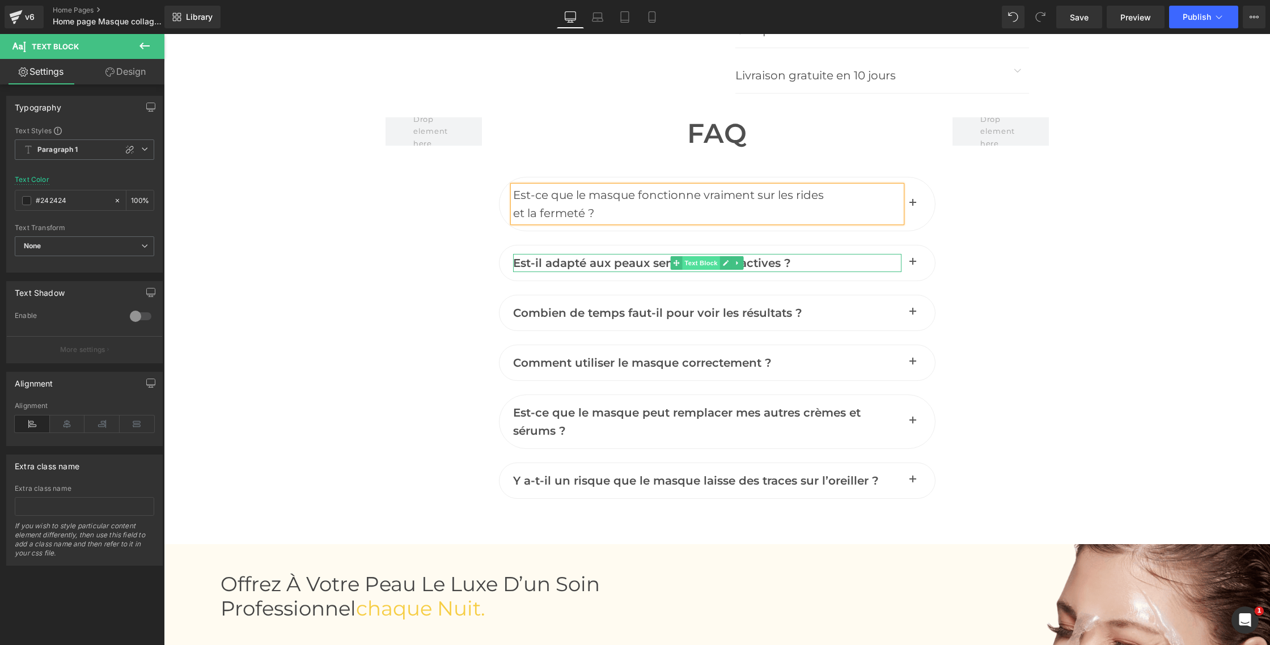
click at [691, 263] on span "Text Block" at bounding box center [700, 263] width 37 height 14
click at [606, 263] on span "Est-il adapté aux peaux sensibles ou réactives ?" at bounding box center [652, 263] width 278 height 14
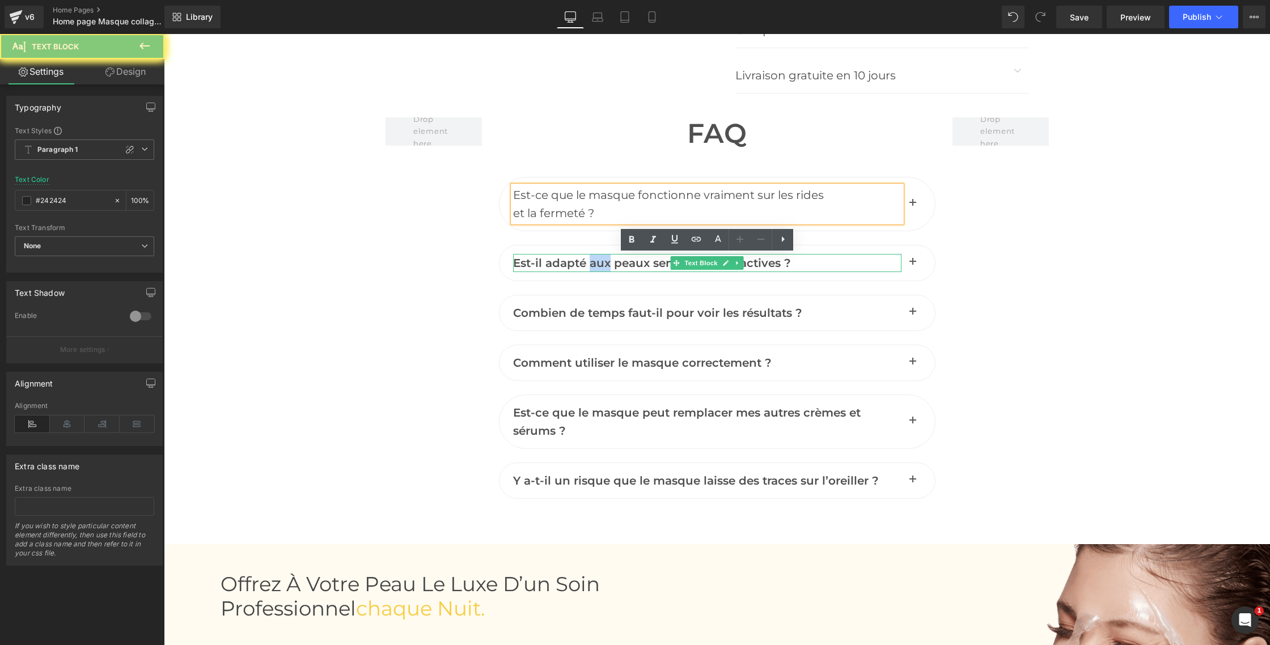
click at [606, 263] on span "Est-il adapté aux peaux sensibles ou réactives ?" at bounding box center [652, 263] width 278 height 14
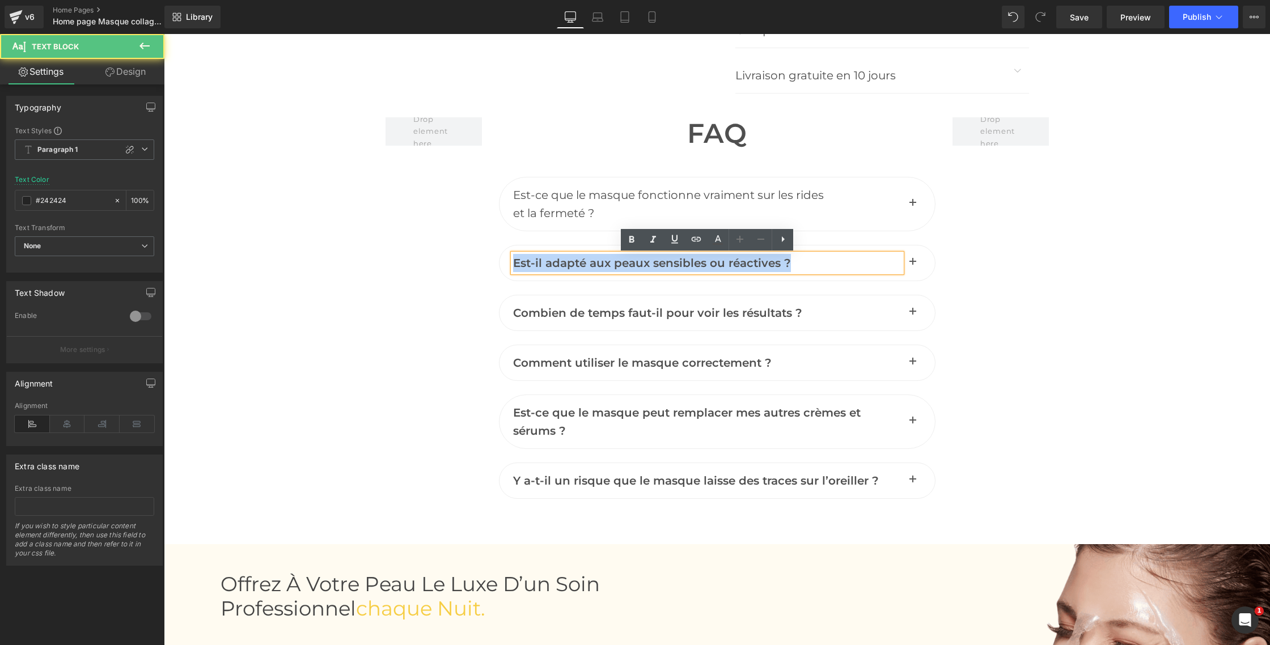
click at [606, 263] on span "Est-il adapté aux peaux sensibles ou réactives ?" at bounding box center [652, 263] width 278 height 14
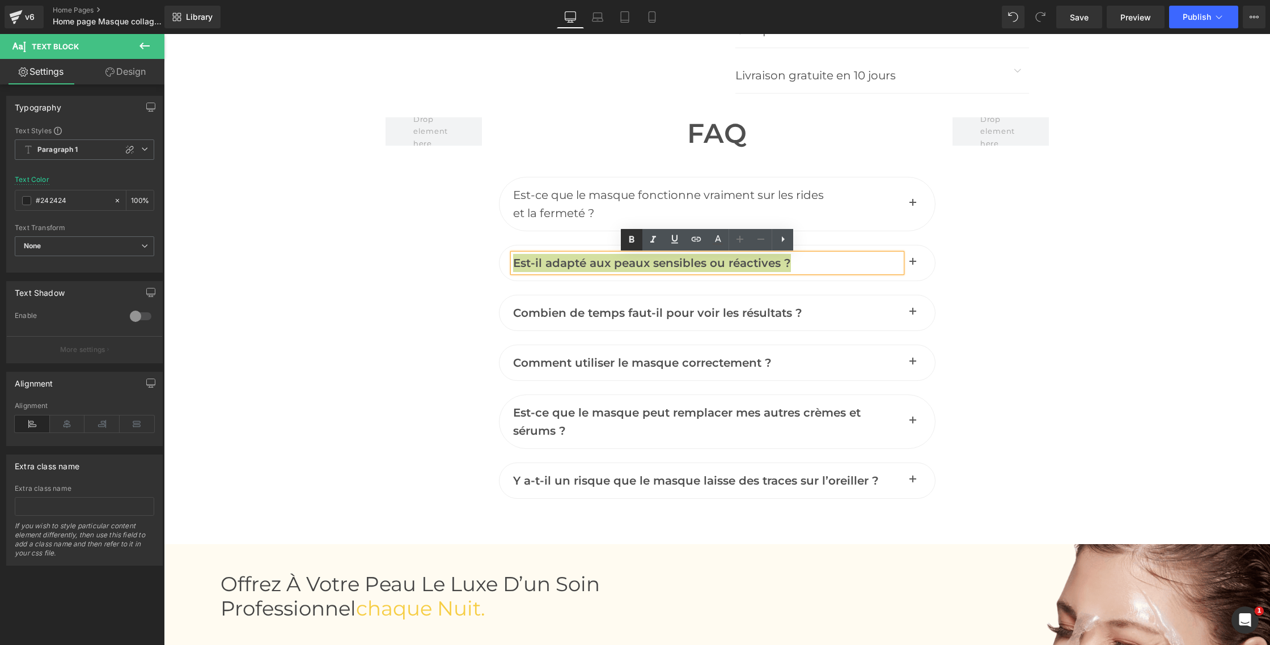
click at [633, 239] on icon at bounding box center [632, 240] width 14 height 14
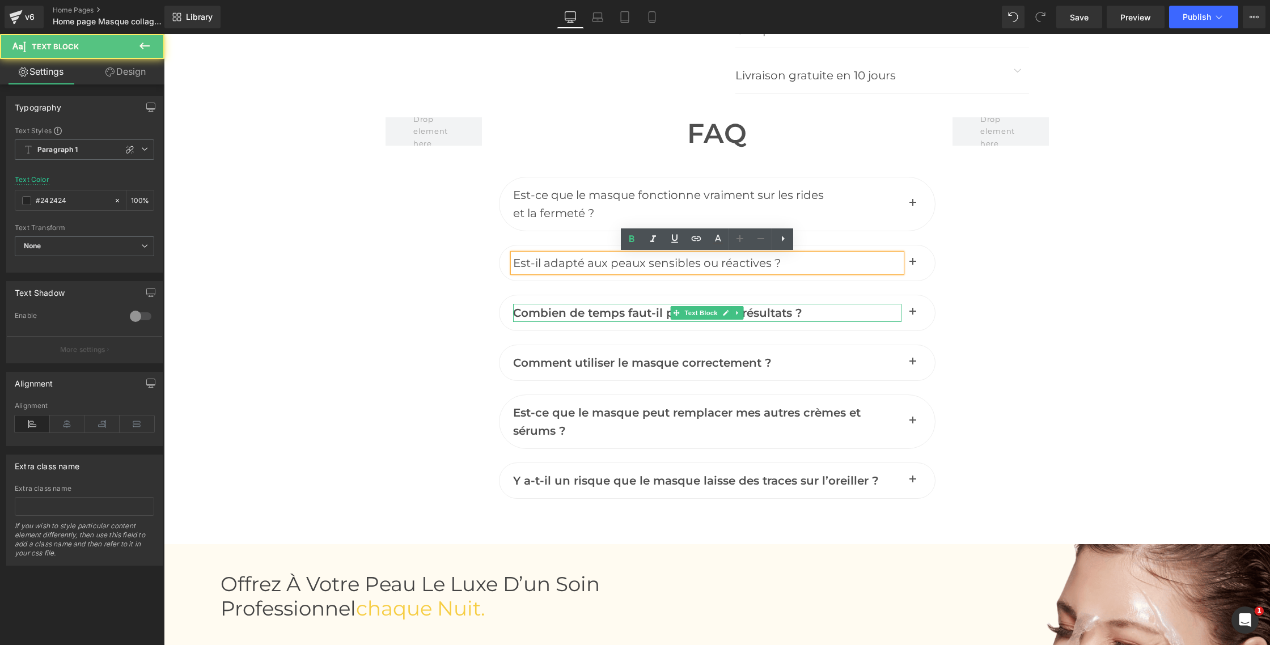
click at [583, 318] on span "Combien de temps faut-il pour voir les résultats ?" at bounding box center [657, 313] width 289 height 14
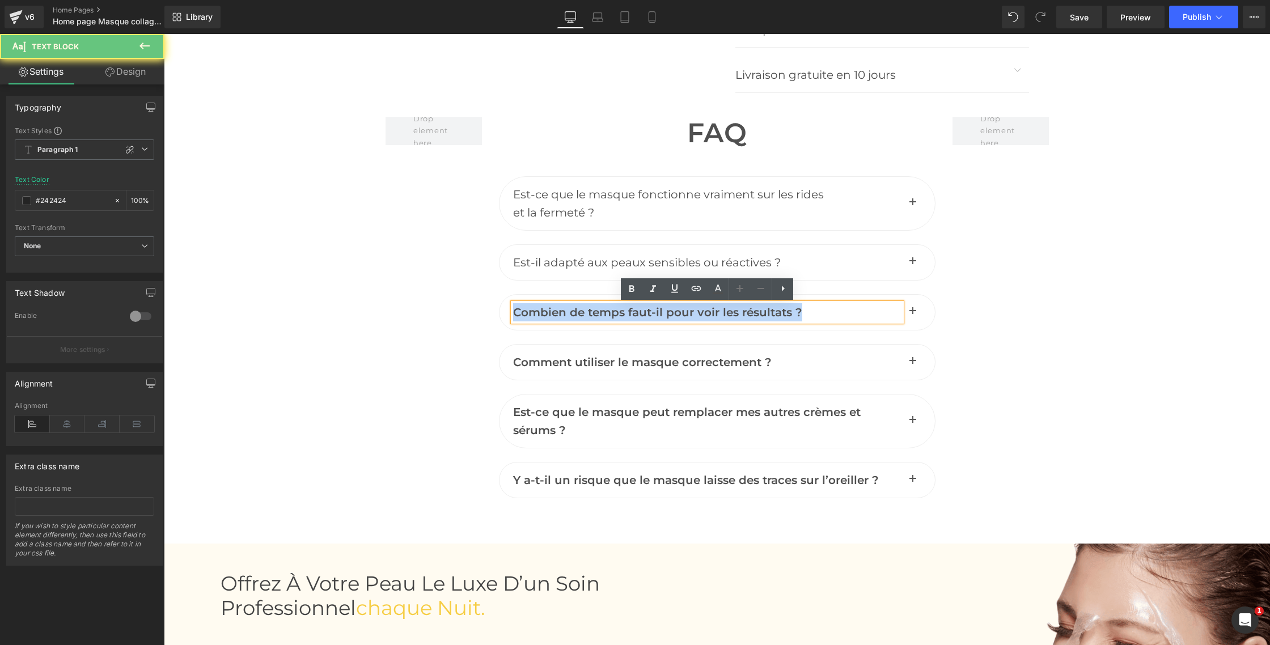
click at [583, 318] on span "Combien de temps faut-il pour voir les résultats ?" at bounding box center [657, 313] width 289 height 14
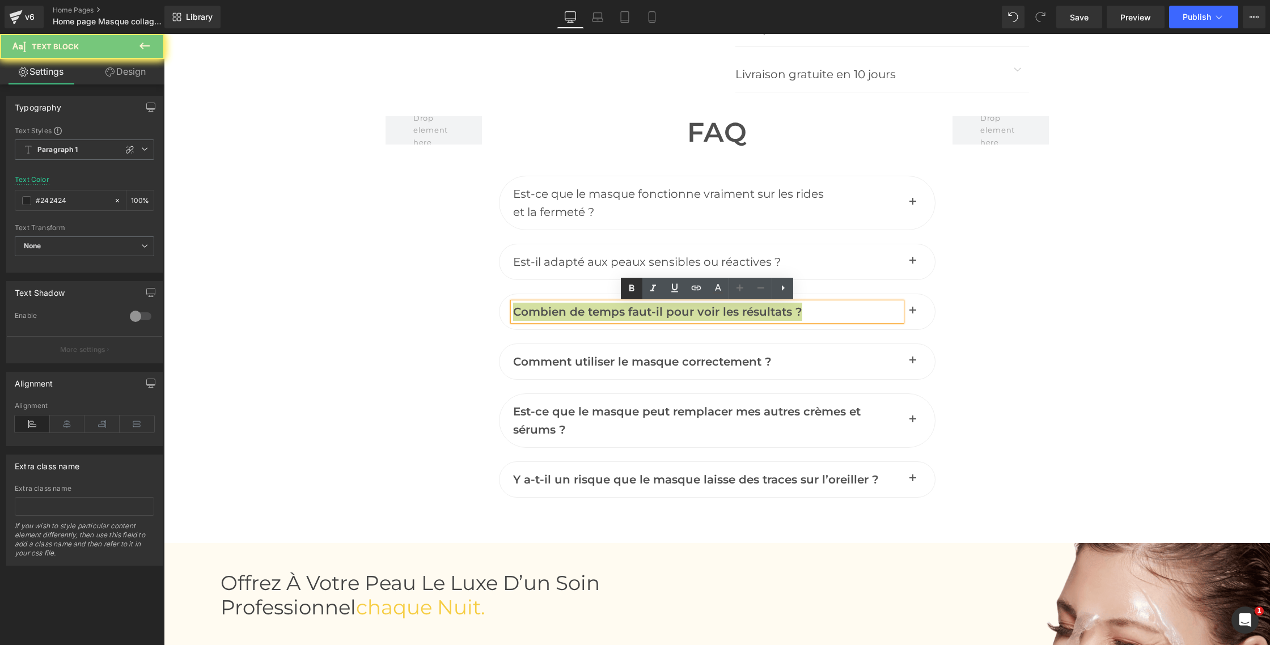
click at [632, 287] on icon at bounding box center [632, 289] width 14 height 14
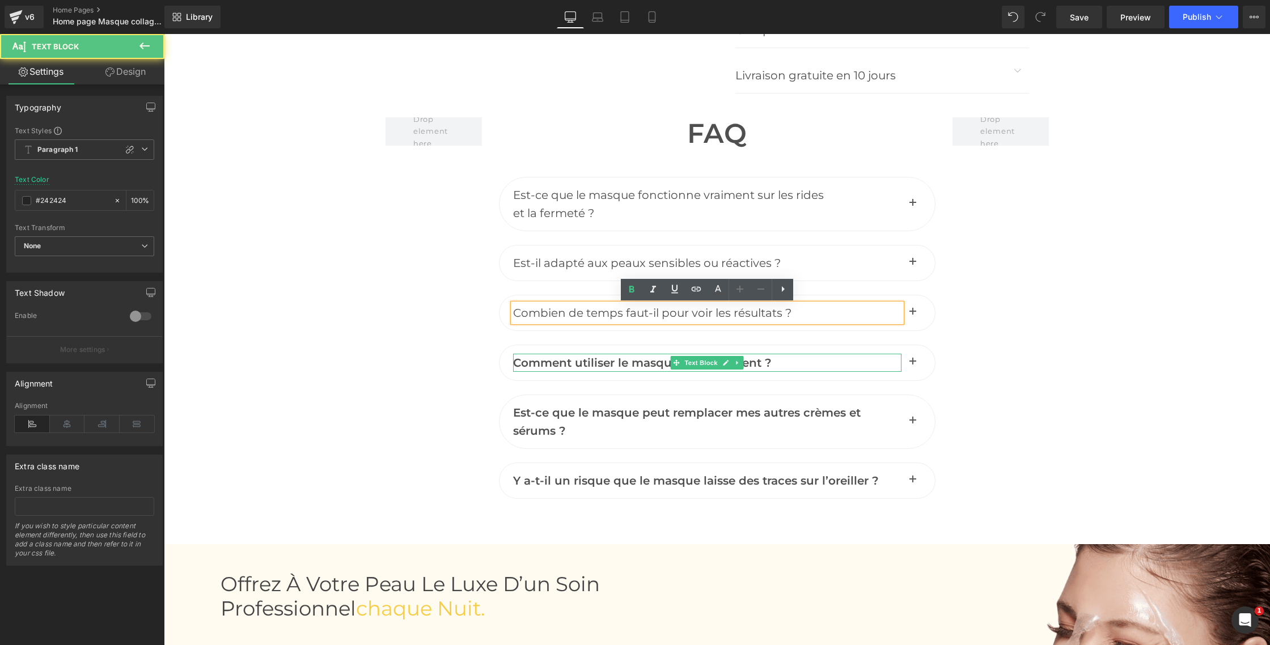
click at [588, 362] on span "Comment utiliser le masque correctement ?" at bounding box center [642, 363] width 259 height 14
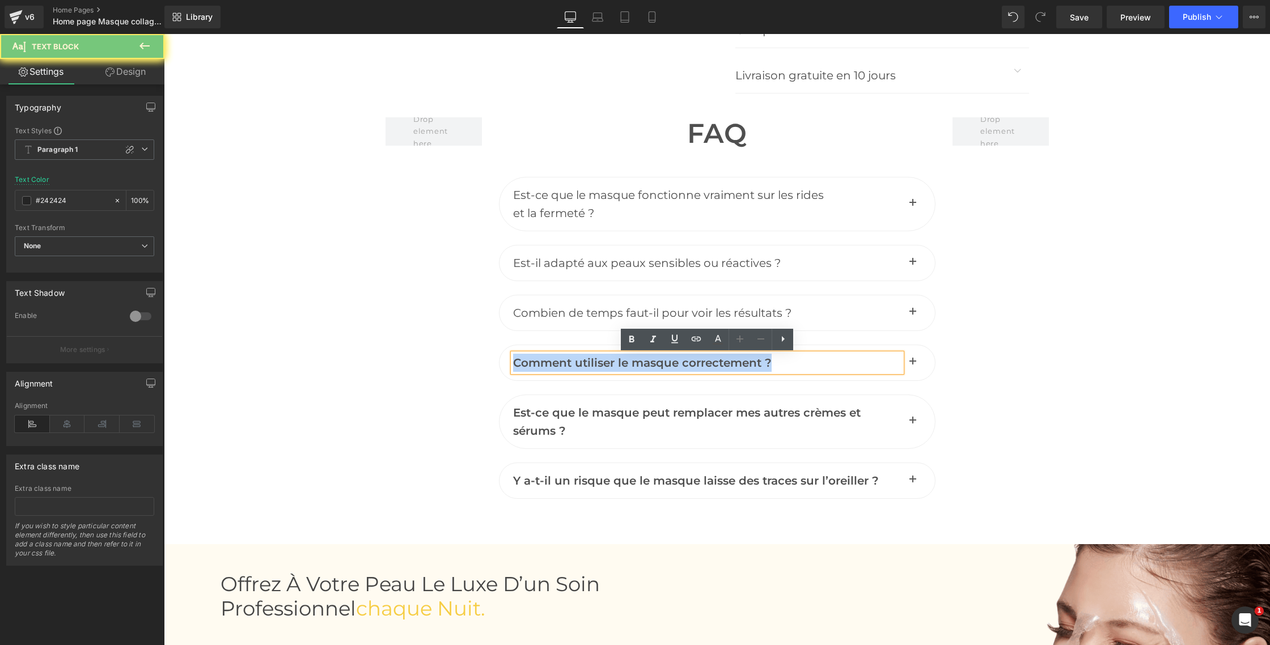
click at [588, 362] on span "Comment utiliser le masque correctement ?" at bounding box center [642, 363] width 259 height 14
drag, startPoint x: 630, startPoint y: 338, endPoint x: 621, endPoint y: 344, distance: 11.0
click at [630, 338] on icon at bounding box center [631, 339] width 5 height 7
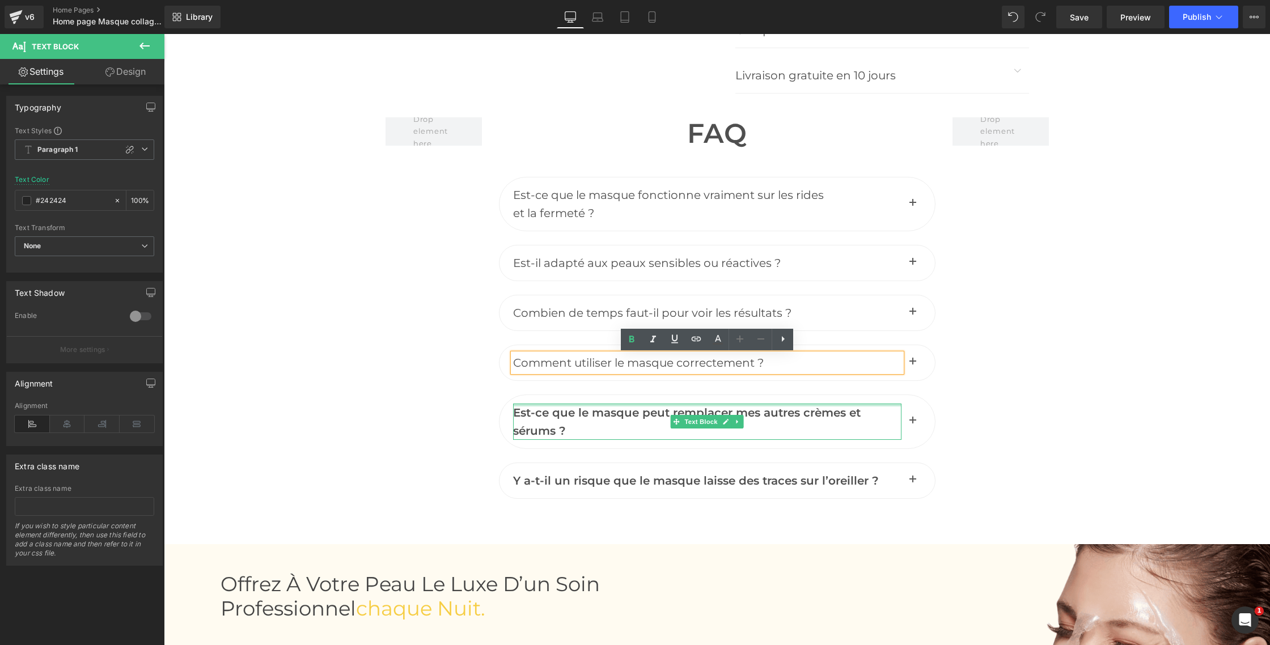
click at [577, 404] on div "Est-ce que le masque peut remplacer mes autres crèmes et sérums ? Text Block" at bounding box center [717, 422] width 437 height 54
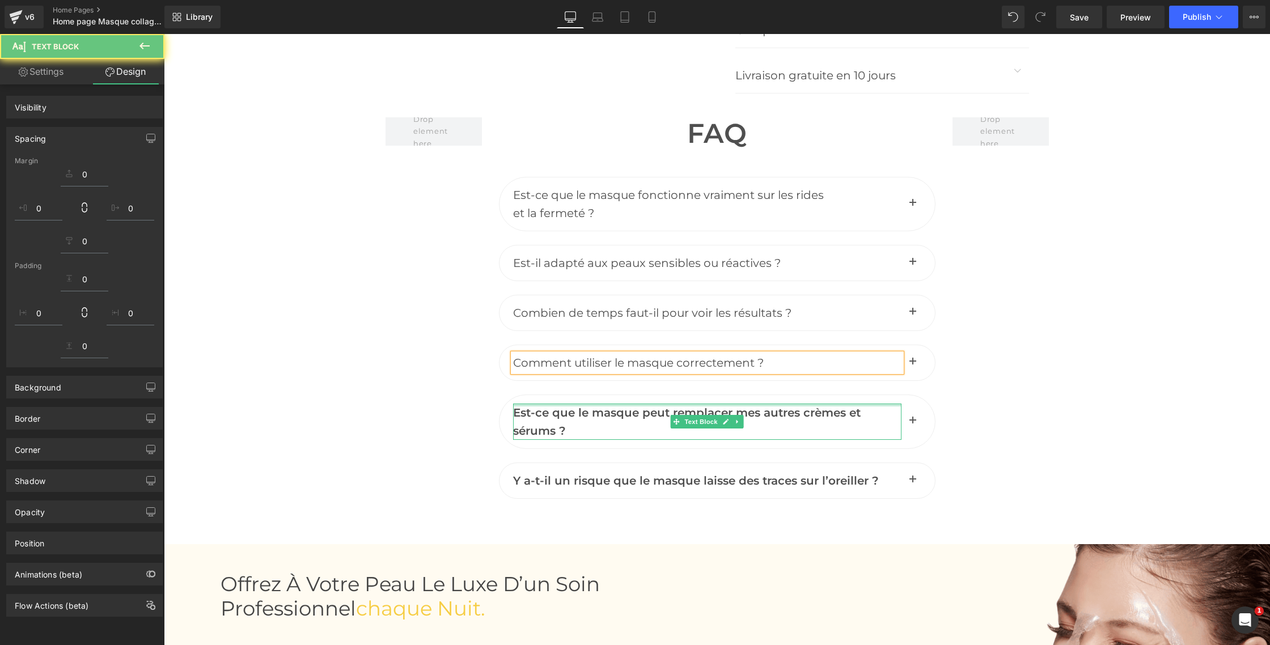
click at [577, 404] on div "Est-ce que le masque peut remplacer mes autres crèmes et sérums ? Text Block" at bounding box center [717, 422] width 437 height 54
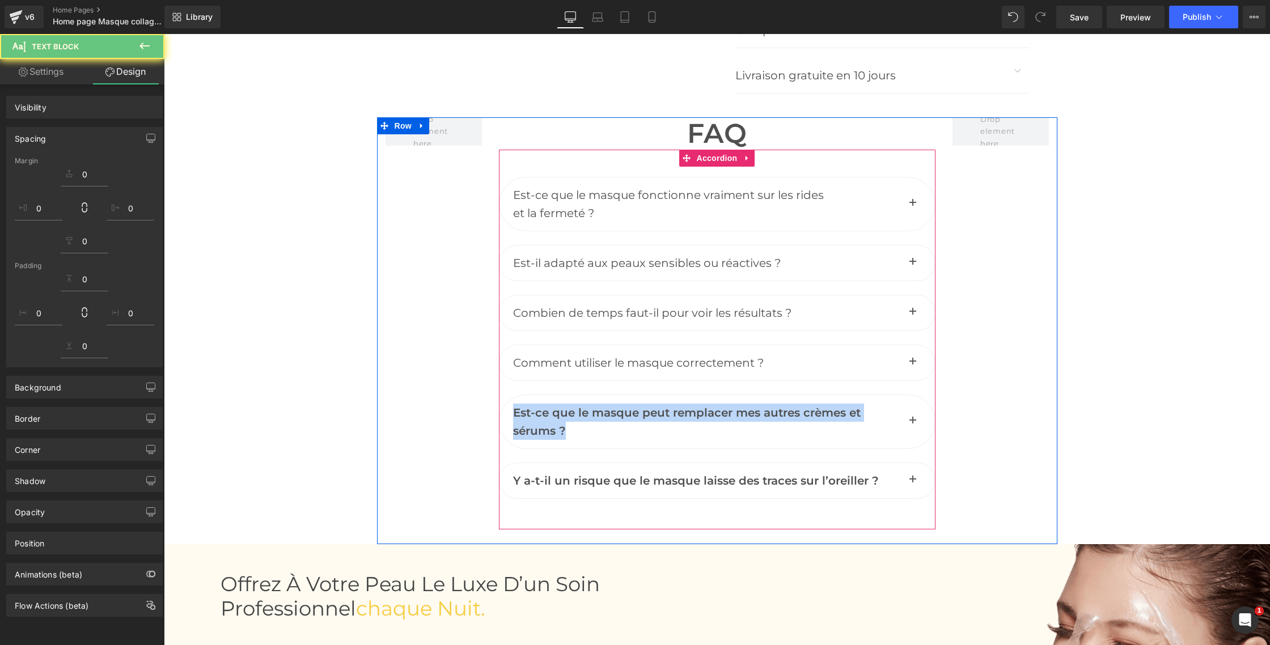
click at [577, 404] on div "Est-ce que le masque peut remplacer mes autres crèmes et sérums ? Text Block" at bounding box center [717, 422] width 437 height 54
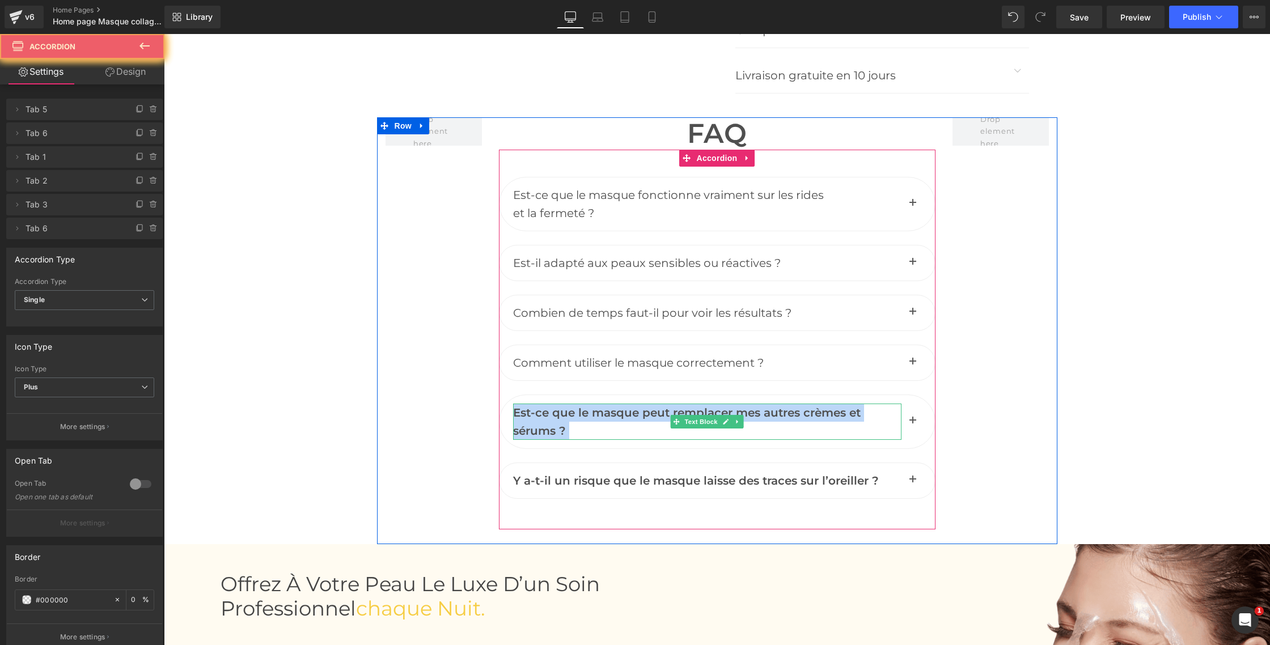
click at [562, 416] on span "Est-ce que le masque peut remplacer mes autres crèmes et sérums ?" at bounding box center [687, 422] width 348 height 32
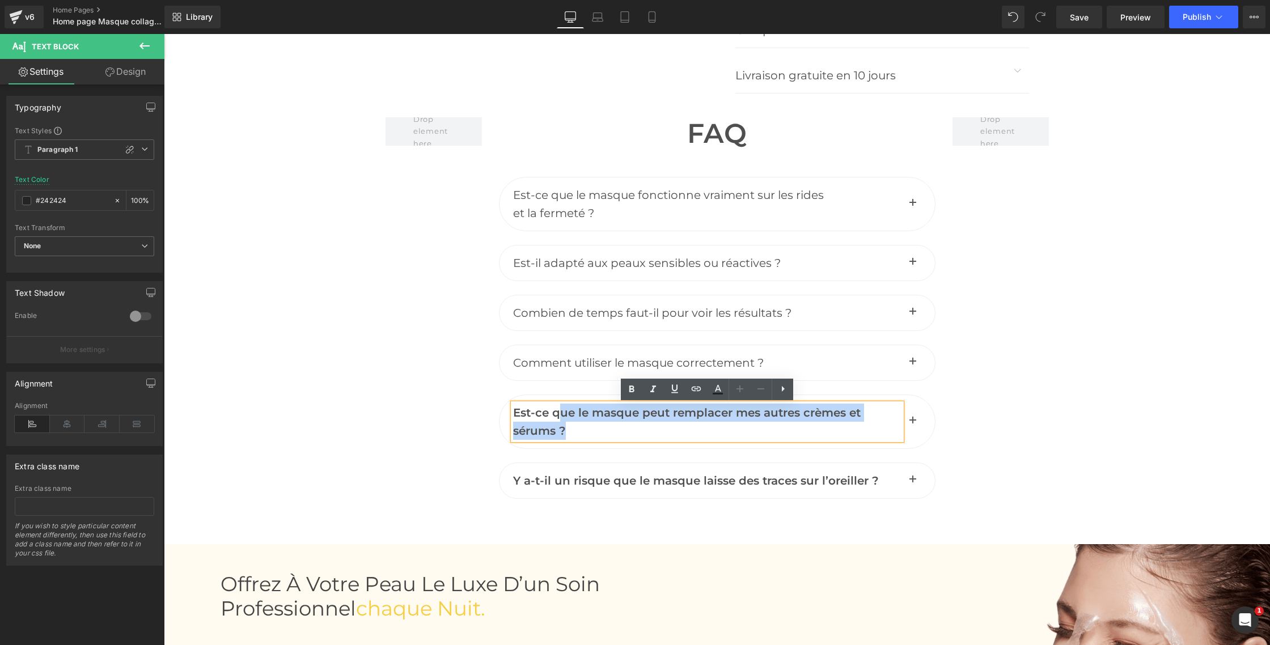
click at [562, 416] on span "Est-ce que le masque peut remplacer mes autres crèmes et sérums ?" at bounding box center [687, 422] width 348 height 32
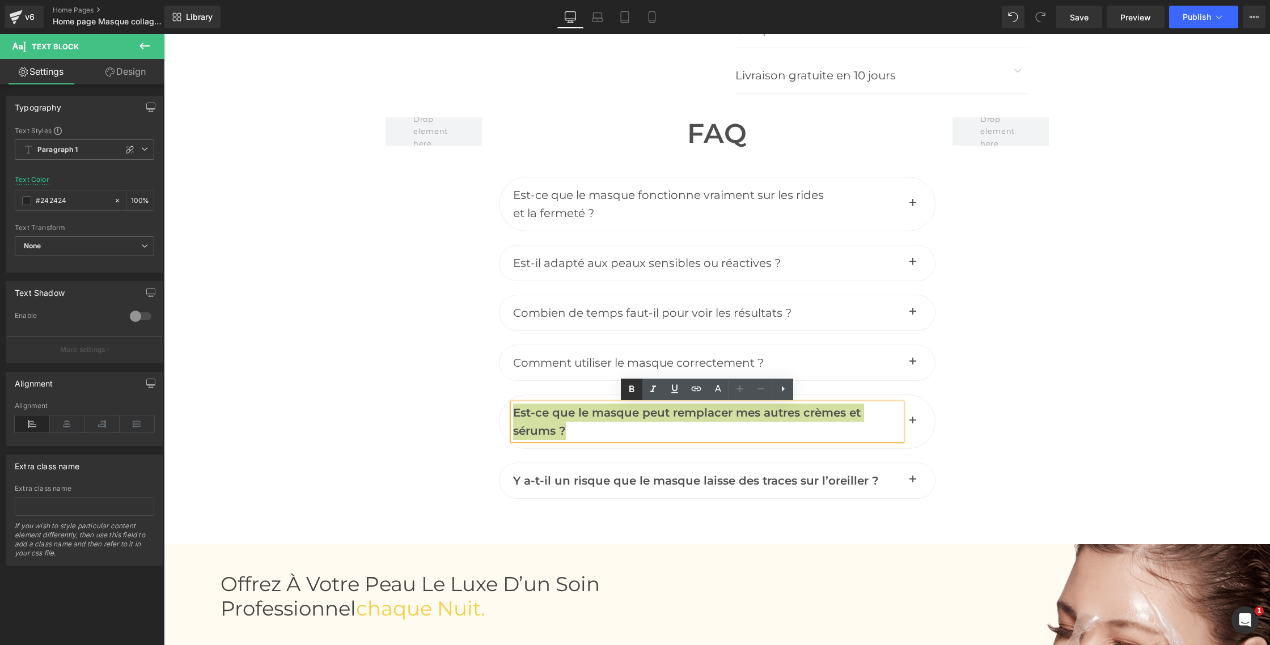
click at [635, 392] on icon at bounding box center [632, 390] width 14 height 14
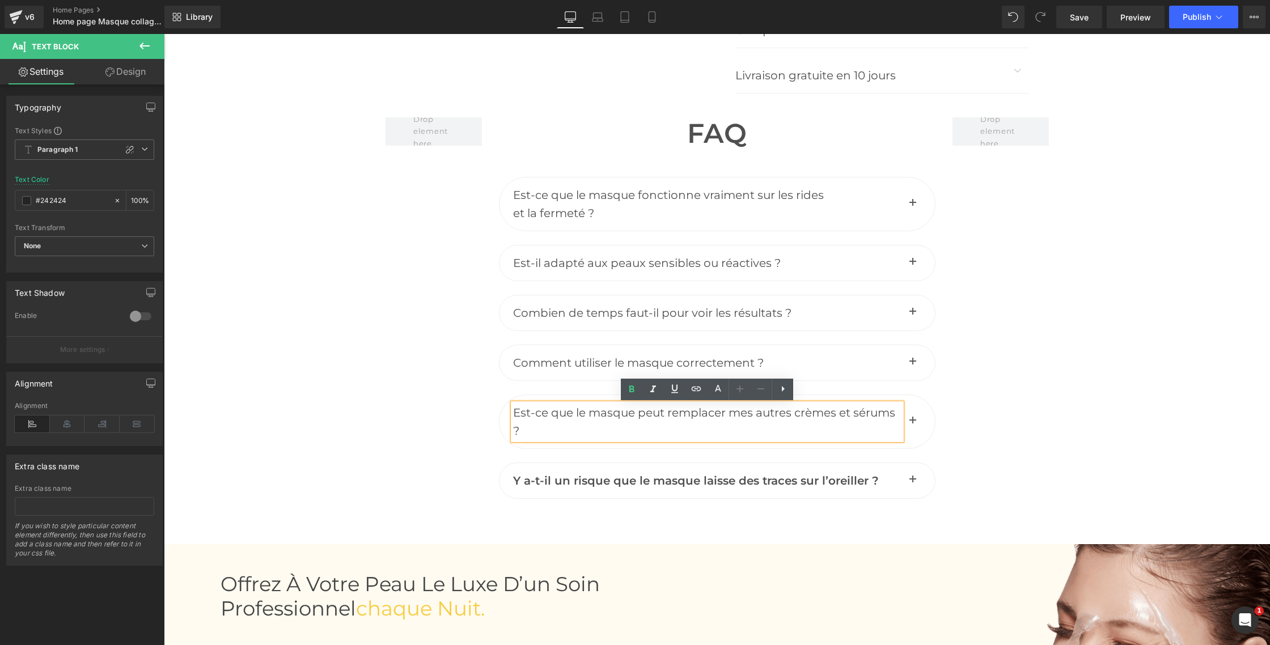
click at [840, 414] on span "Est-ce que le masque peut remplacer mes autres crèmes et sérums ?" at bounding box center [704, 422] width 382 height 32
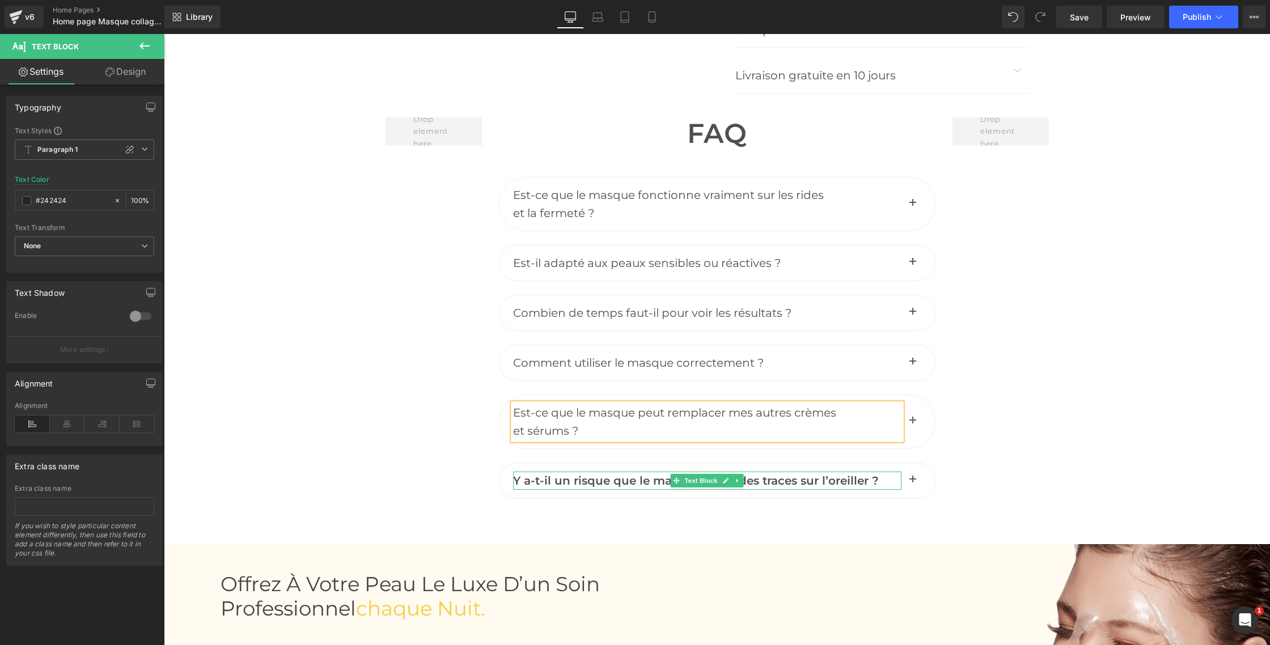
click at [585, 482] on span "Y a-t-il un risque que le masque laisse des traces sur l’oreiller ?" at bounding box center [696, 481] width 366 height 14
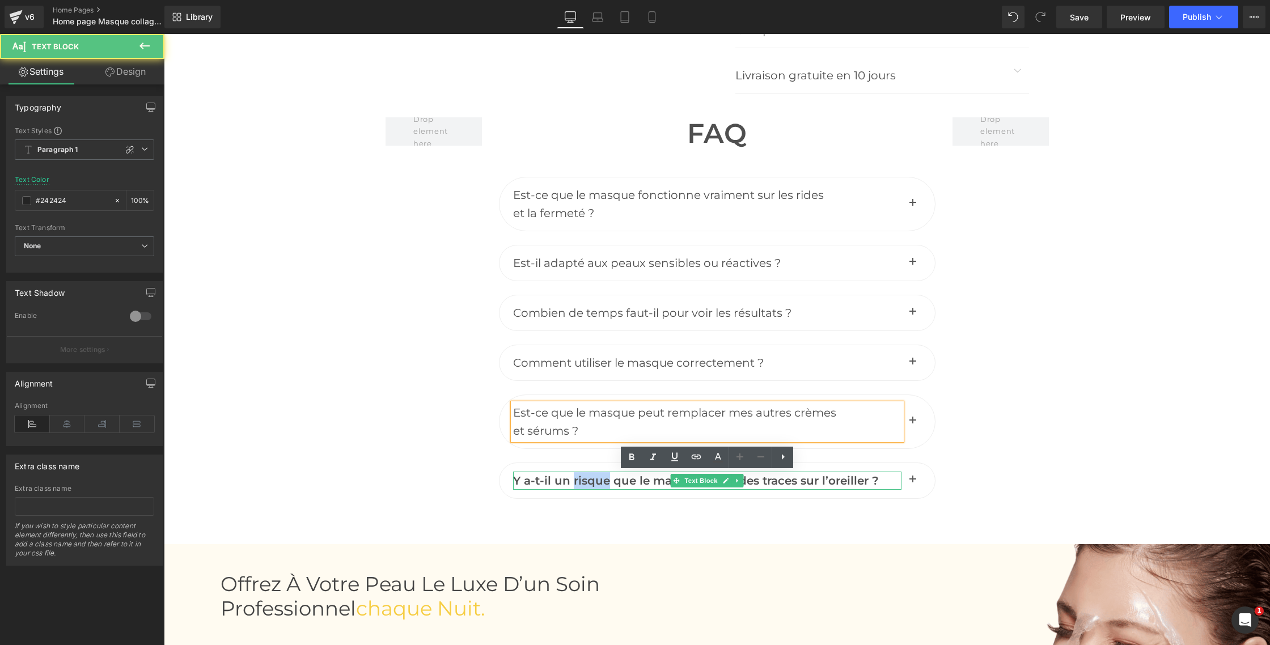
click at [585, 482] on span "Y a-t-il un risque que le masque laisse des traces sur l’oreiller ?" at bounding box center [696, 481] width 366 height 14
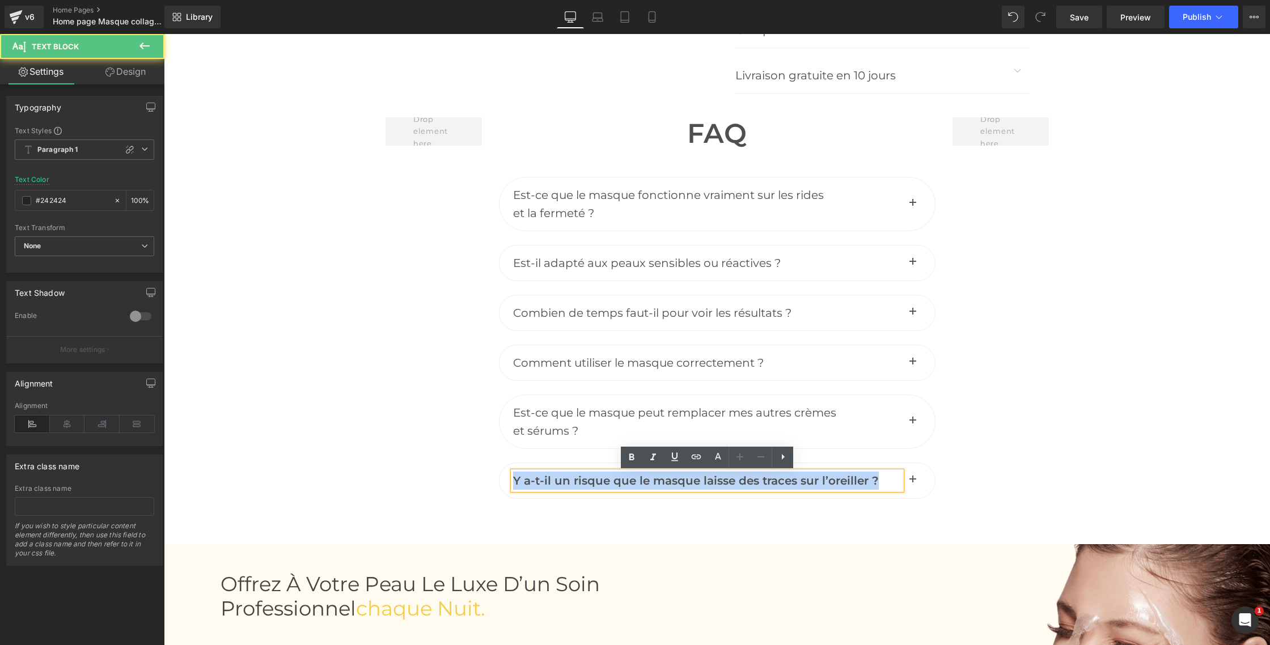
click at [585, 482] on span "Y a-t-il un risque que le masque laisse des traces sur l’oreiller ?" at bounding box center [696, 481] width 366 height 14
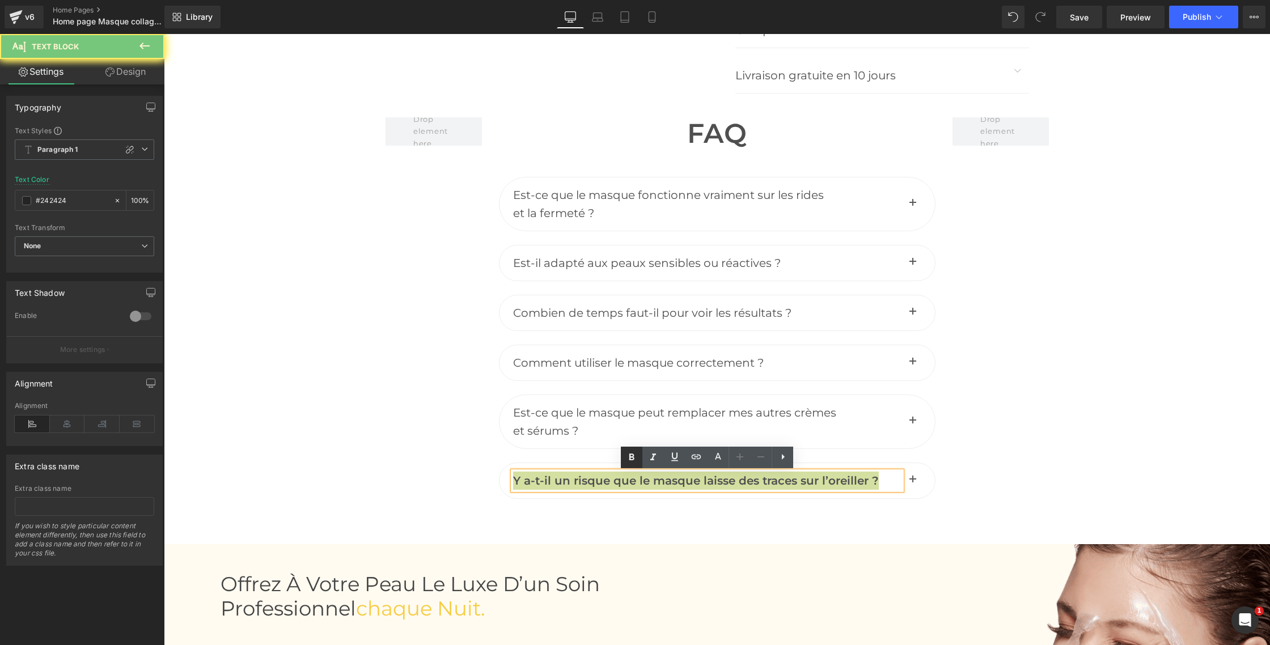
click at [636, 455] on icon at bounding box center [632, 458] width 14 height 14
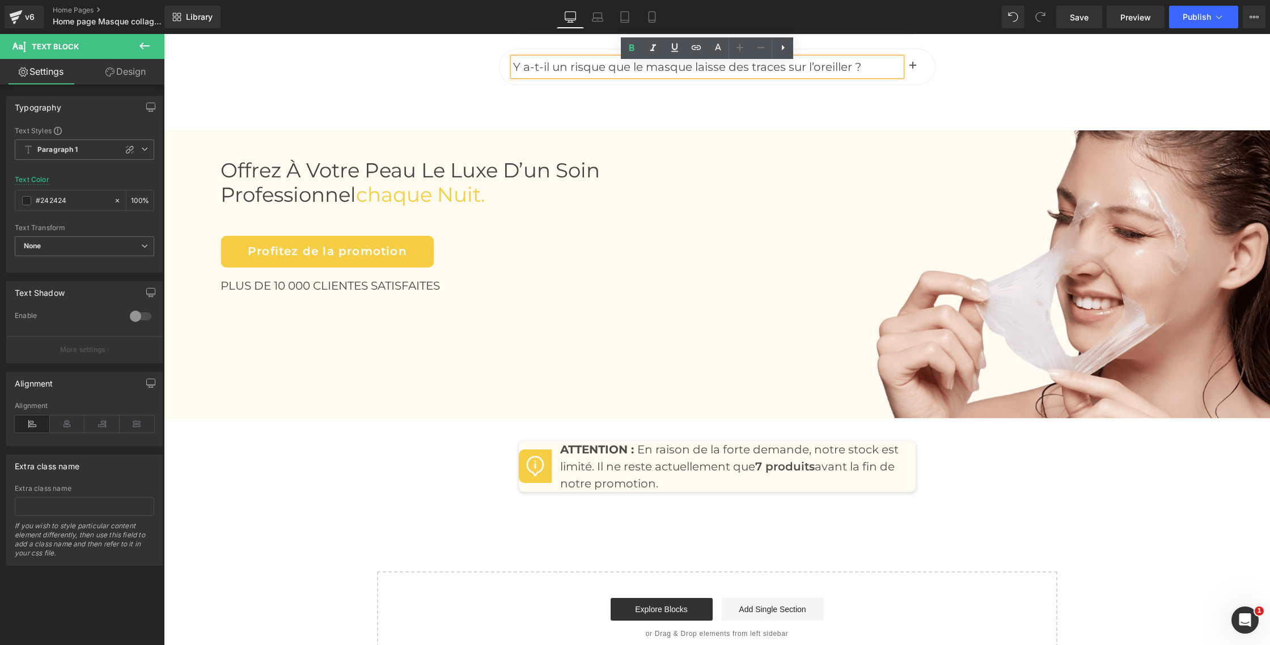
scroll to position [5197, 0]
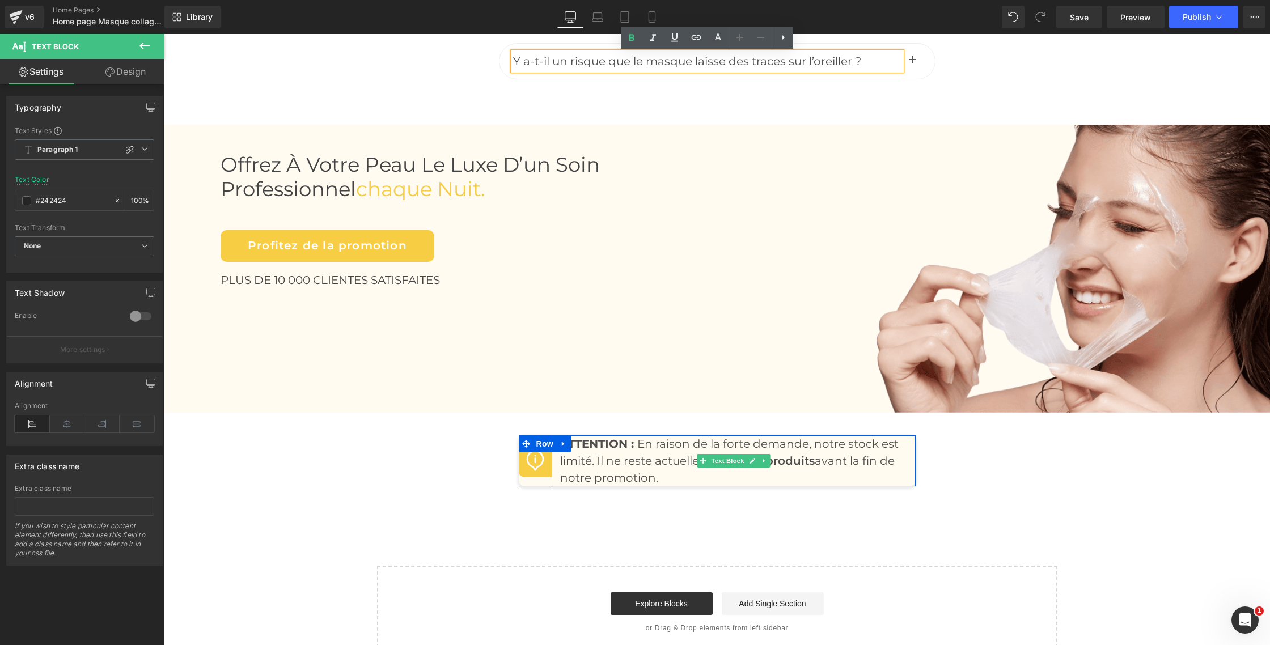
click at [586, 444] on strong "ATTENTION :" at bounding box center [597, 444] width 74 height 14
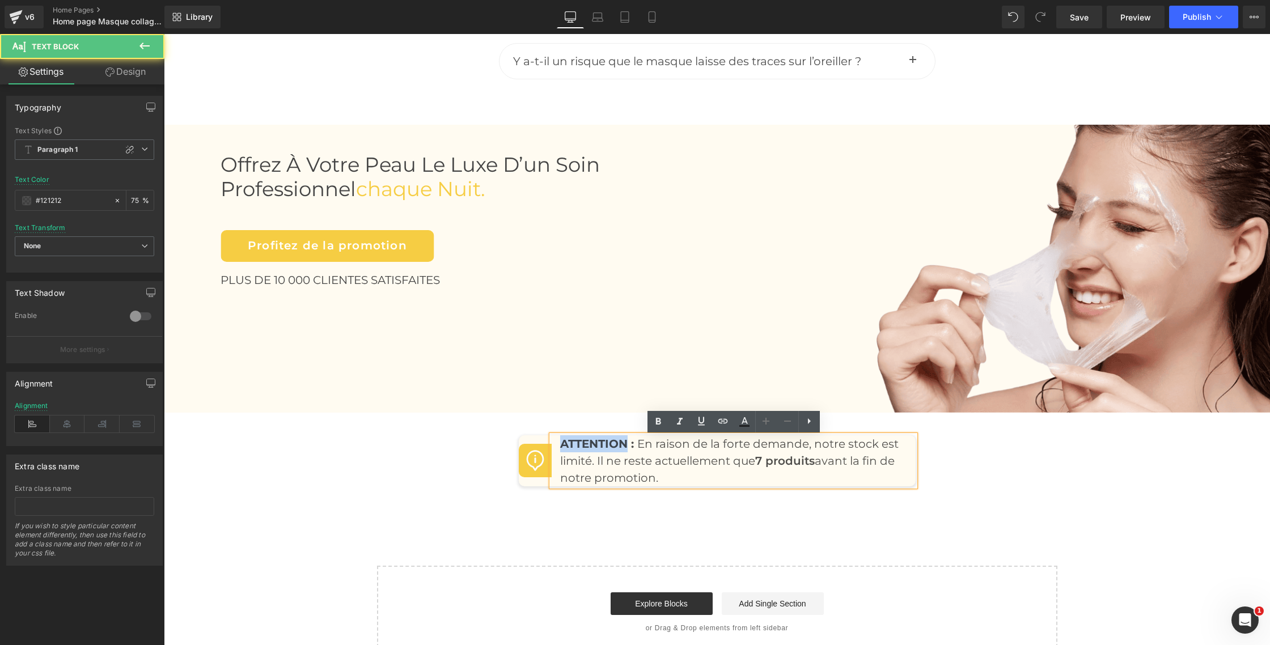
click at [586, 444] on strong "ATTENTION :" at bounding box center [597, 444] width 74 height 14
drag, startPoint x: 621, startPoint y: 444, endPoint x: 628, endPoint y: 443, distance: 7.4
click at [621, 444] on strong "ATTENTION :" at bounding box center [597, 444] width 74 height 14
click at [634, 443] on strong "ATTENTION :" at bounding box center [597, 444] width 74 height 14
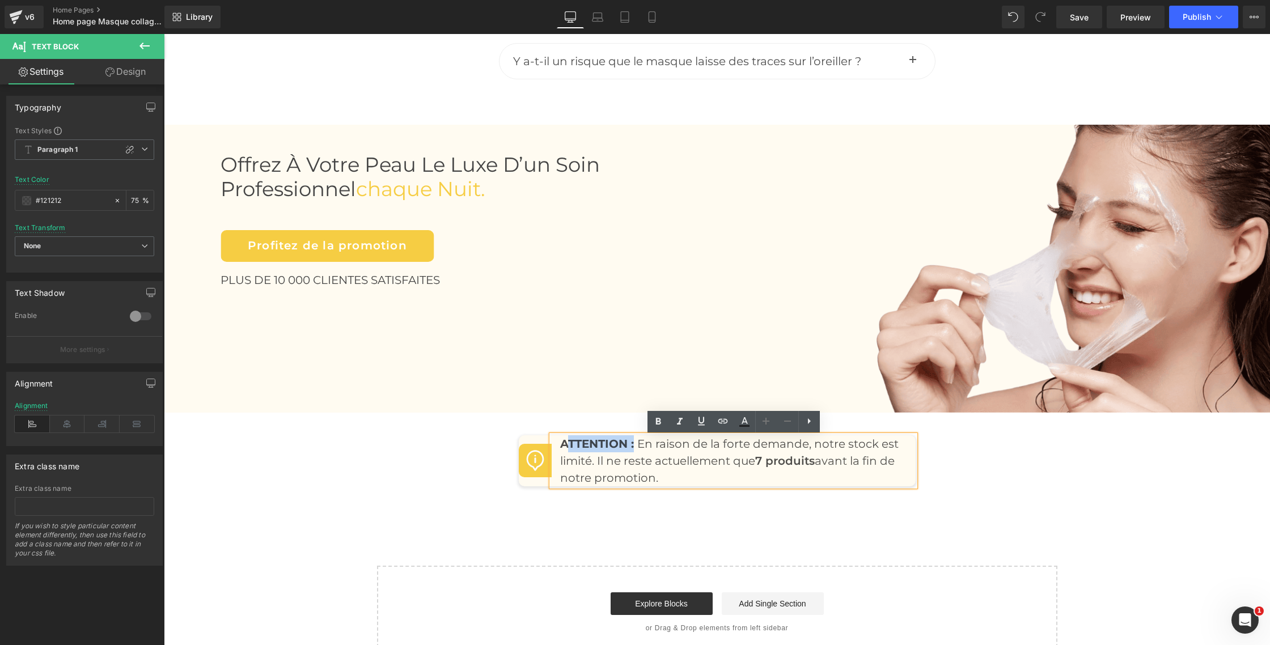
drag, startPoint x: 637, startPoint y: 446, endPoint x: 562, endPoint y: 444, distance: 74.3
click at [562, 444] on div "Image ATTENTION : En raison de la forte demande, notre stock est limité. Il ne …" at bounding box center [717, 460] width 397 height 51
drag, startPoint x: 616, startPoint y: 446, endPoint x: 628, endPoint y: 446, distance: 11.3
click at [617, 446] on strong "ATTENTION :" at bounding box center [597, 444] width 74 height 14
drag, startPoint x: 637, startPoint y: 446, endPoint x: 554, endPoint y: 443, distance: 82.8
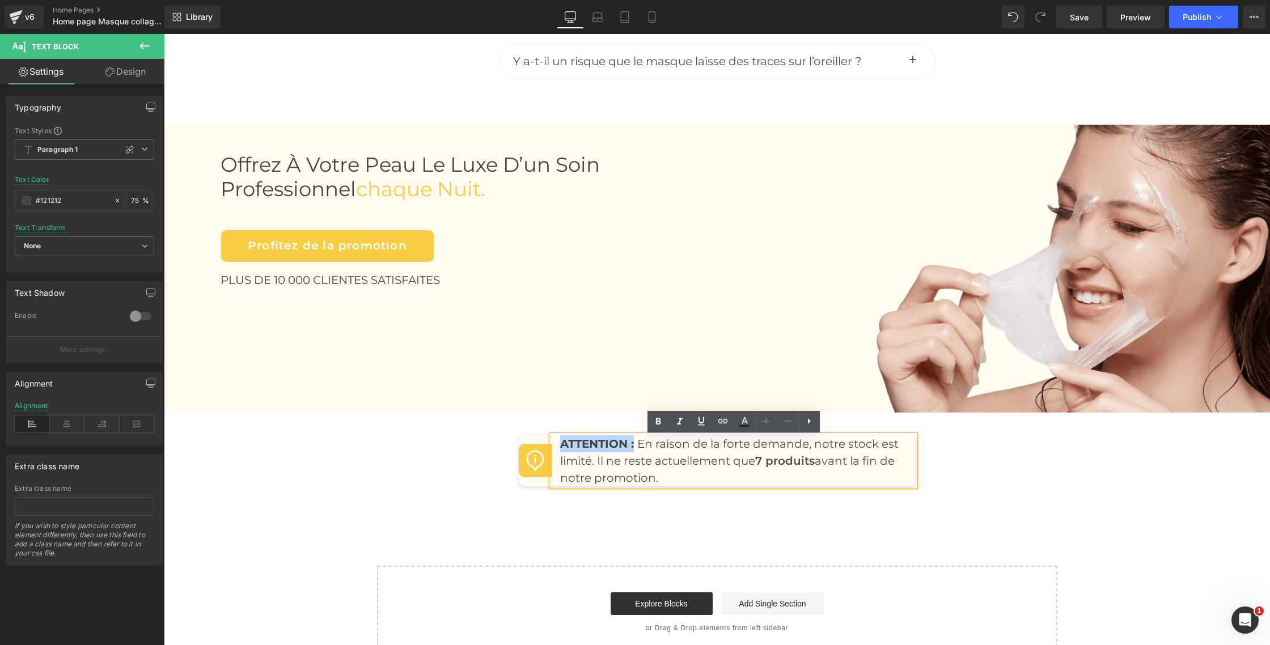
click at [554, 443] on div "Image ATTENTION : En raison de la forte demande, notre stock est limité. Il ne …" at bounding box center [717, 460] width 397 height 51
click at [657, 427] on icon at bounding box center [658, 422] width 14 height 14
drag, startPoint x: 632, startPoint y: 446, endPoint x: 557, endPoint y: 444, distance: 74.9
click at [555, 444] on div "Image ATTENTION : En raison de la forte demande, notre stock est limité. Il ne …" at bounding box center [717, 460] width 397 height 51
click at [658, 421] on icon at bounding box center [657, 421] width 5 height 7
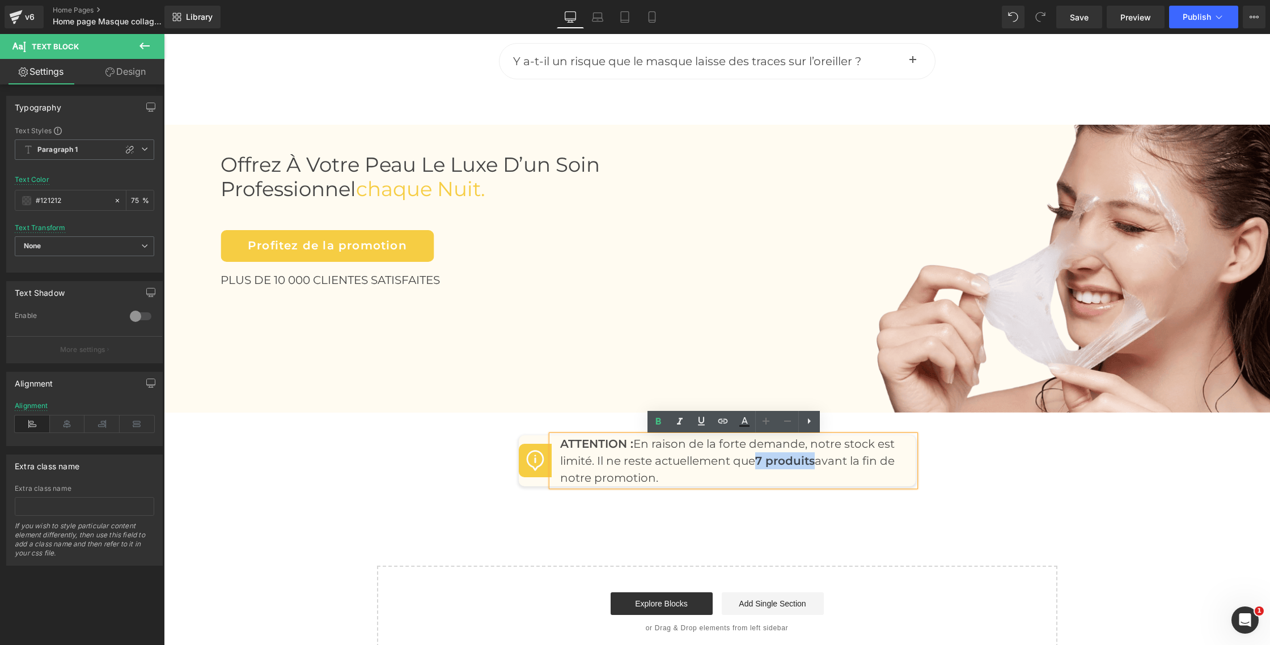
drag, startPoint x: 760, startPoint y: 463, endPoint x: 787, endPoint y: 453, distance: 29.1
click at [819, 463] on p "ATTENTION : En raison de la forte demande, notre stock est limité. Il ne reste …" at bounding box center [733, 460] width 347 height 51
click at [742, 423] on icon at bounding box center [745, 420] width 6 height 7
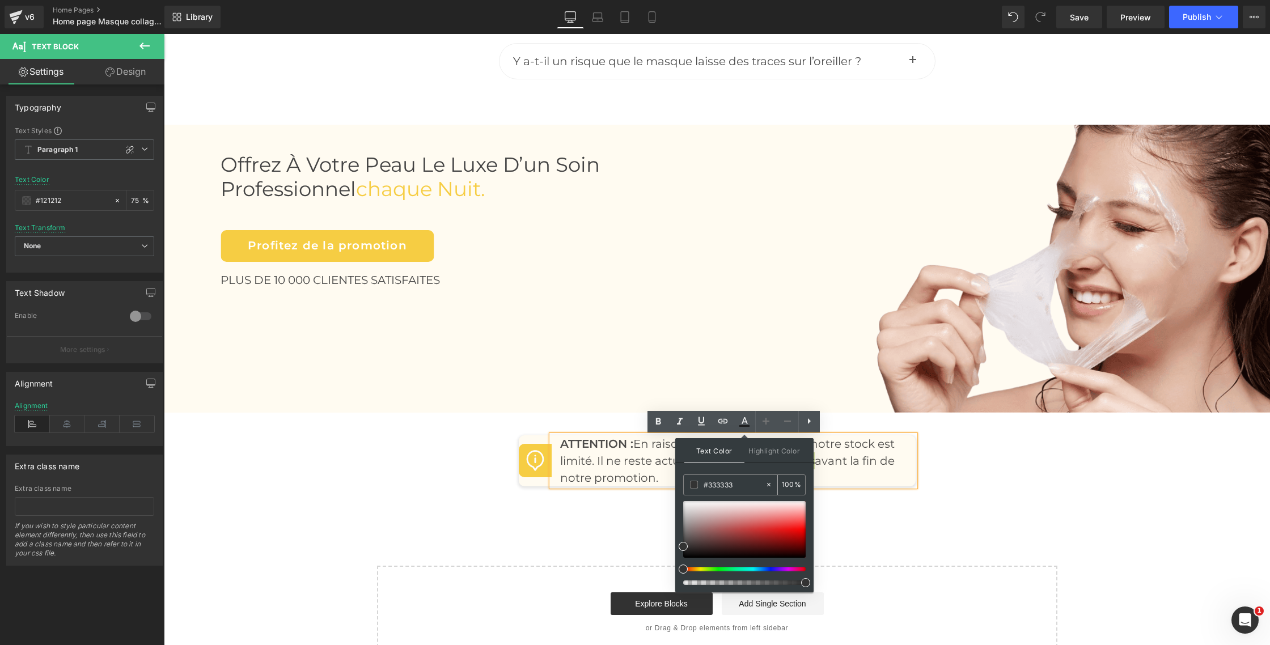
click at [718, 484] on input "#333333" at bounding box center [734, 484] width 61 height 12
click at [718, 483] on input "#333333" at bounding box center [734, 484] width 61 height 12
paste input "f6cd4"
type input "f6cd43"
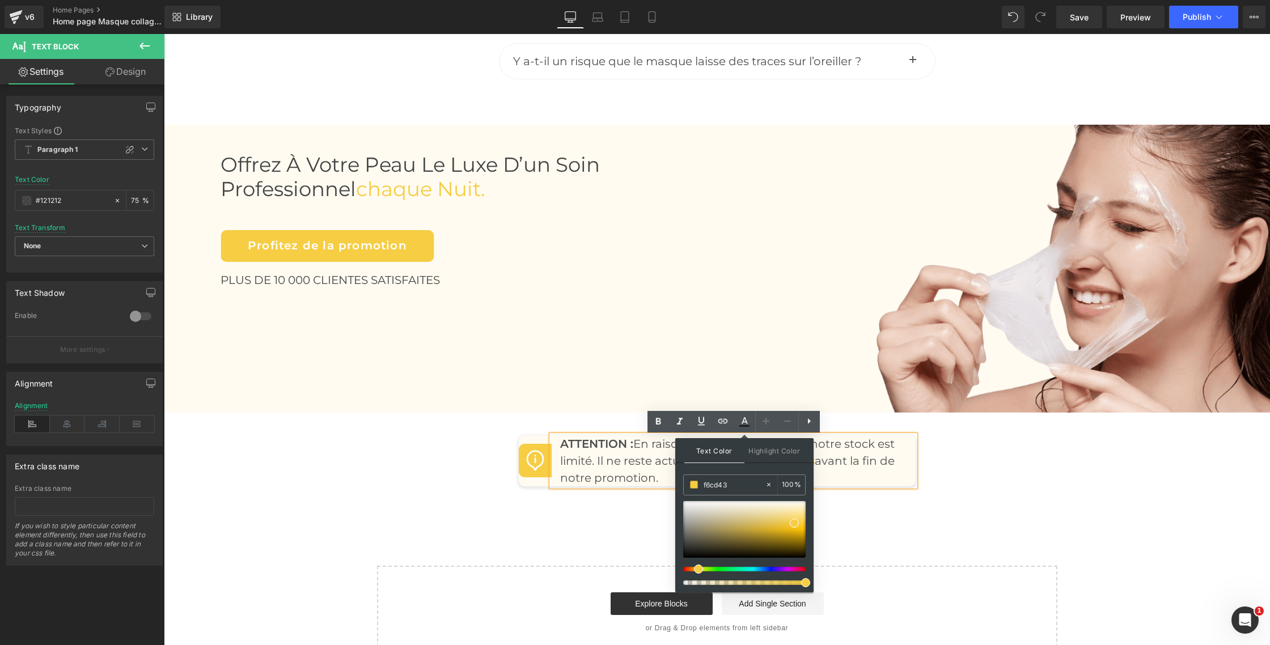
click at [717, 452] on span "Text Color" at bounding box center [714, 450] width 60 height 25
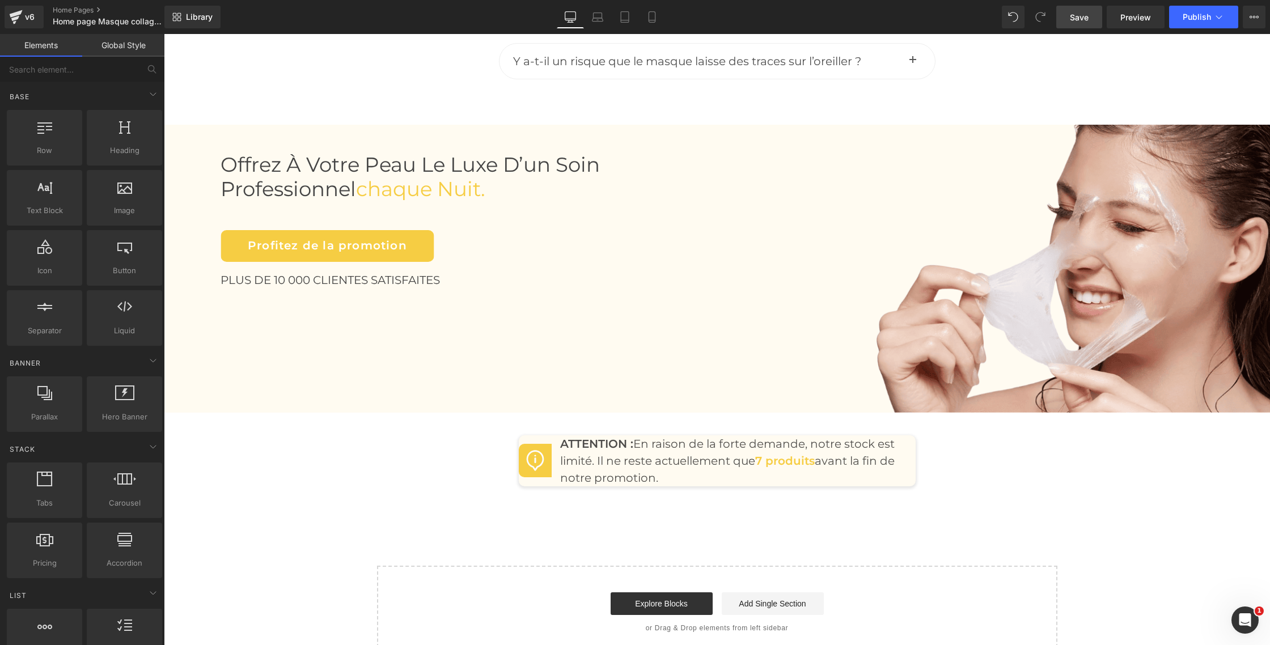
click at [1088, 22] on span "Save" at bounding box center [1079, 17] width 19 height 12
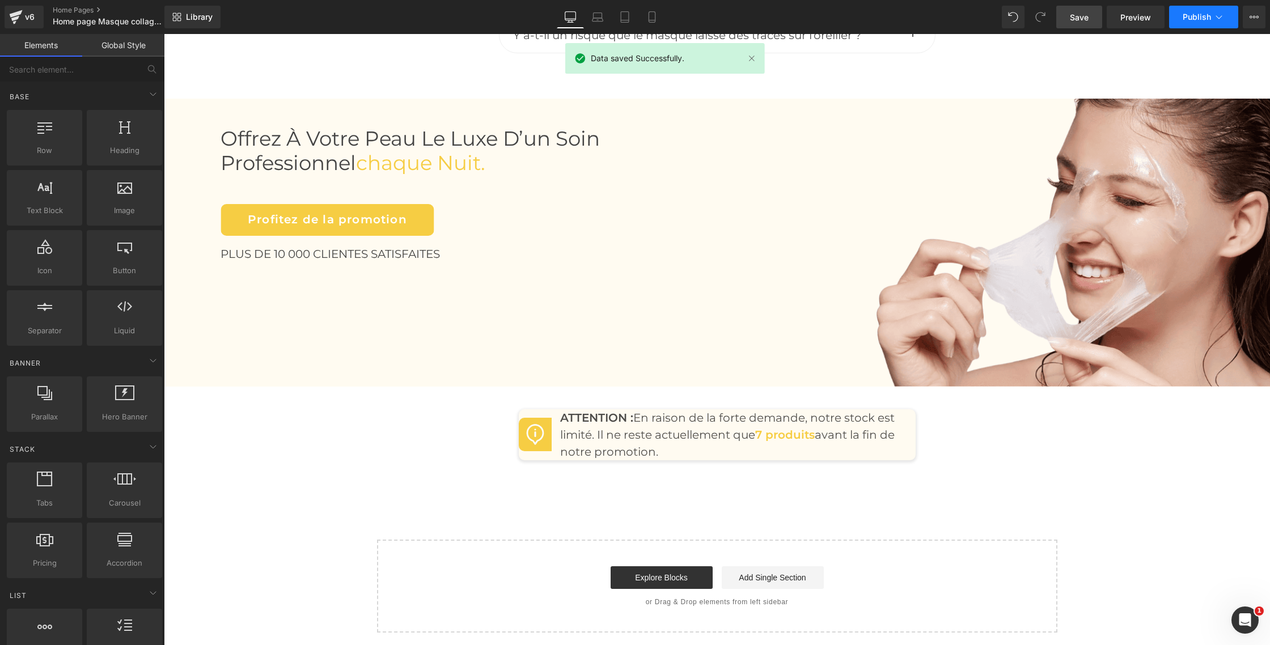
click at [1202, 15] on span "Publish" at bounding box center [1197, 16] width 28 height 9
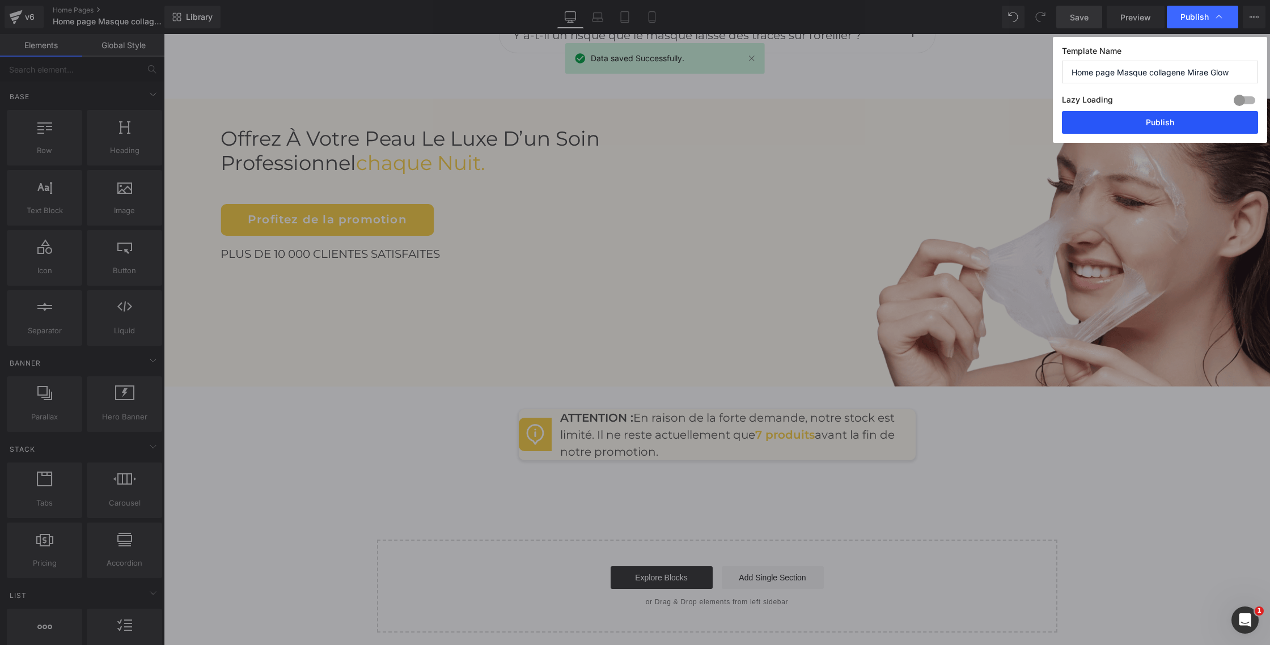
click at [1136, 119] on button "Publish" at bounding box center [1160, 122] width 196 height 23
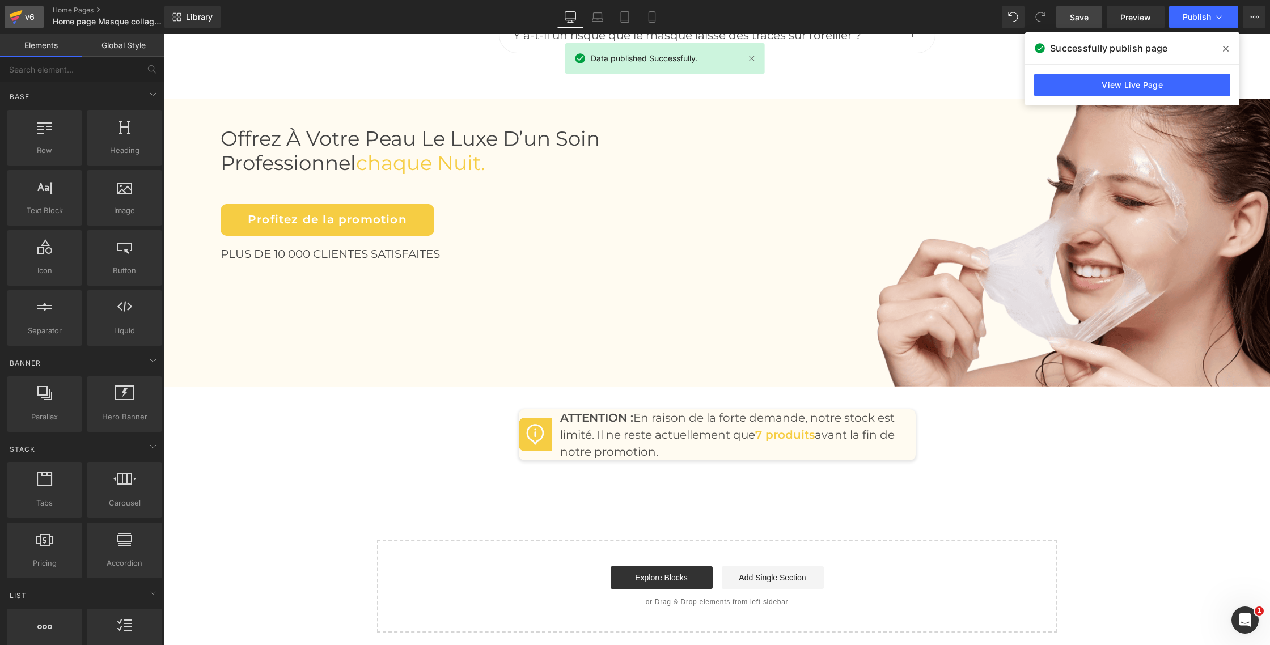
click at [21, 18] on icon at bounding box center [16, 17] width 14 height 28
